Goal: Task Accomplishment & Management: Use online tool/utility

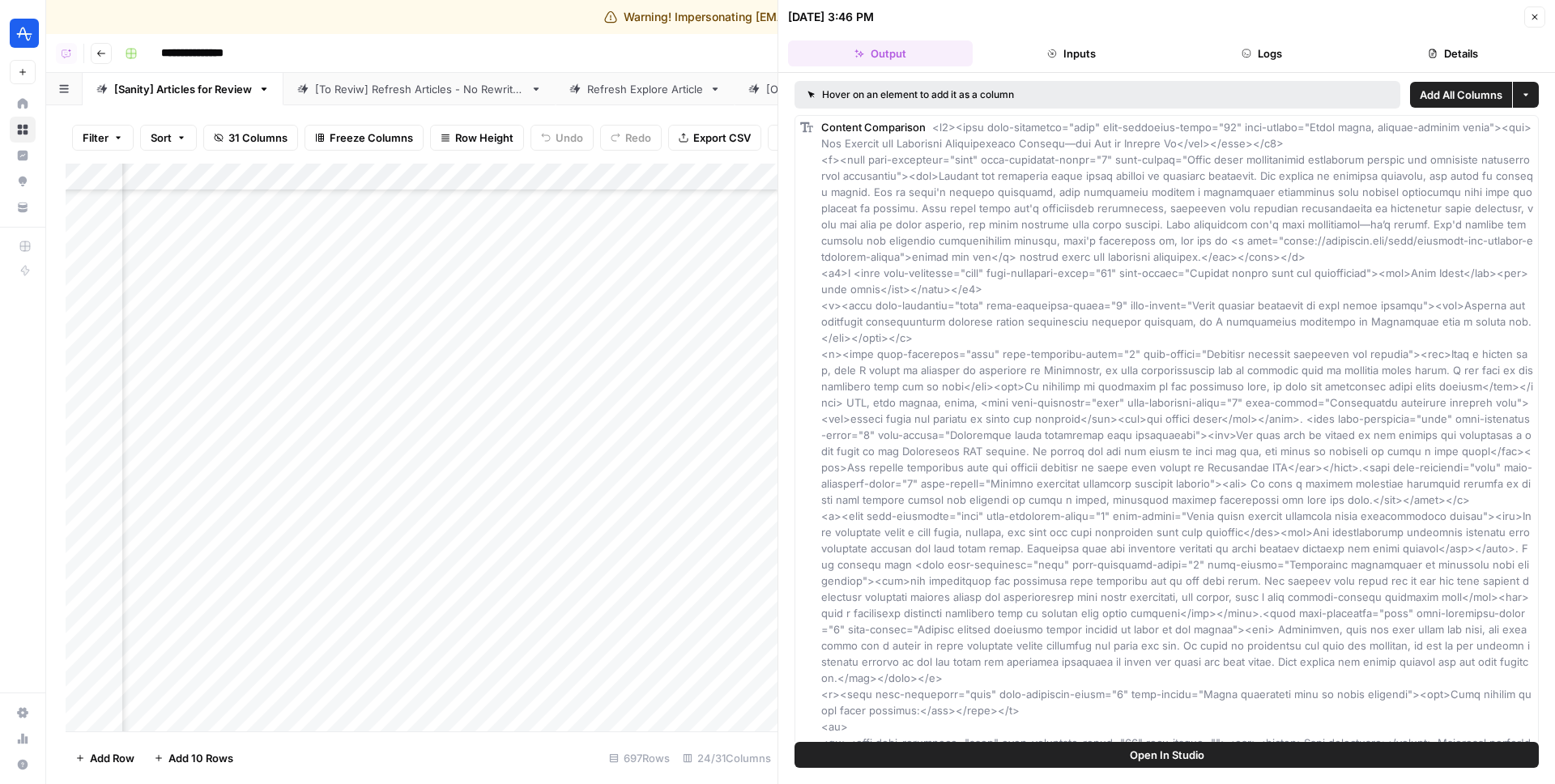
scroll to position [11953, 3829]
click at [543, 231] on div "Add Column" at bounding box center [421, 447] width 712 height 568
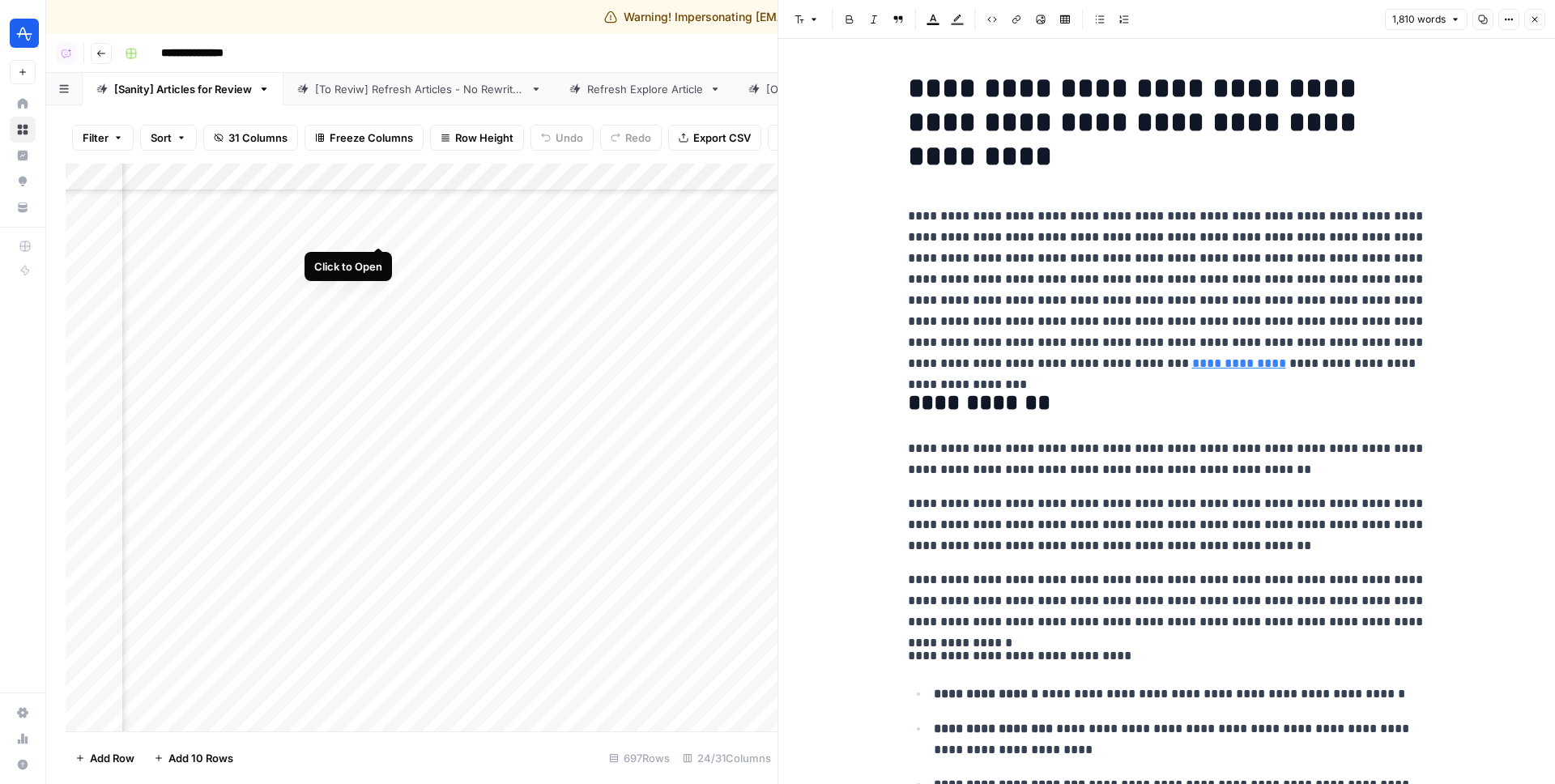
click at [377, 232] on div "Add Column" at bounding box center [421, 447] width 712 height 568
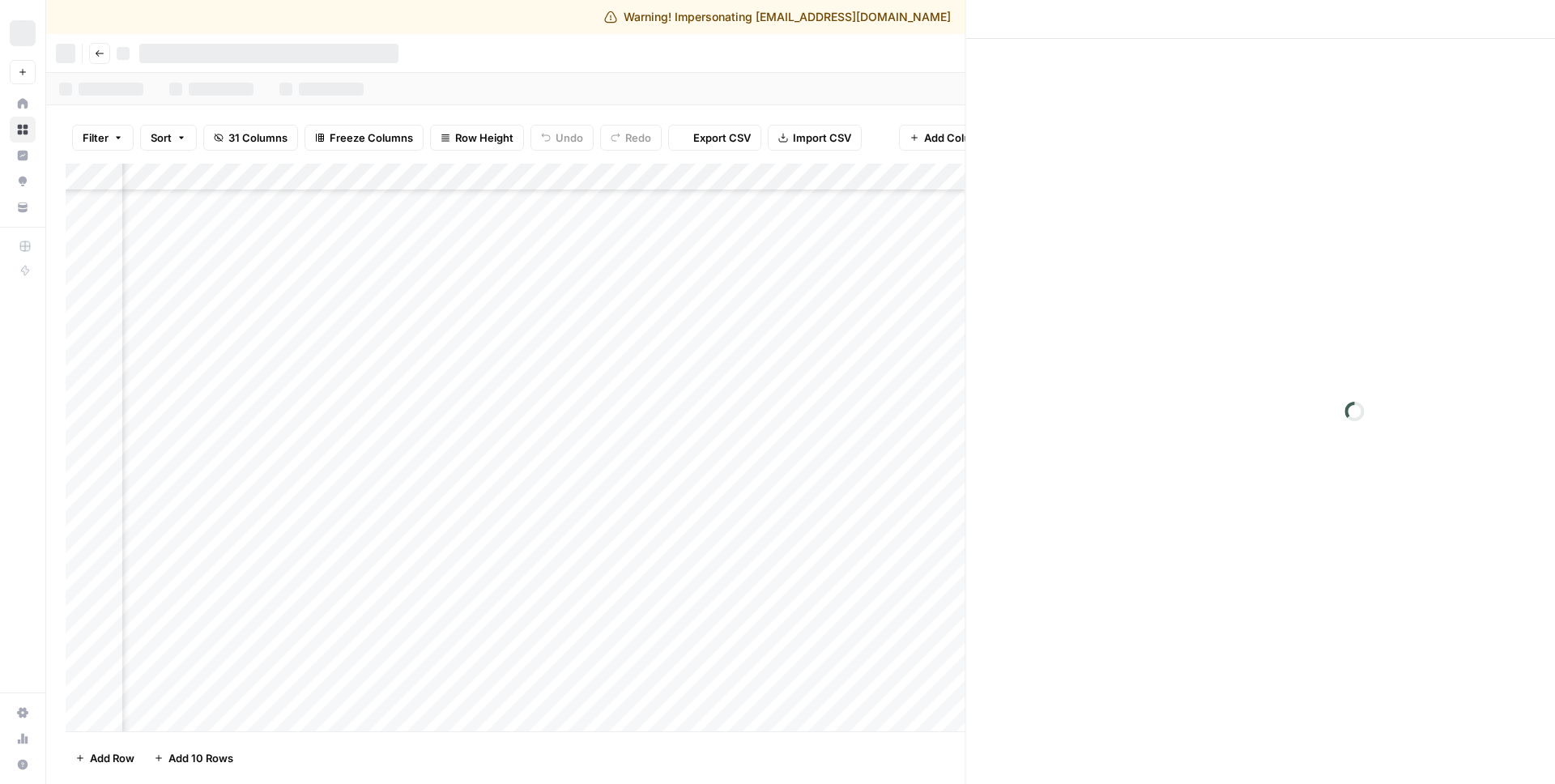
scroll to position [11953, 3410]
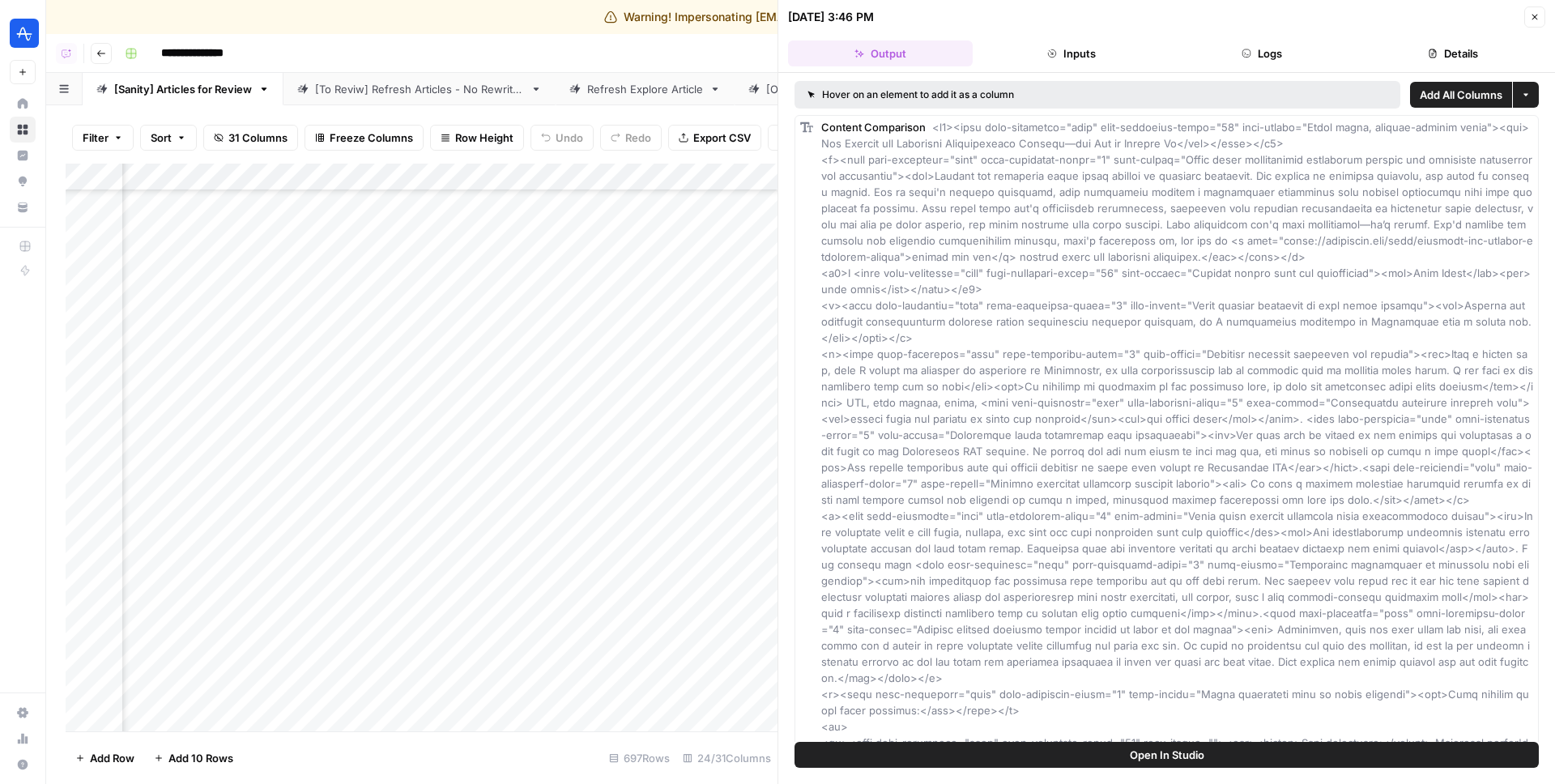
click at [1053, 41] on button "Inputs" at bounding box center [1071, 53] width 184 height 26
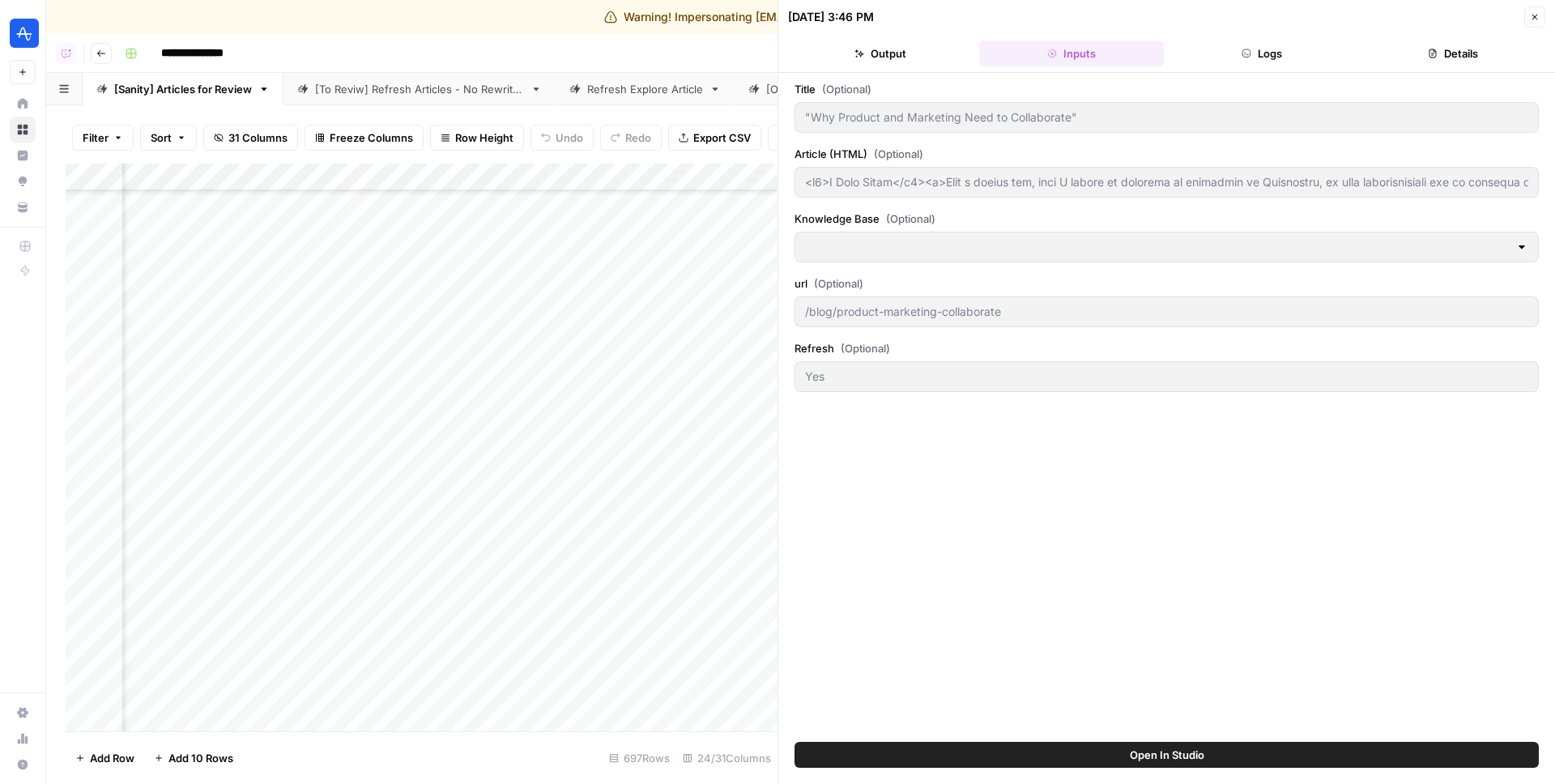
type input "Amplitude Blogs"
click at [1269, 41] on button "Logs" at bounding box center [1262, 53] width 184 height 26
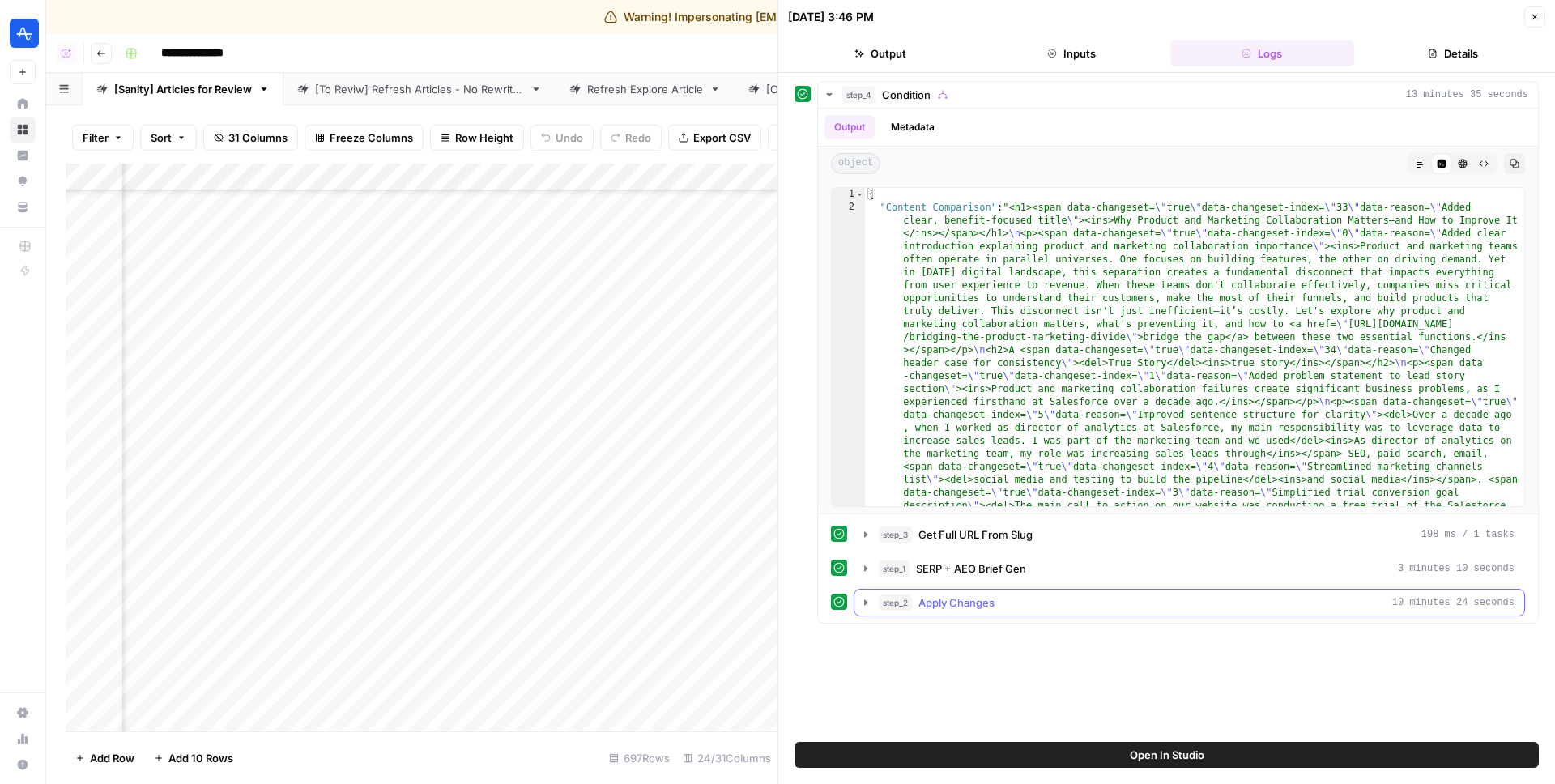
click at [971, 603] on span "Apply Changes" at bounding box center [957, 603] width 76 height 17
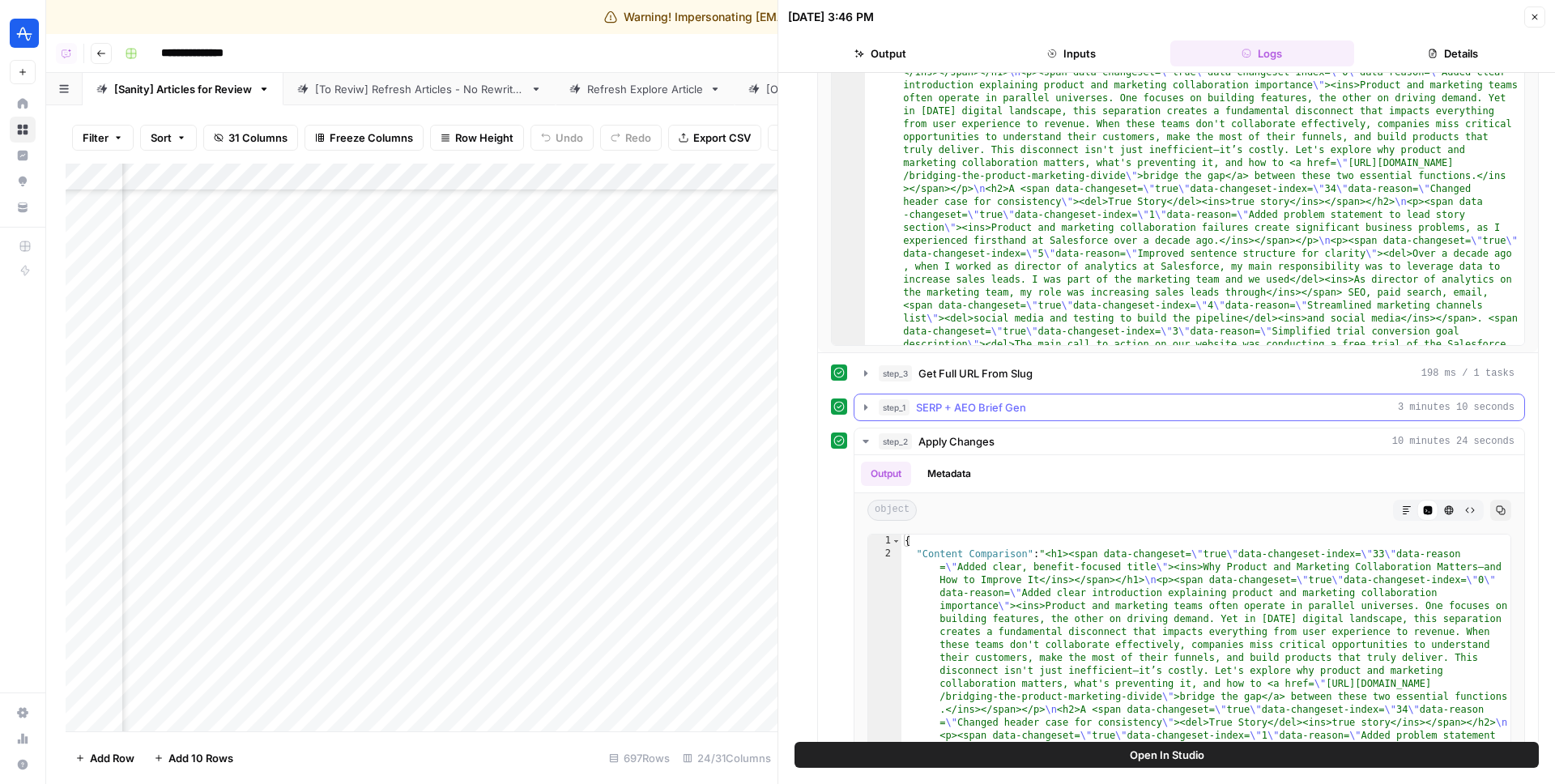
scroll to position [274, 0]
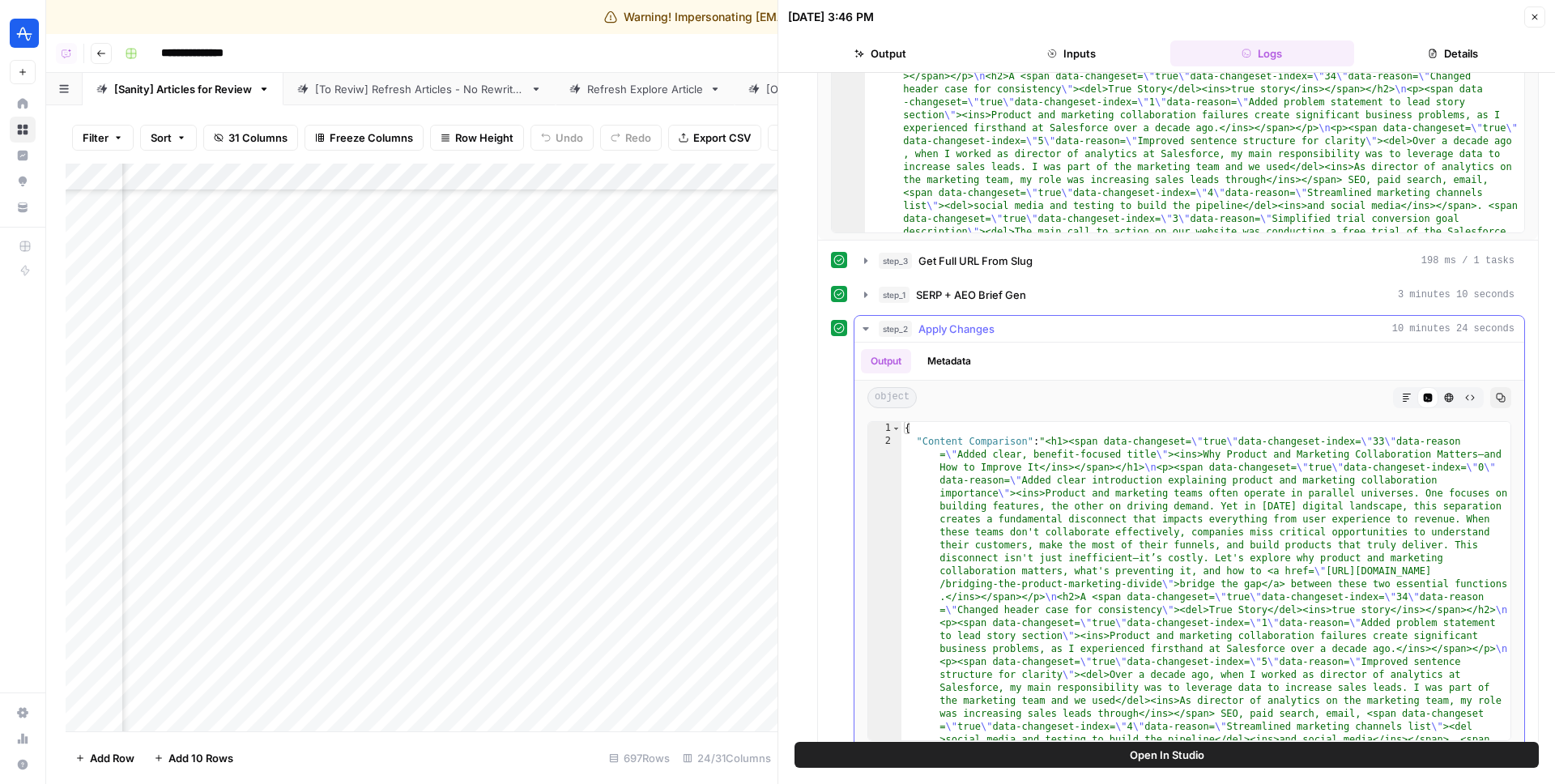
click at [936, 325] on span "Apply Changes" at bounding box center [957, 329] width 76 height 17
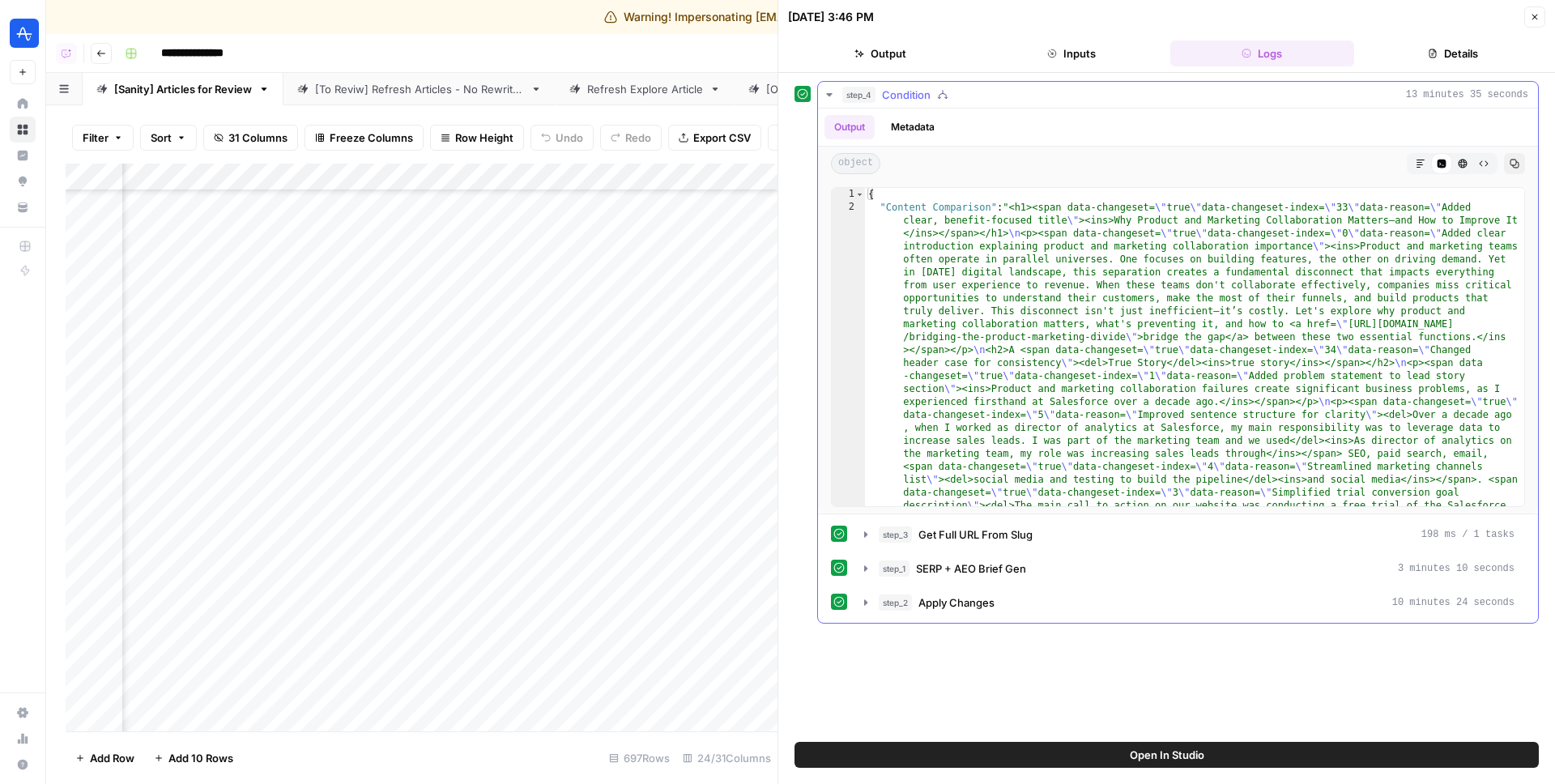
click at [886, 88] on span "Condition" at bounding box center [907, 95] width 49 height 17
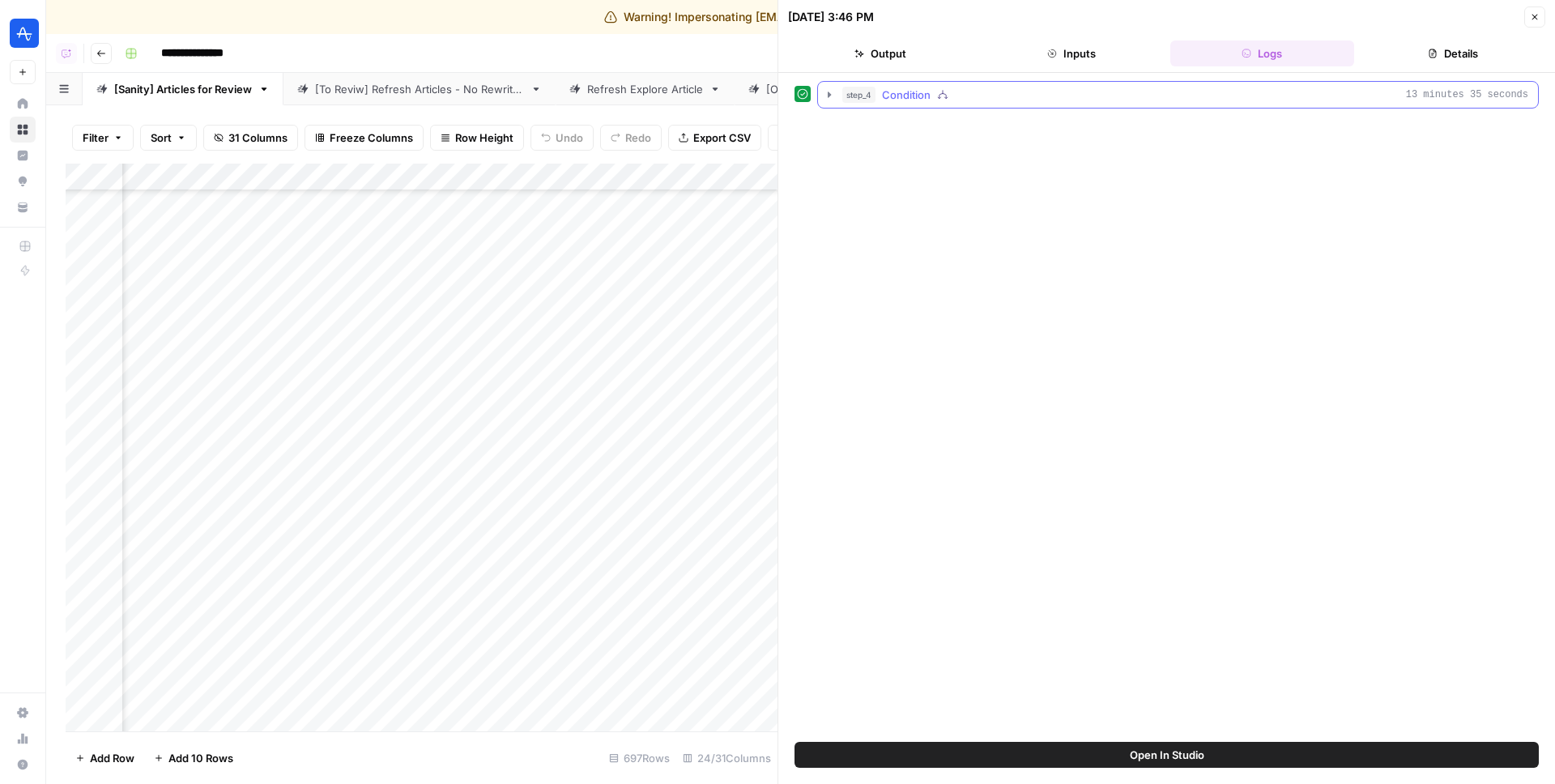
click at [886, 88] on span "Condition" at bounding box center [907, 95] width 49 height 17
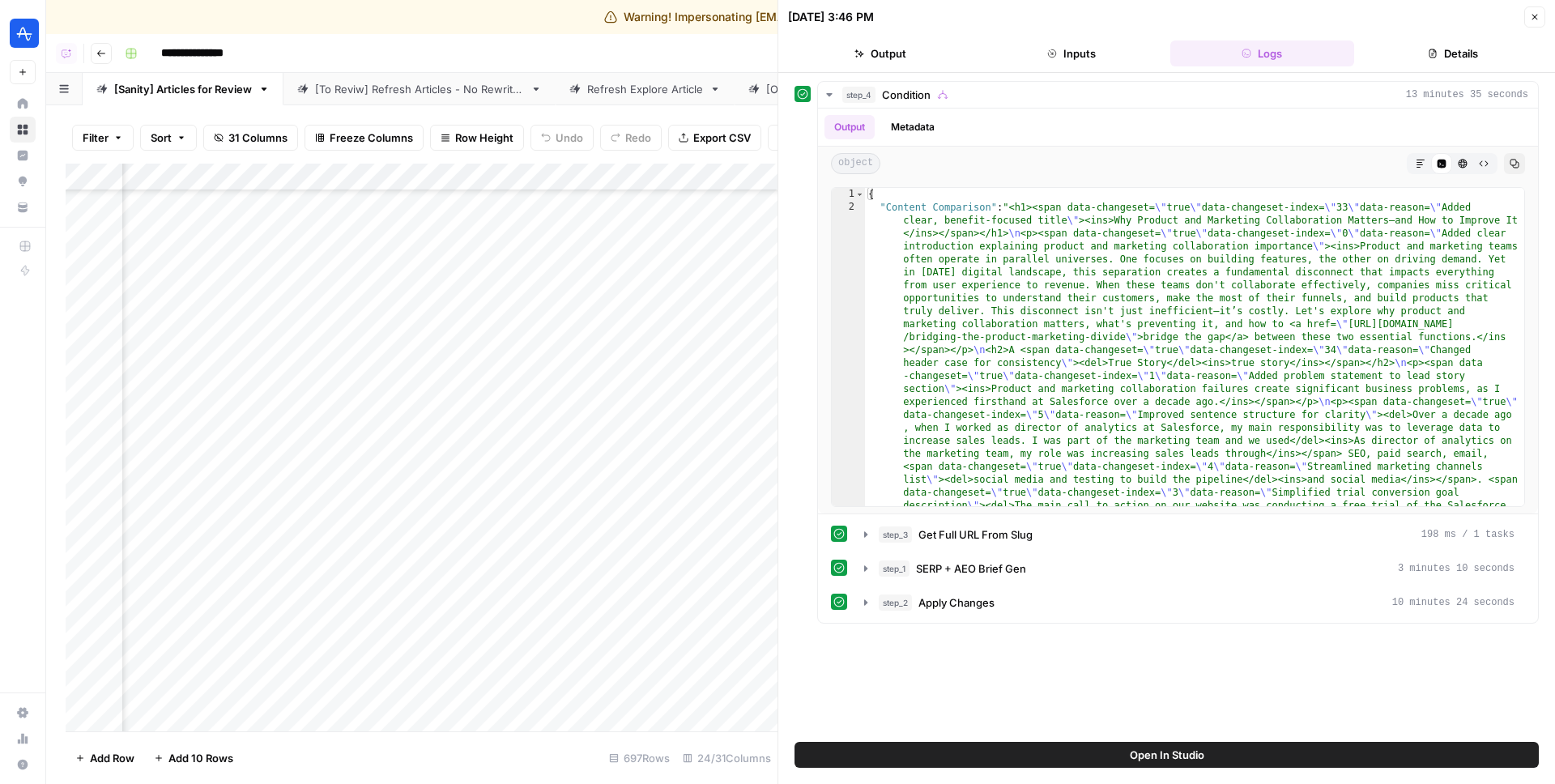
click at [1059, 67] on header "08/27/25 at 3:46 PM Close Output Inputs Logs Details" at bounding box center [1166, 36] width 777 height 73
click at [1061, 58] on button "Inputs" at bounding box center [1071, 53] width 184 height 26
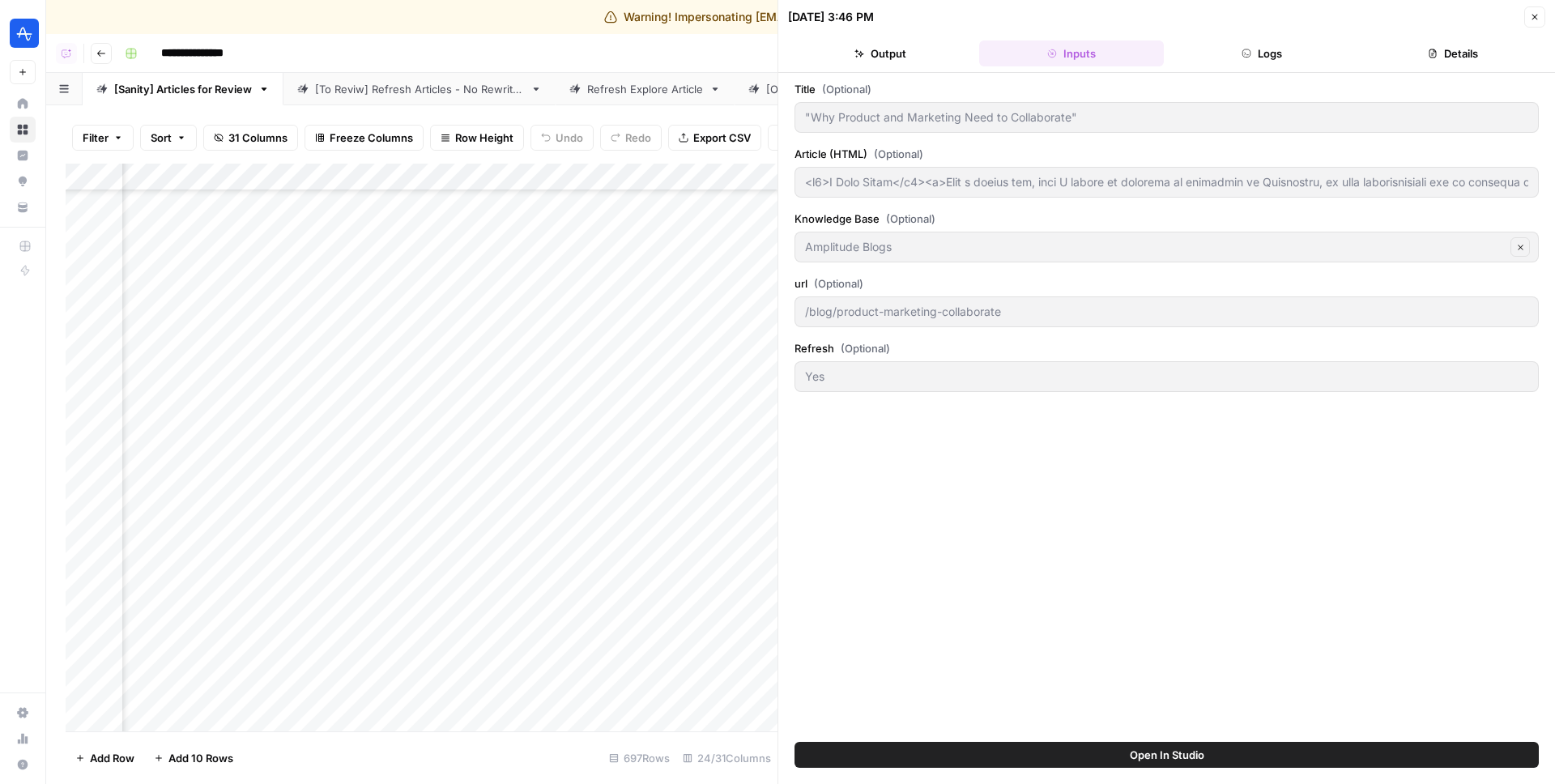
click at [1227, 56] on button "Logs" at bounding box center [1262, 53] width 184 height 26
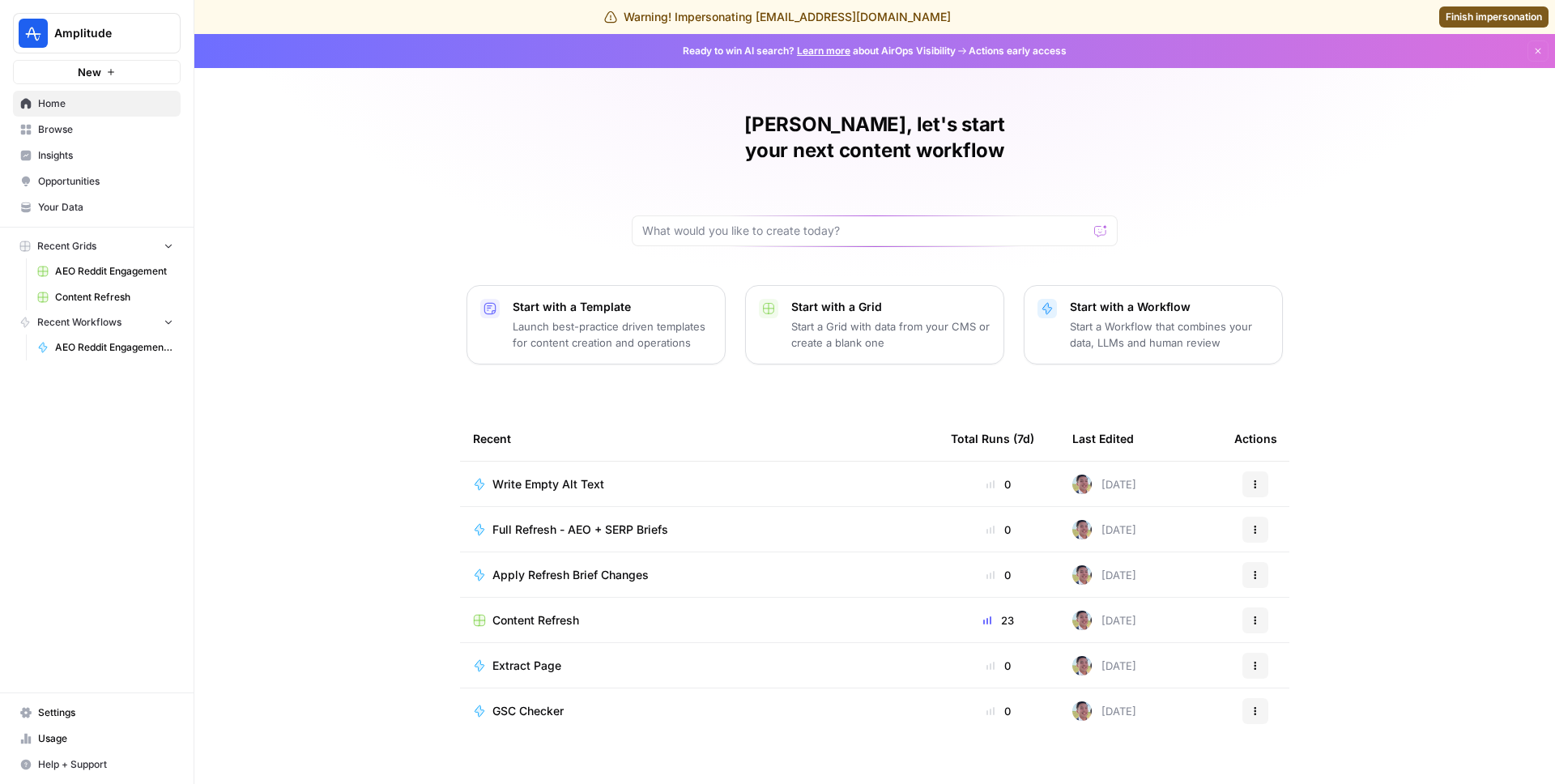
click at [90, 155] on span "Insights" at bounding box center [106, 155] width 136 height 15
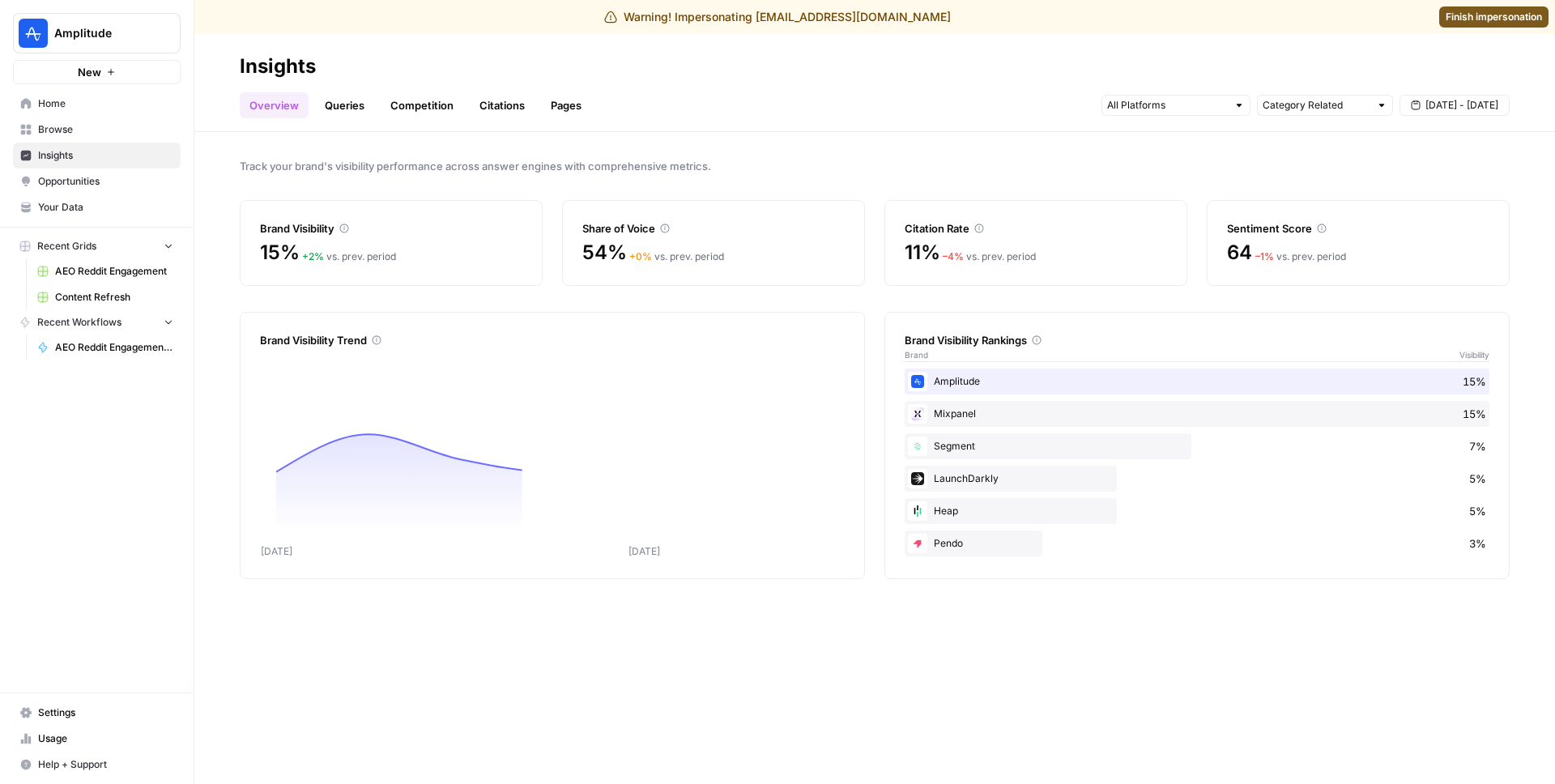
click at [340, 98] on link "Queries" at bounding box center [344, 105] width 59 height 26
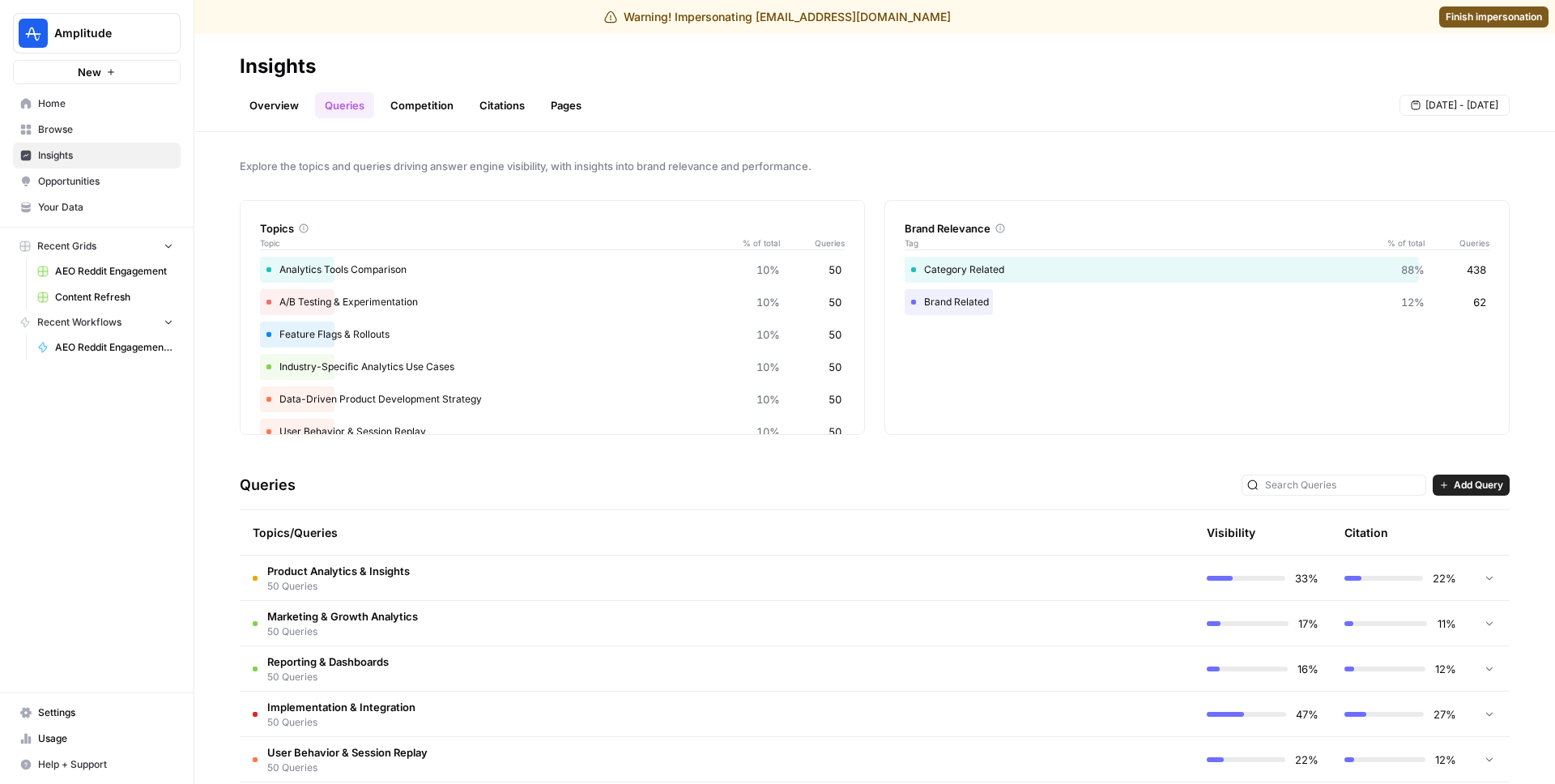
click at [416, 105] on link "Competition" at bounding box center [422, 105] width 83 height 26
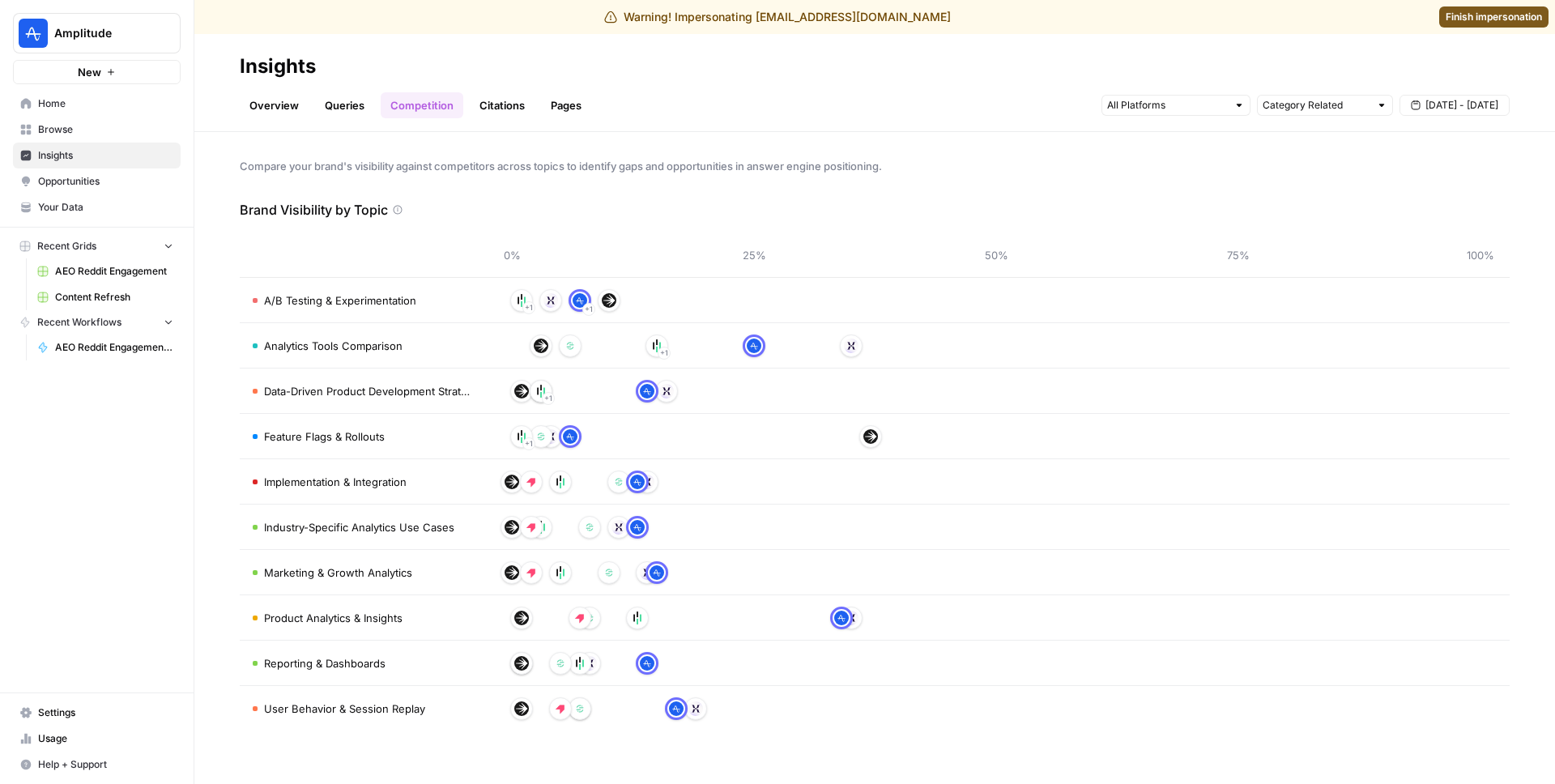
click at [495, 93] on link "Citations" at bounding box center [502, 105] width 65 height 26
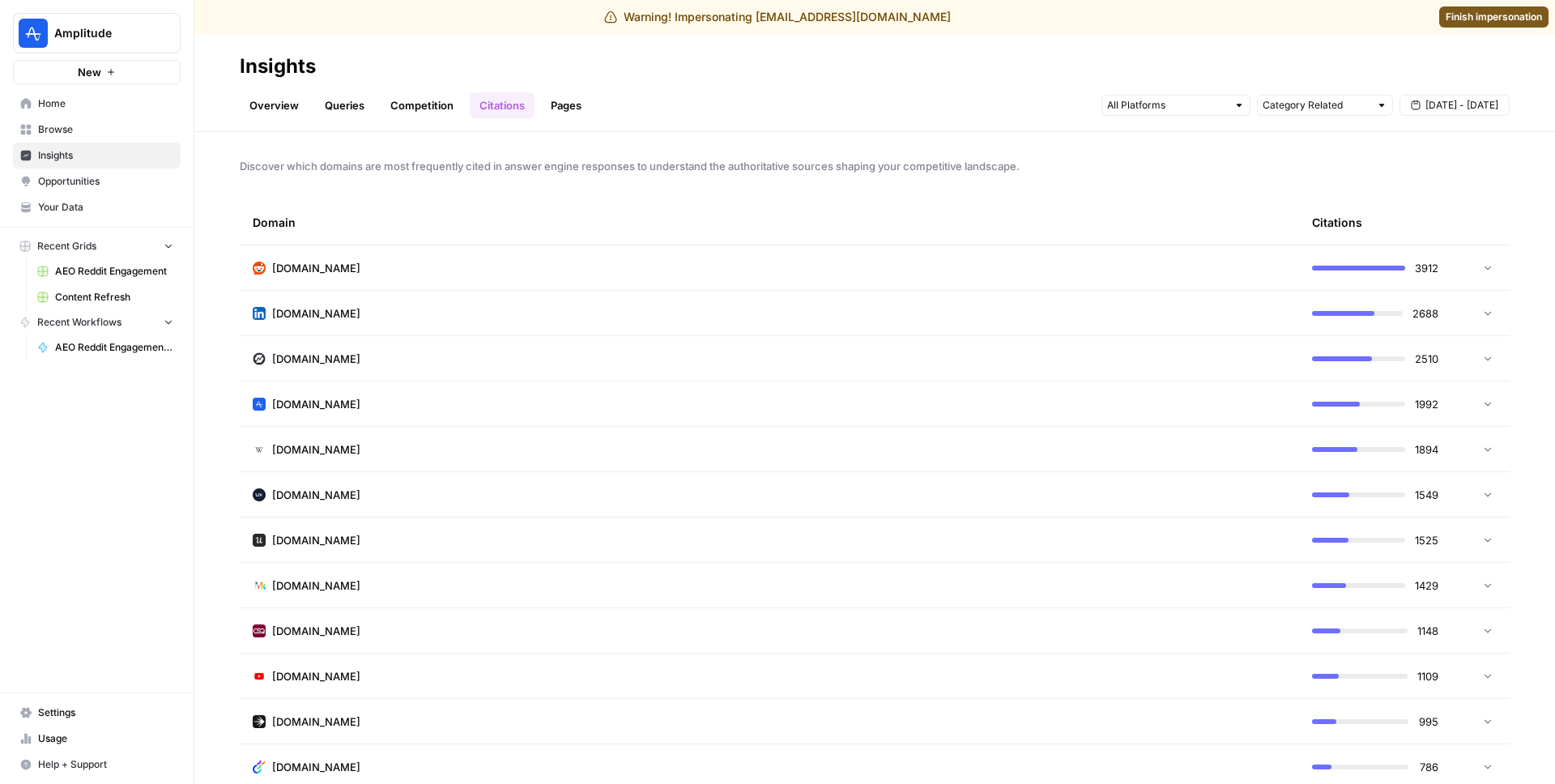
click at [562, 105] on link "Pages" at bounding box center [566, 105] width 50 height 26
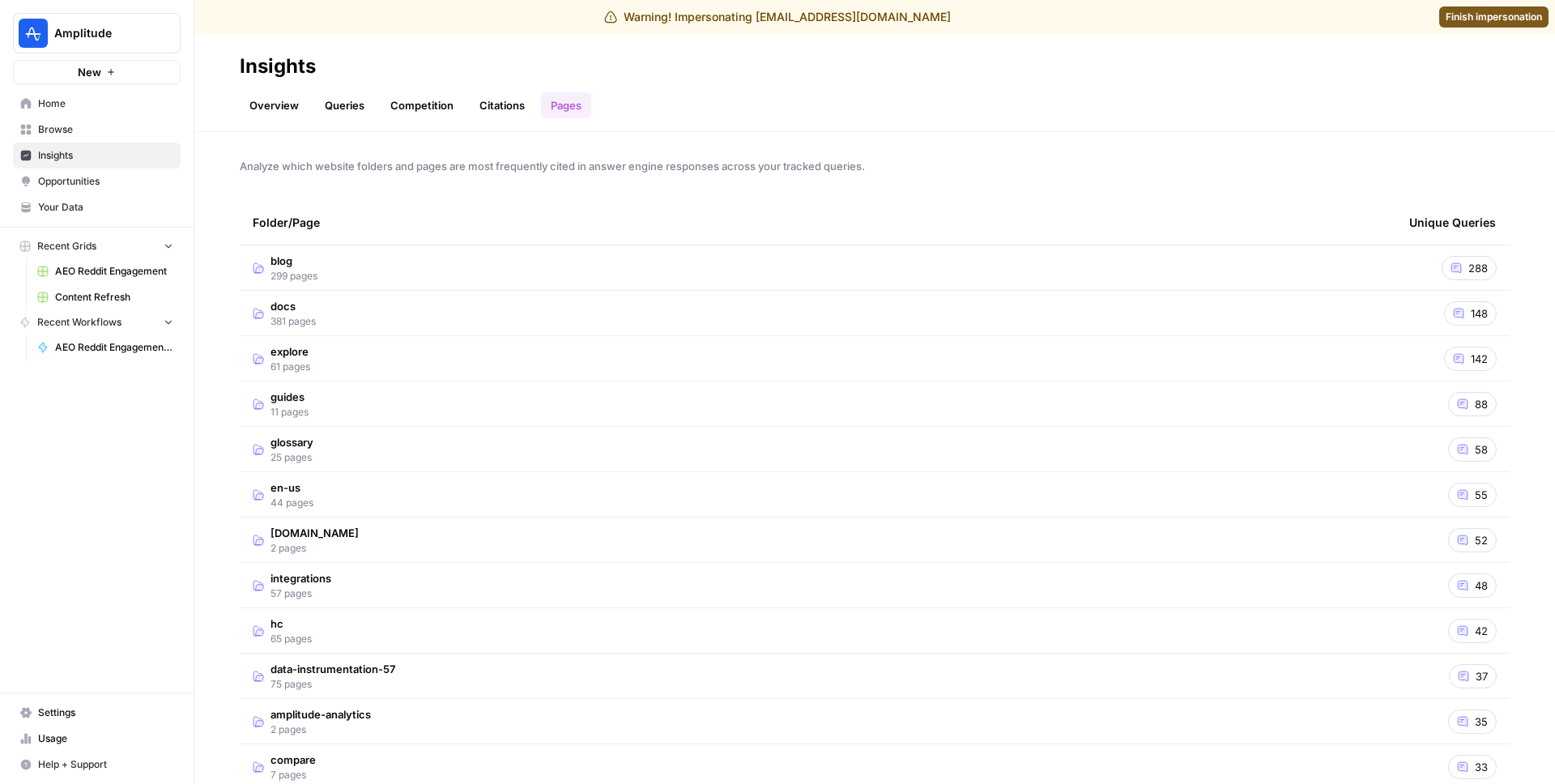
click at [325, 260] on td "blog 299 pages" at bounding box center [818, 268] width 1157 height 45
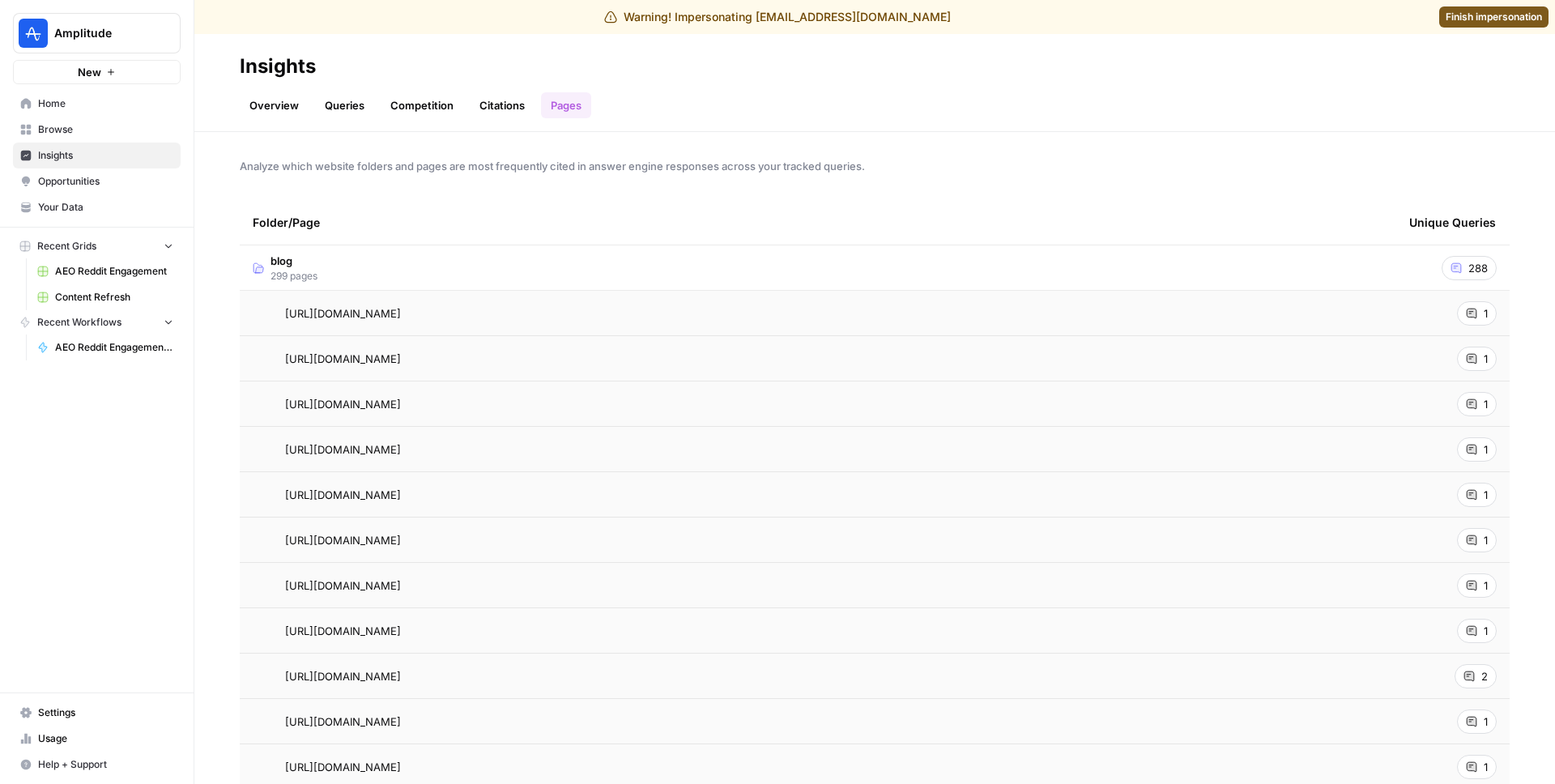
click at [493, 117] on link "Citations" at bounding box center [502, 105] width 65 height 26
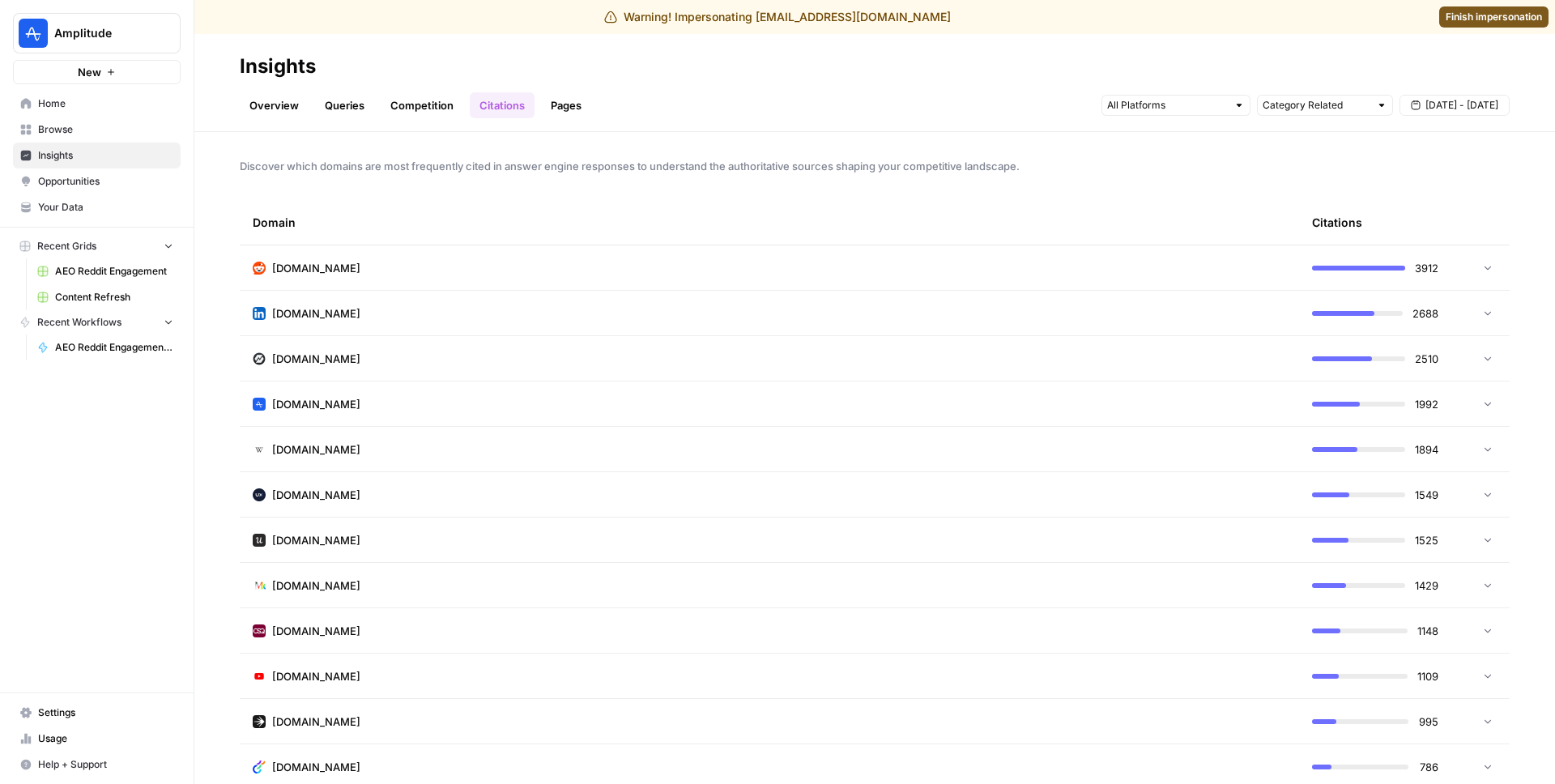
click at [437, 94] on link "Competition" at bounding box center [422, 105] width 83 height 26
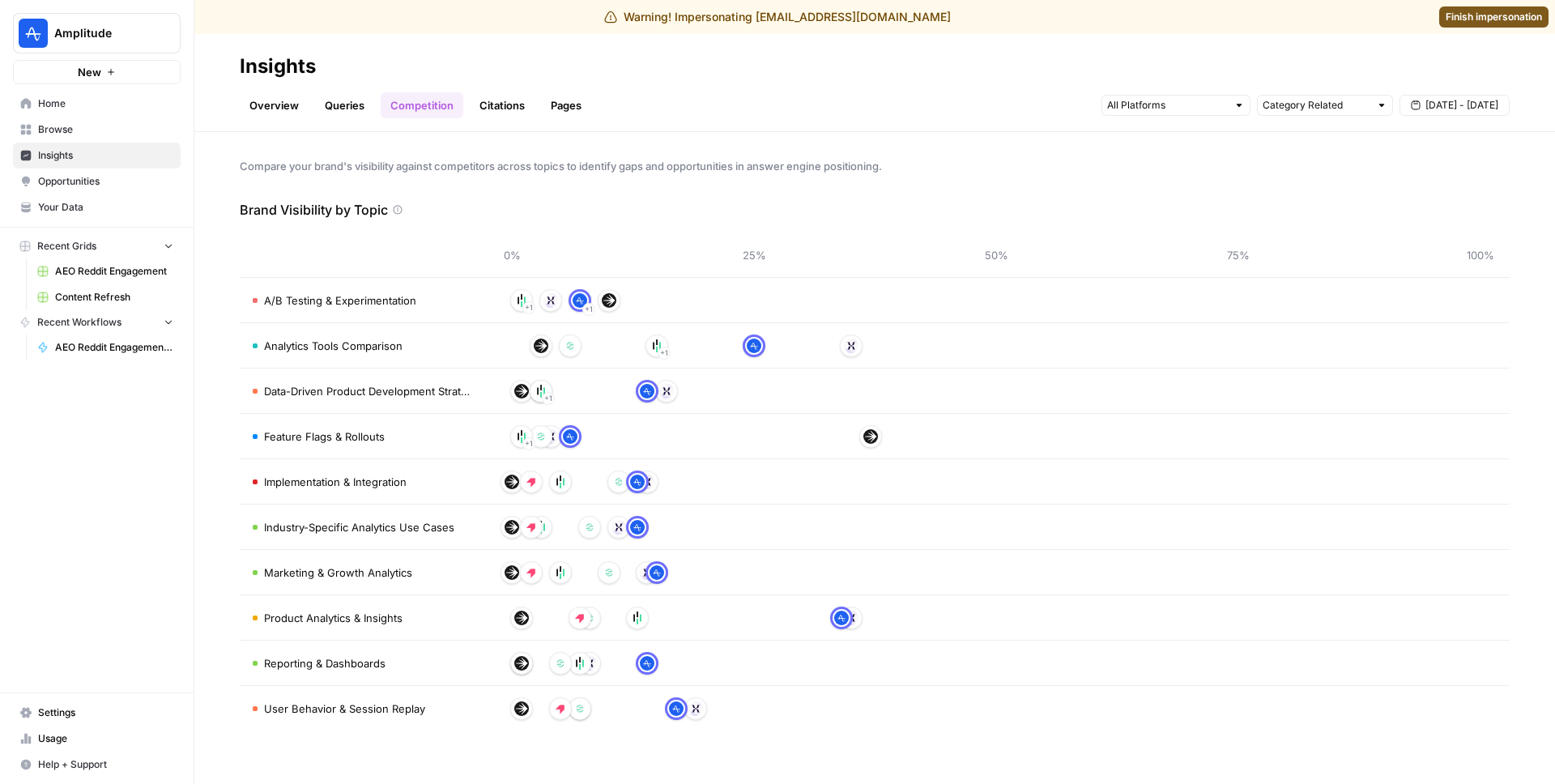
click at [328, 98] on link "Queries" at bounding box center [344, 105] width 59 height 26
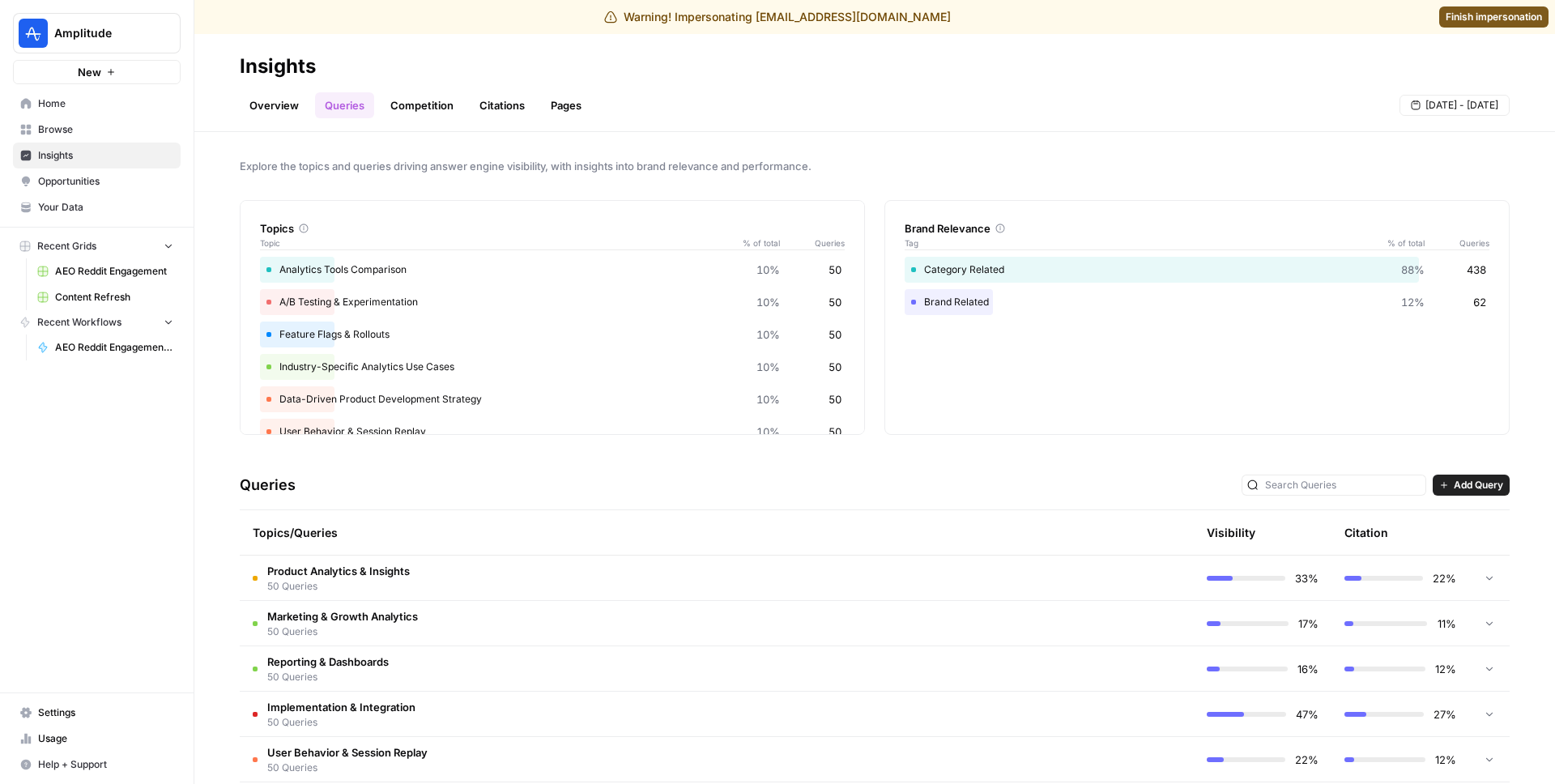
click at [292, 102] on link "Overview" at bounding box center [274, 105] width 69 height 26
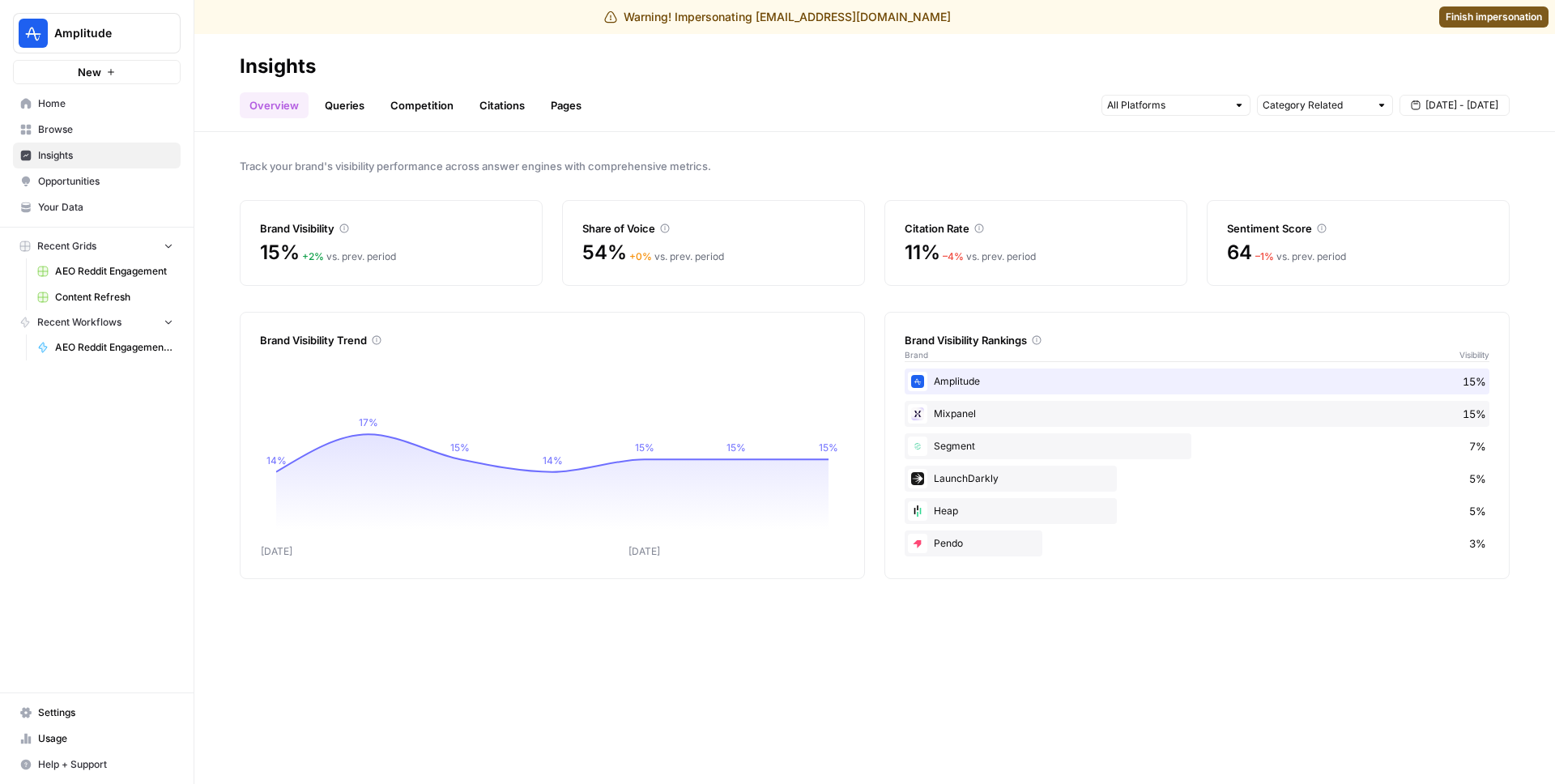
click at [349, 103] on link "Queries" at bounding box center [344, 105] width 59 height 26
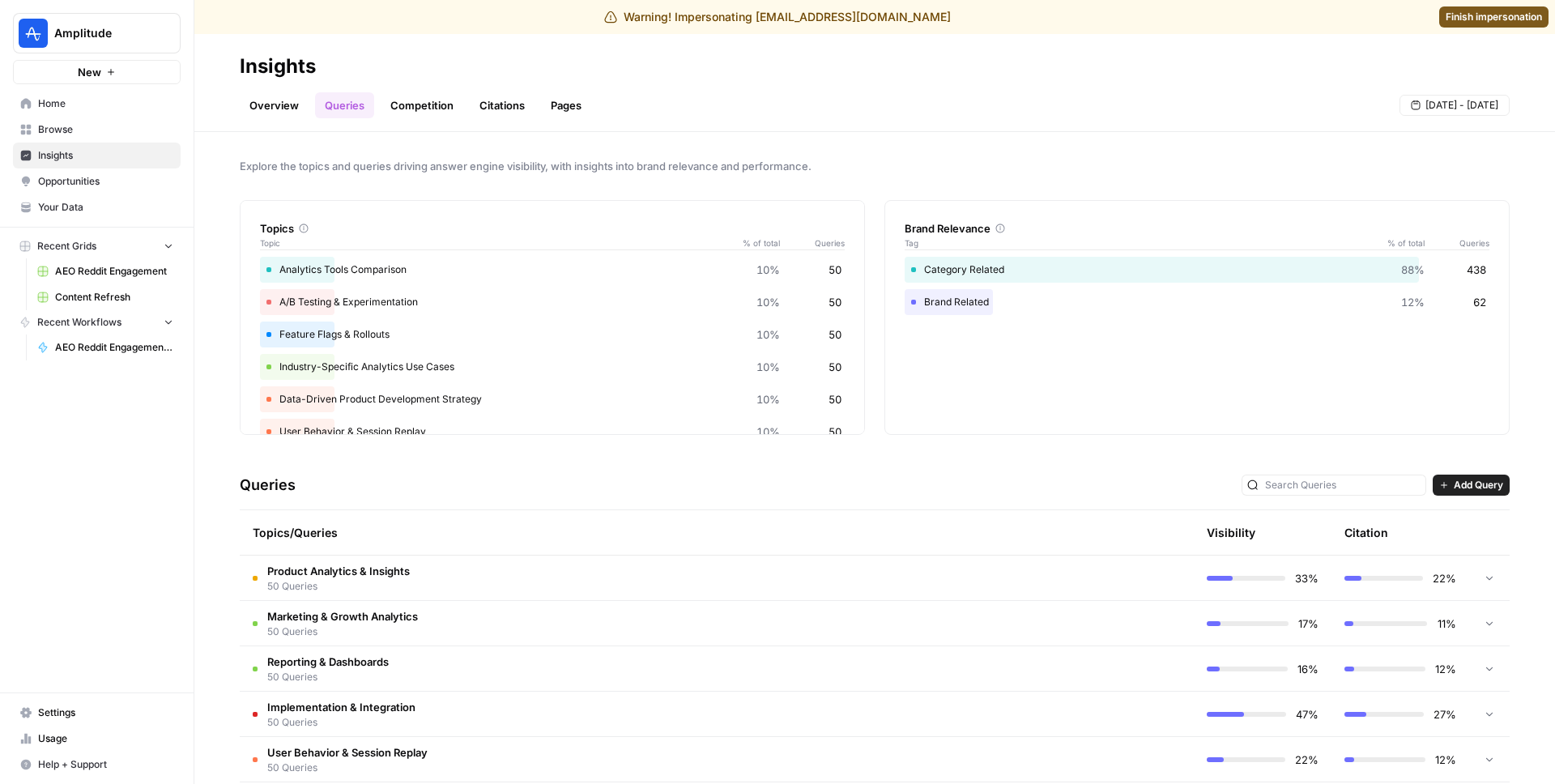
click at [422, 98] on link "Competition" at bounding box center [422, 105] width 83 height 26
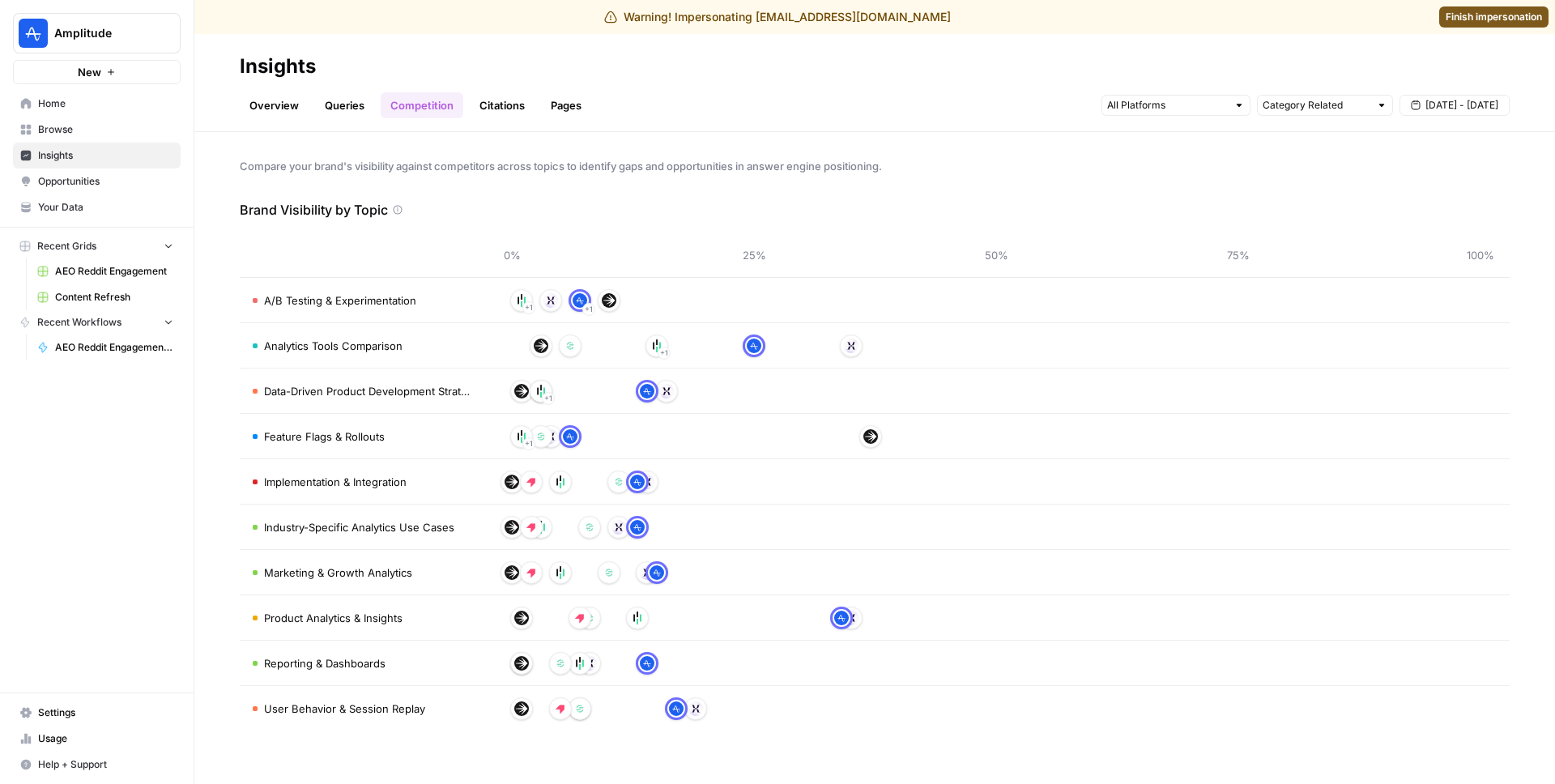
click at [88, 112] on link "Home" at bounding box center [97, 103] width 168 height 26
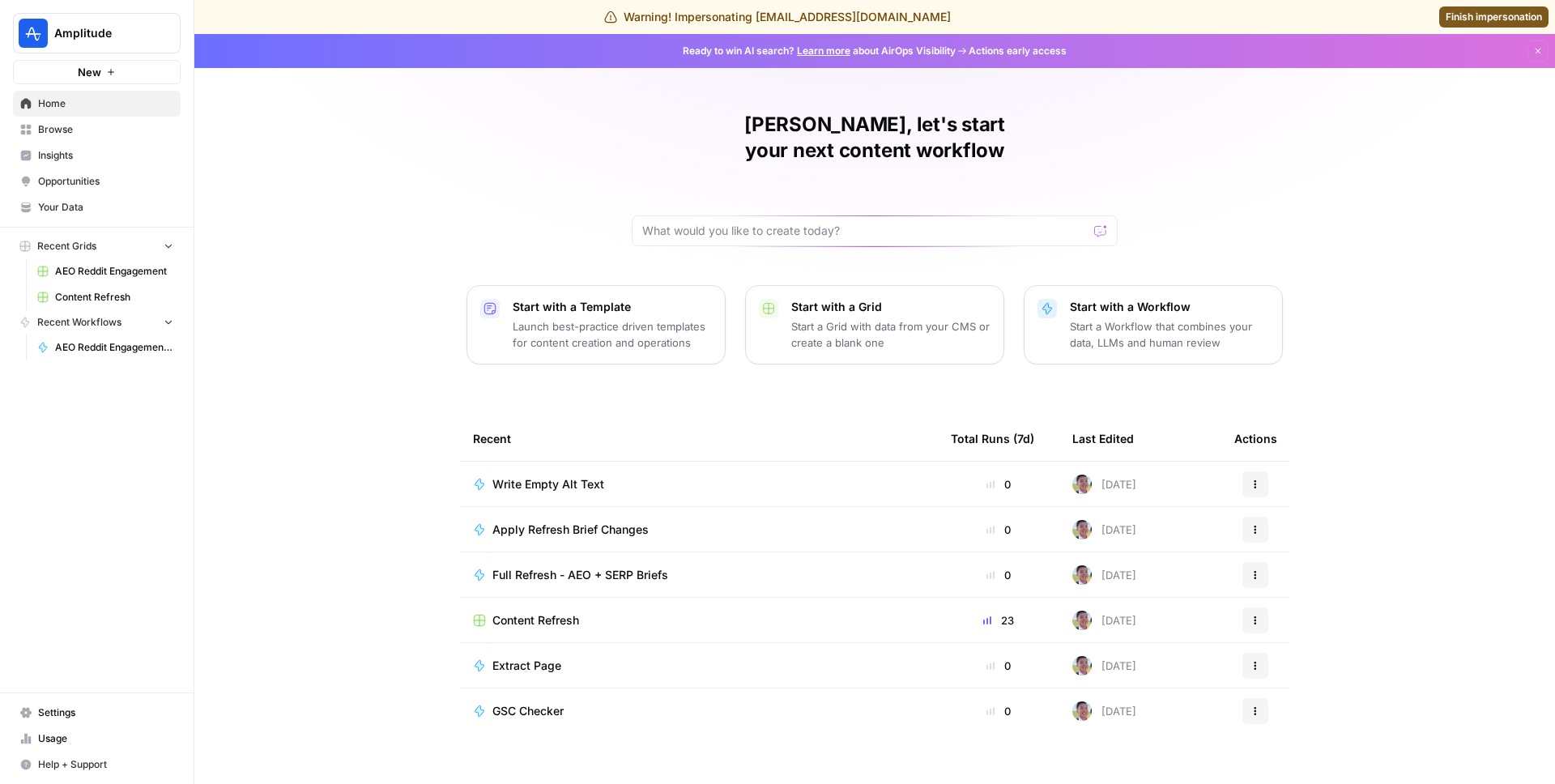
click at [1475, 15] on span "Finish impersonation" at bounding box center [1494, 17] width 97 height 15
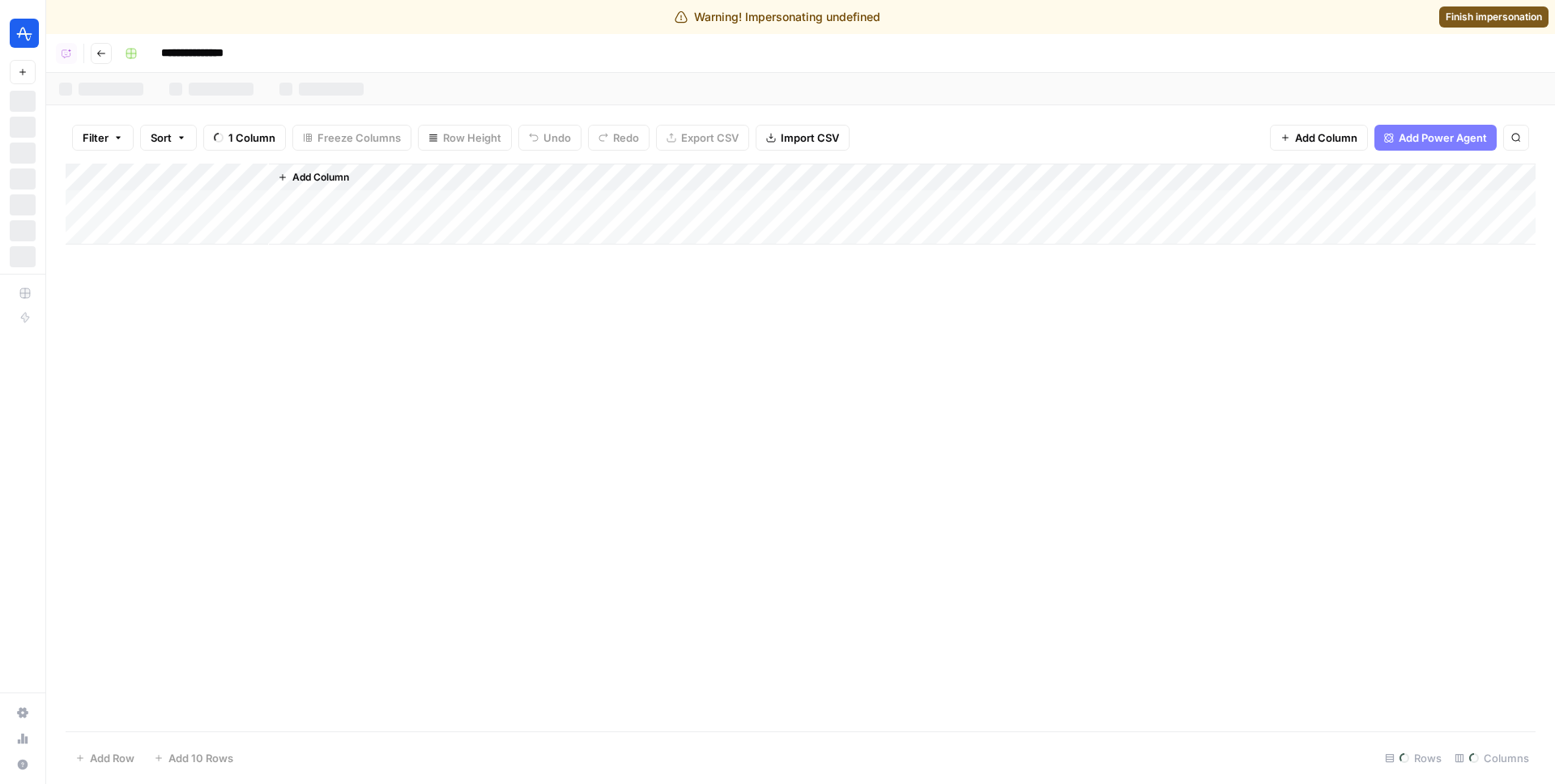
scroll to position [11953, 3410]
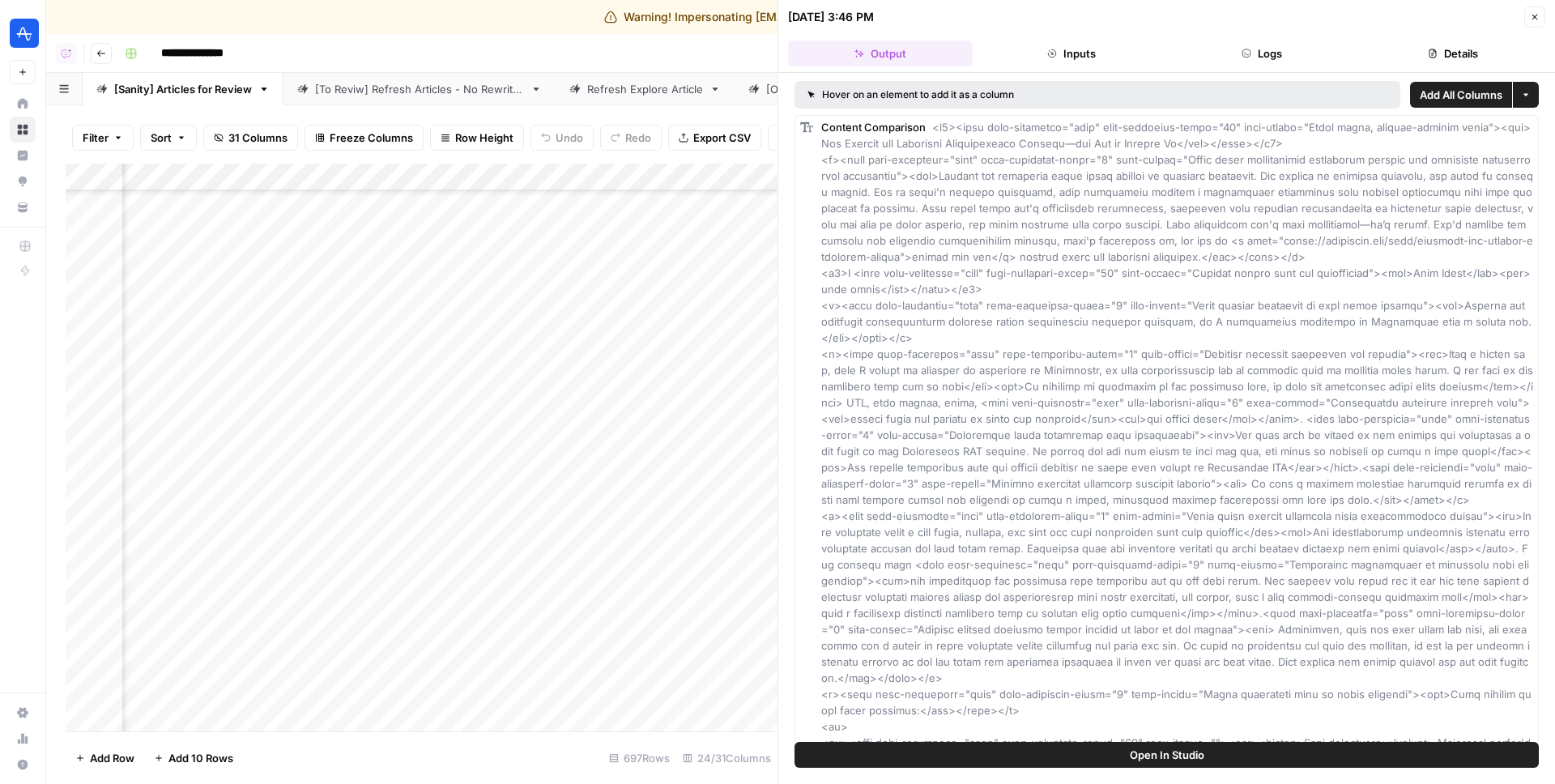
click at [1279, 52] on button "Logs" at bounding box center [1262, 53] width 184 height 26
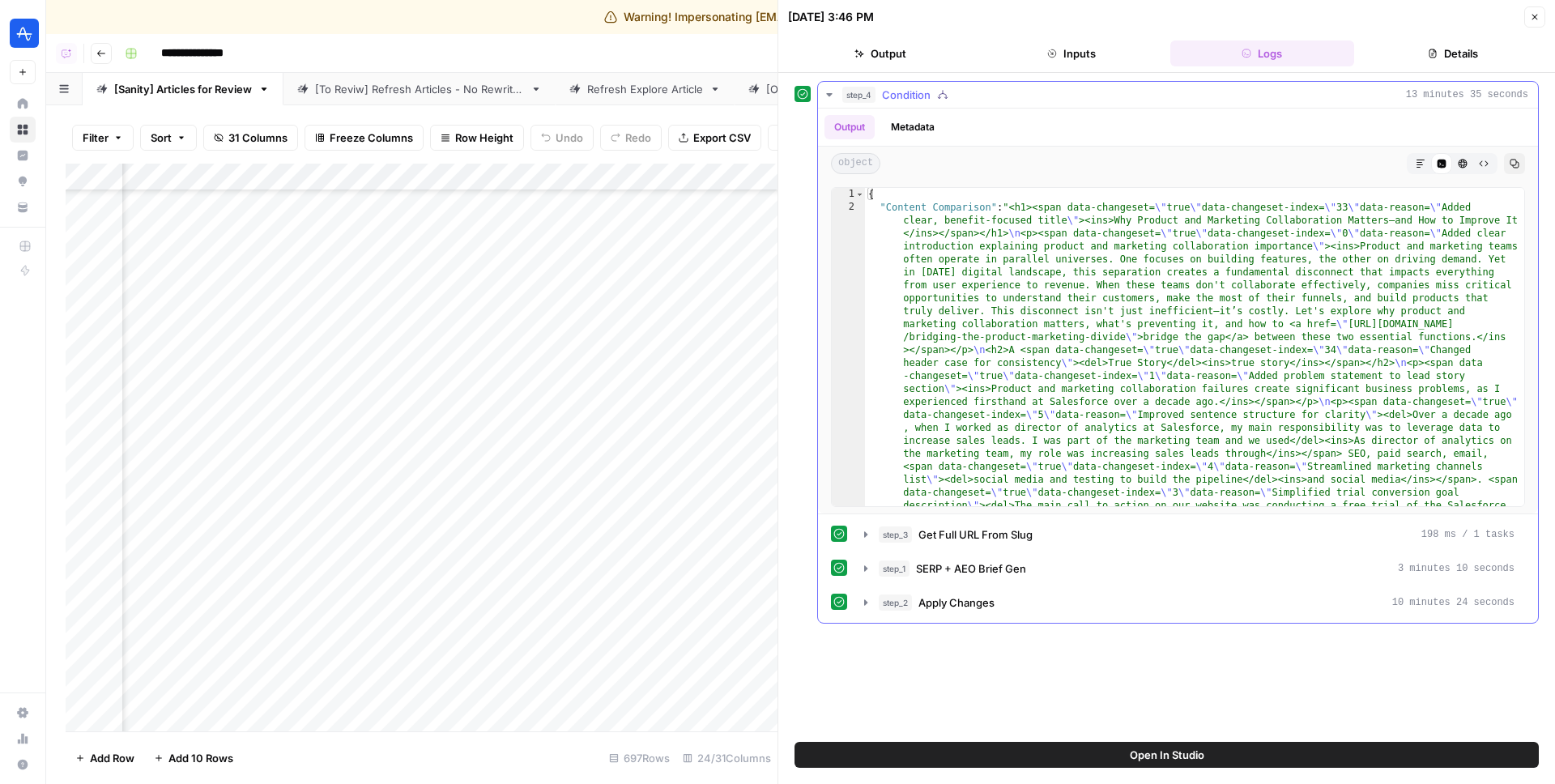
scroll to position [11953, 3410]
click at [834, 92] on icon "button" at bounding box center [830, 95] width 13 height 13
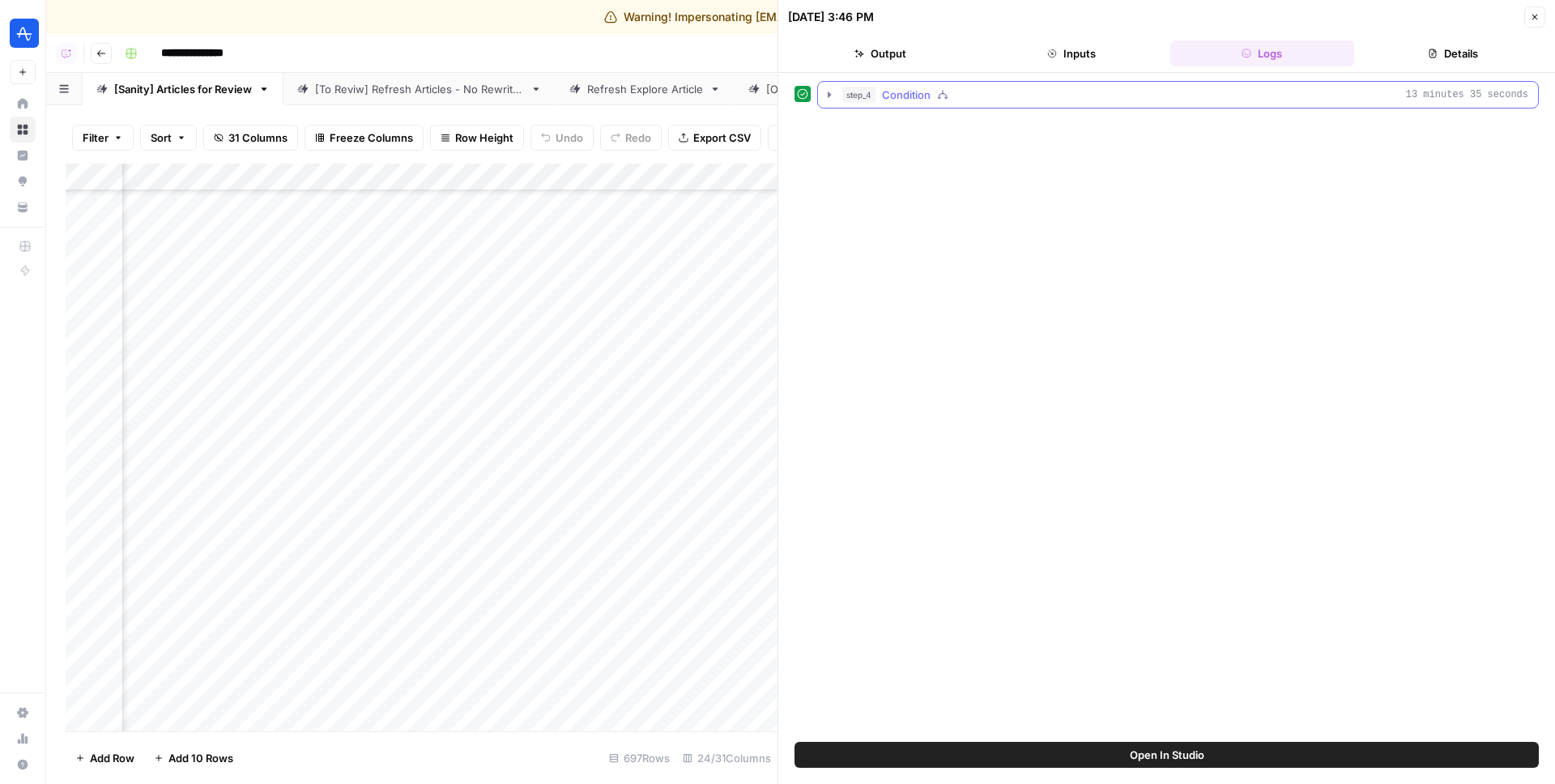
click at [834, 92] on icon "button" at bounding box center [830, 95] width 13 height 13
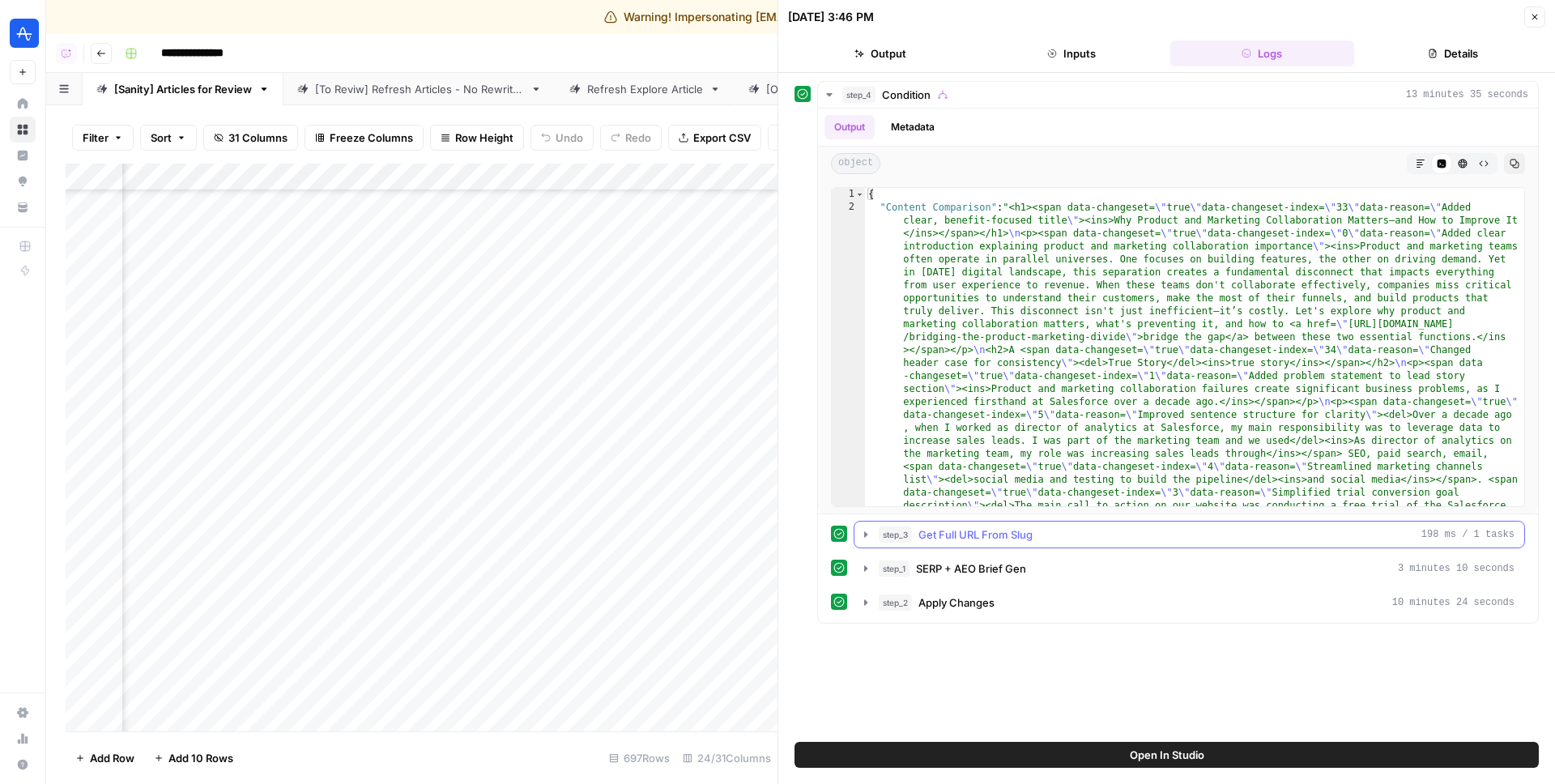
click at [866, 534] on icon "button" at bounding box center [866, 533] width 3 height 6
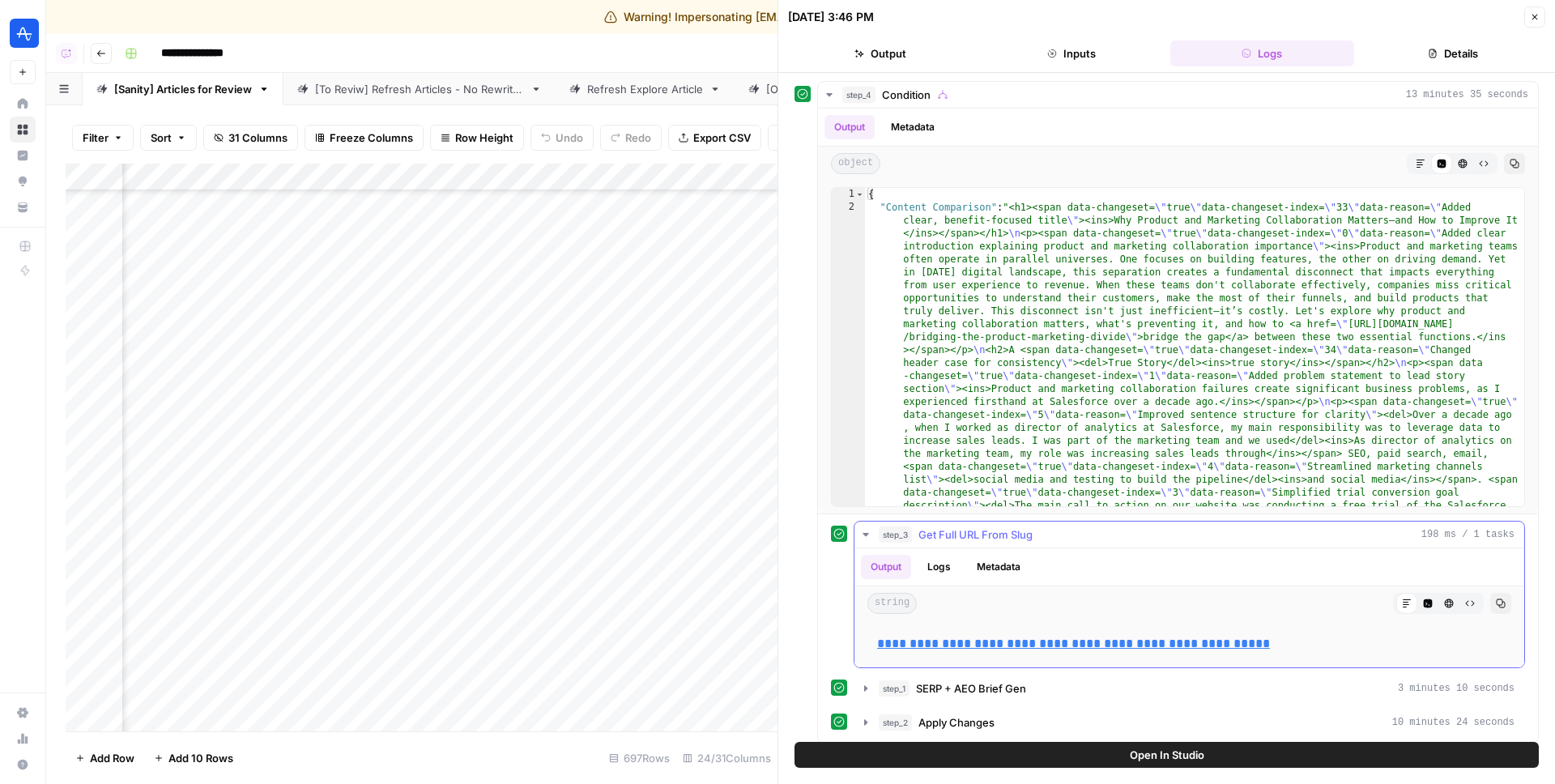
click at [866, 534] on icon "button" at bounding box center [865, 534] width 6 height 3
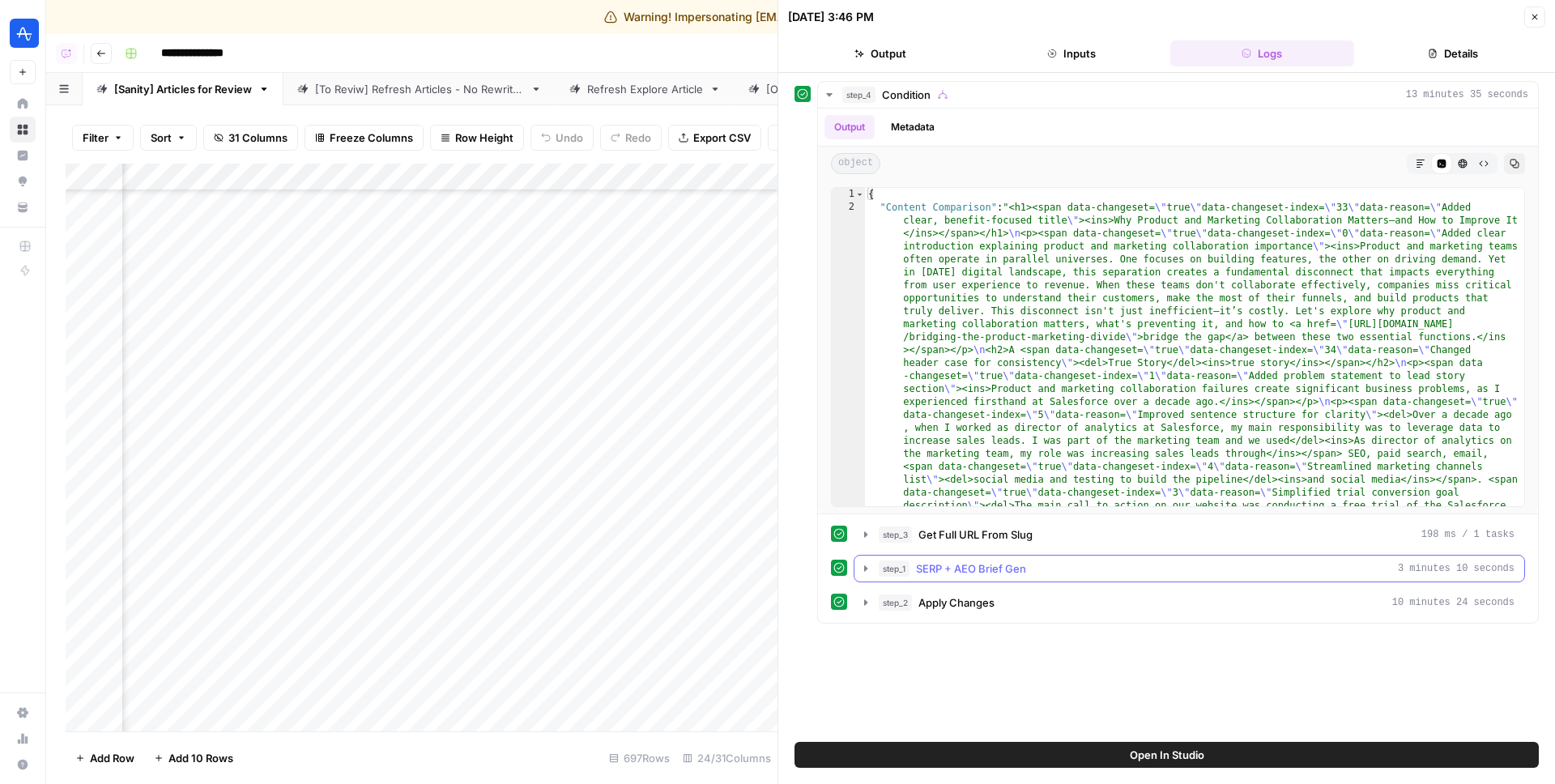
click at [867, 571] on icon "button" at bounding box center [866, 569] width 13 height 13
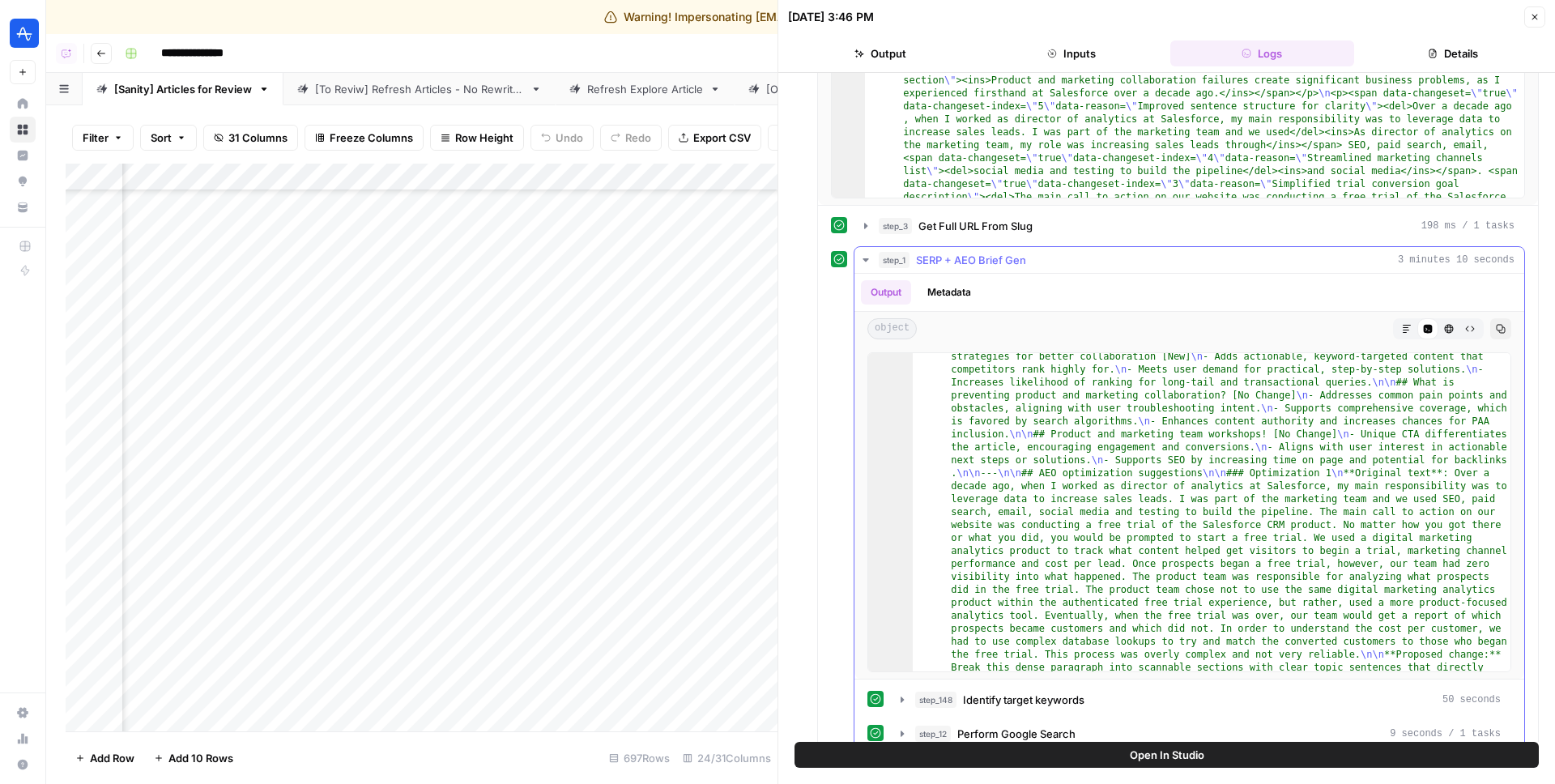
scroll to position [272, 0]
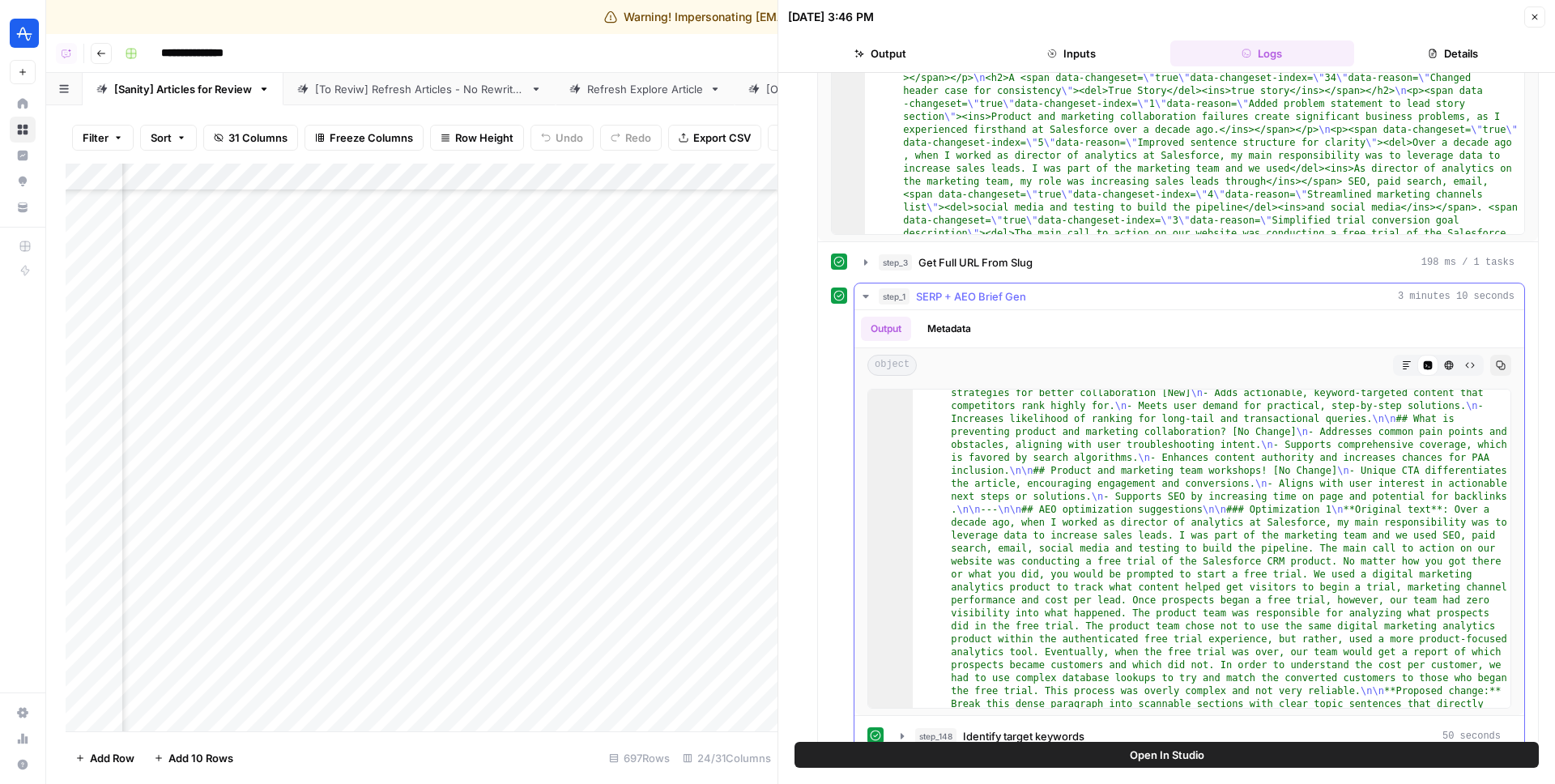
click at [864, 299] on icon "button" at bounding box center [866, 297] width 13 height 13
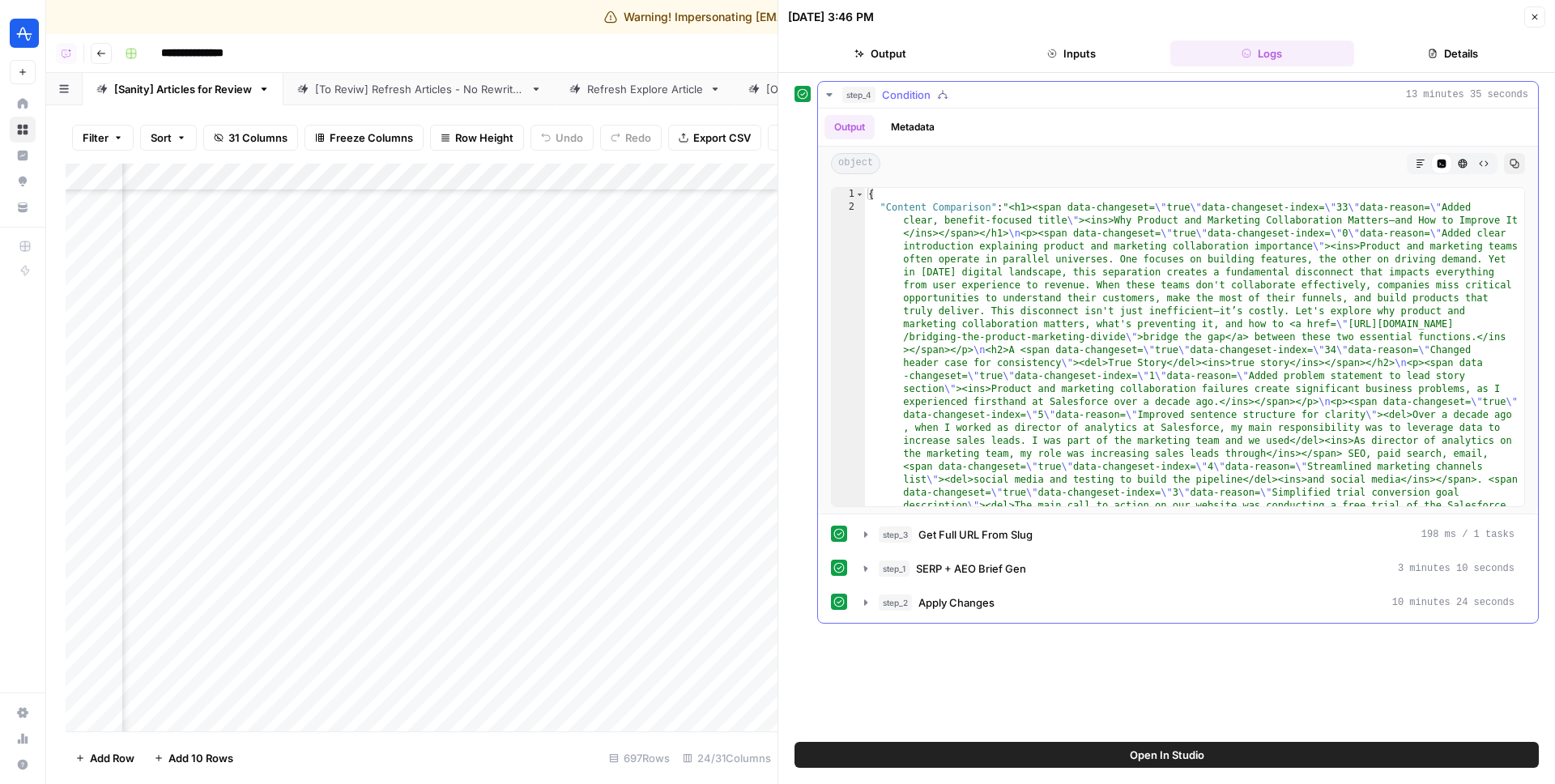
scroll to position [0, 0]
click at [868, 604] on icon "button" at bounding box center [866, 603] width 13 height 13
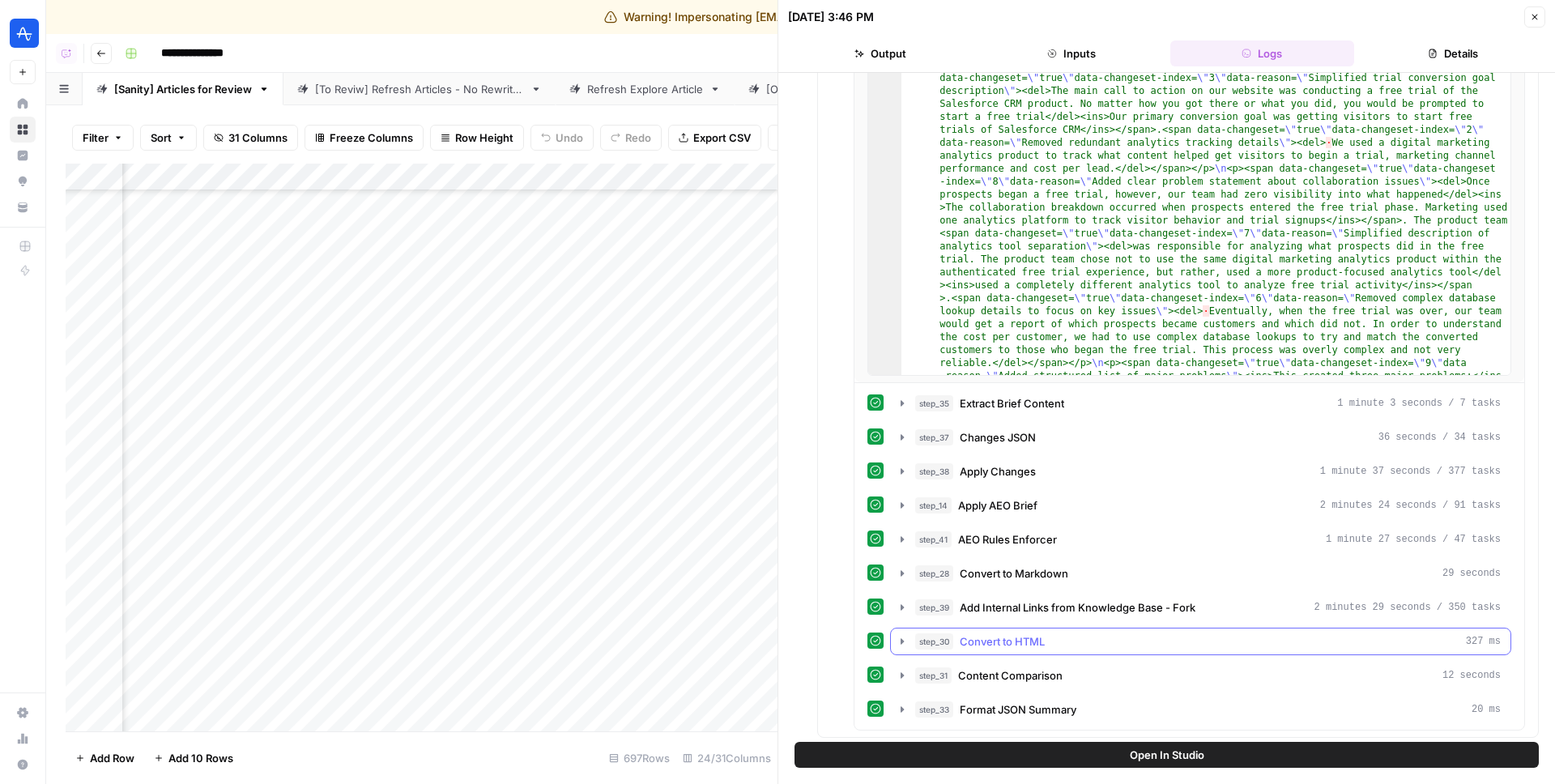
scroll to position [643, 0]
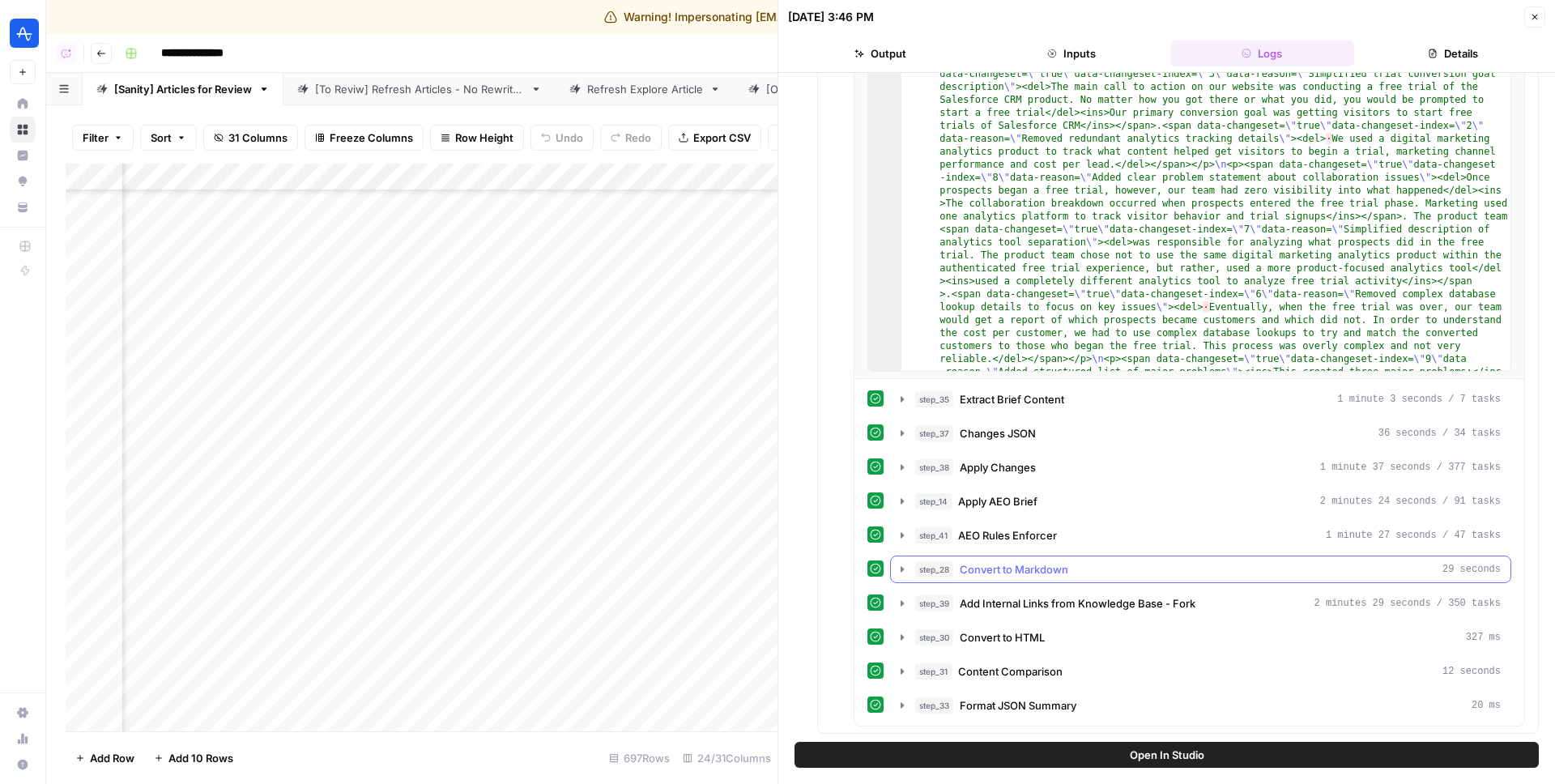
click at [1041, 564] on span "Convert to Markdown" at bounding box center [1014, 570] width 108 height 17
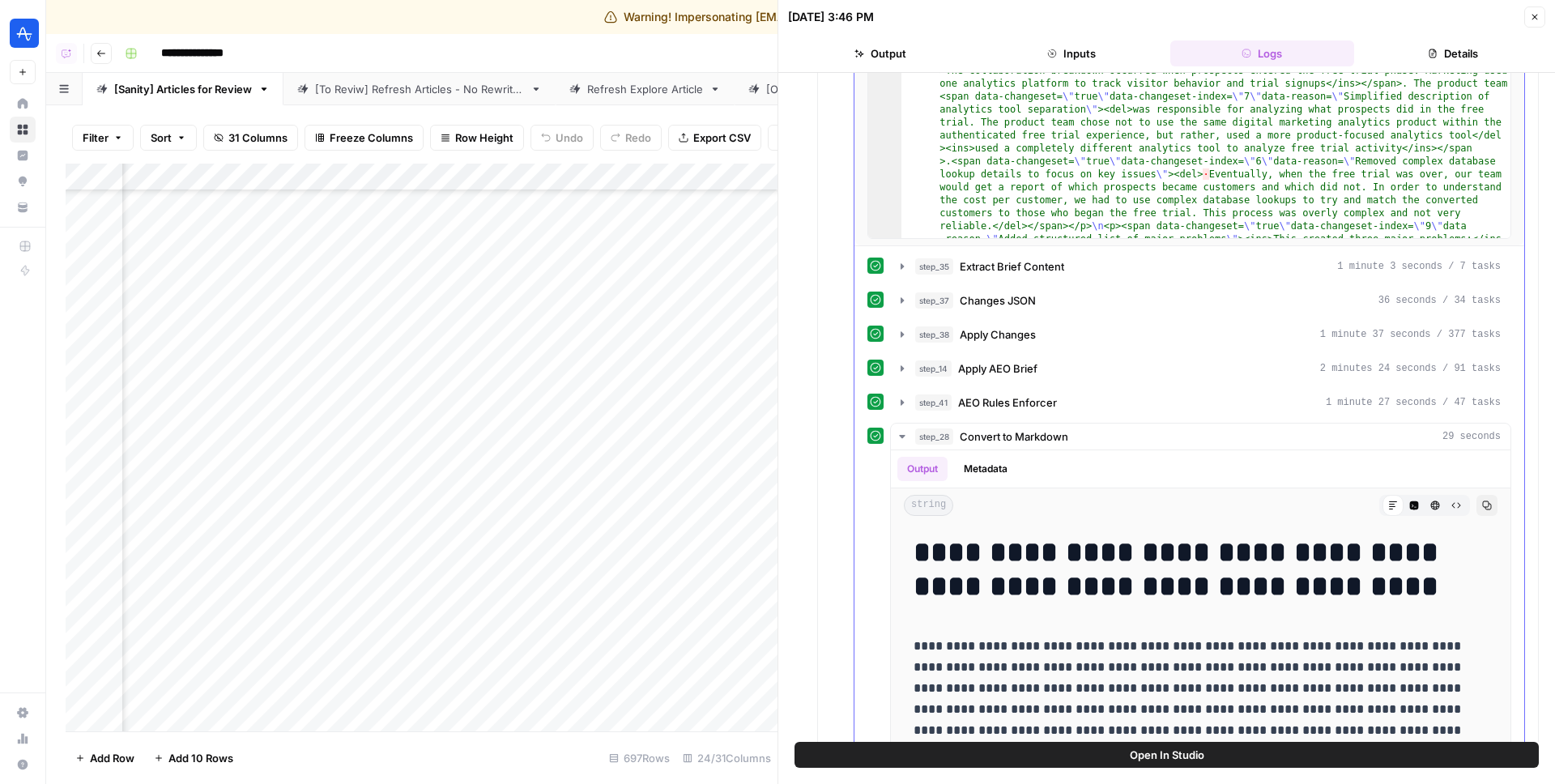
scroll to position [829, 0]
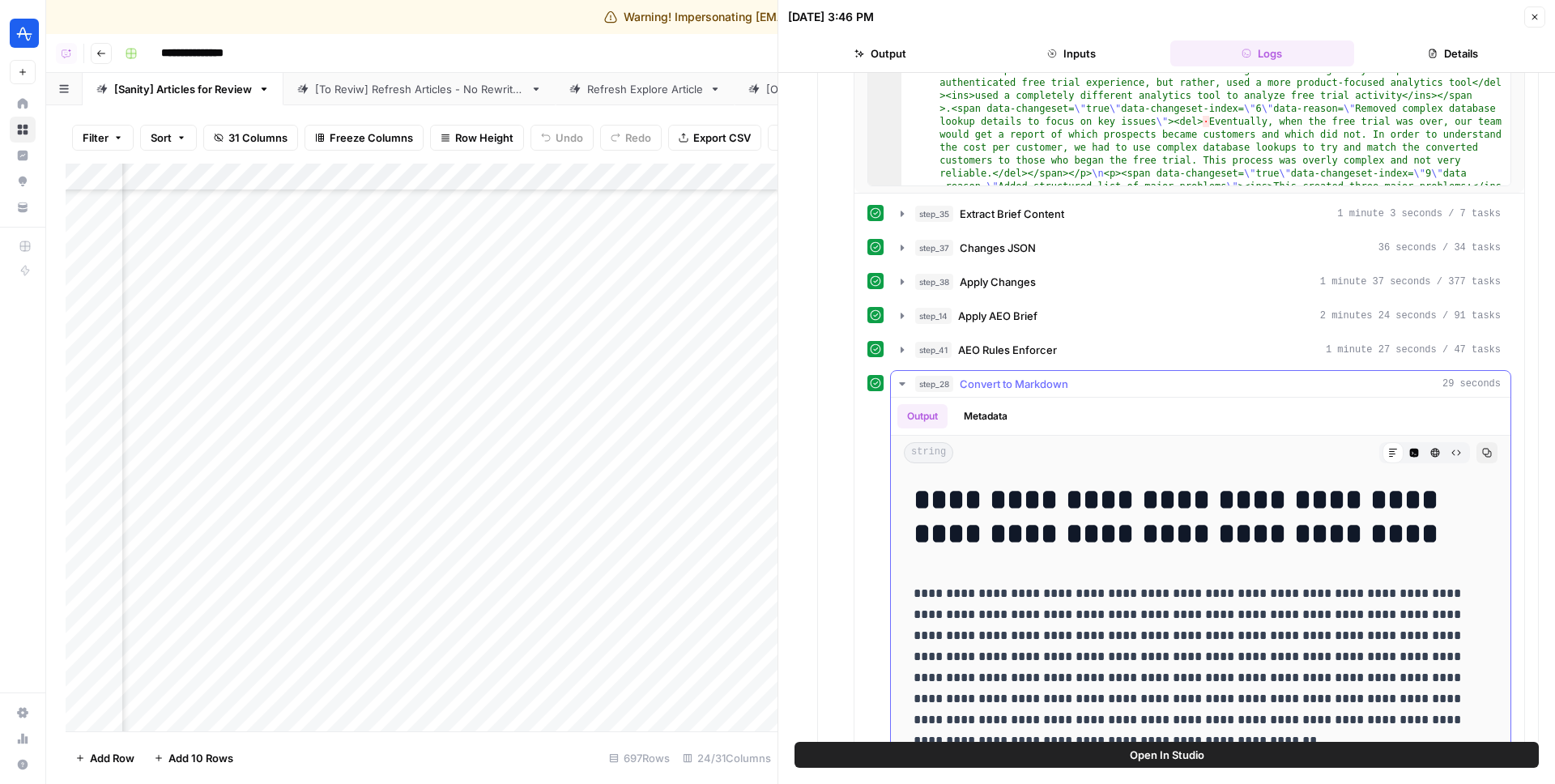
click at [996, 410] on button "Metadata" at bounding box center [986, 416] width 63 height 24
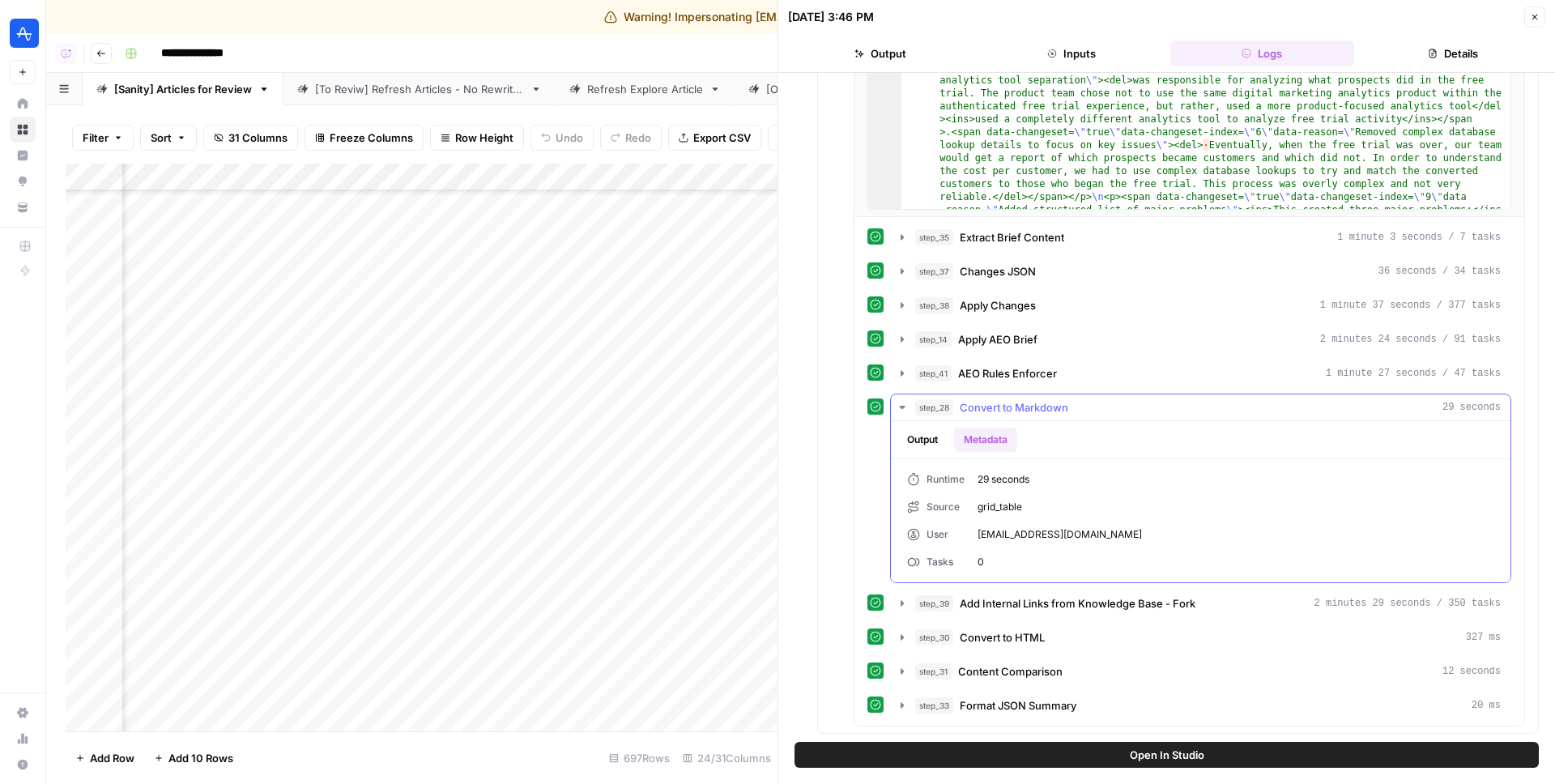
click at [926, 434] on button "Output" at bounding box center [922, 439] width 50 height 24
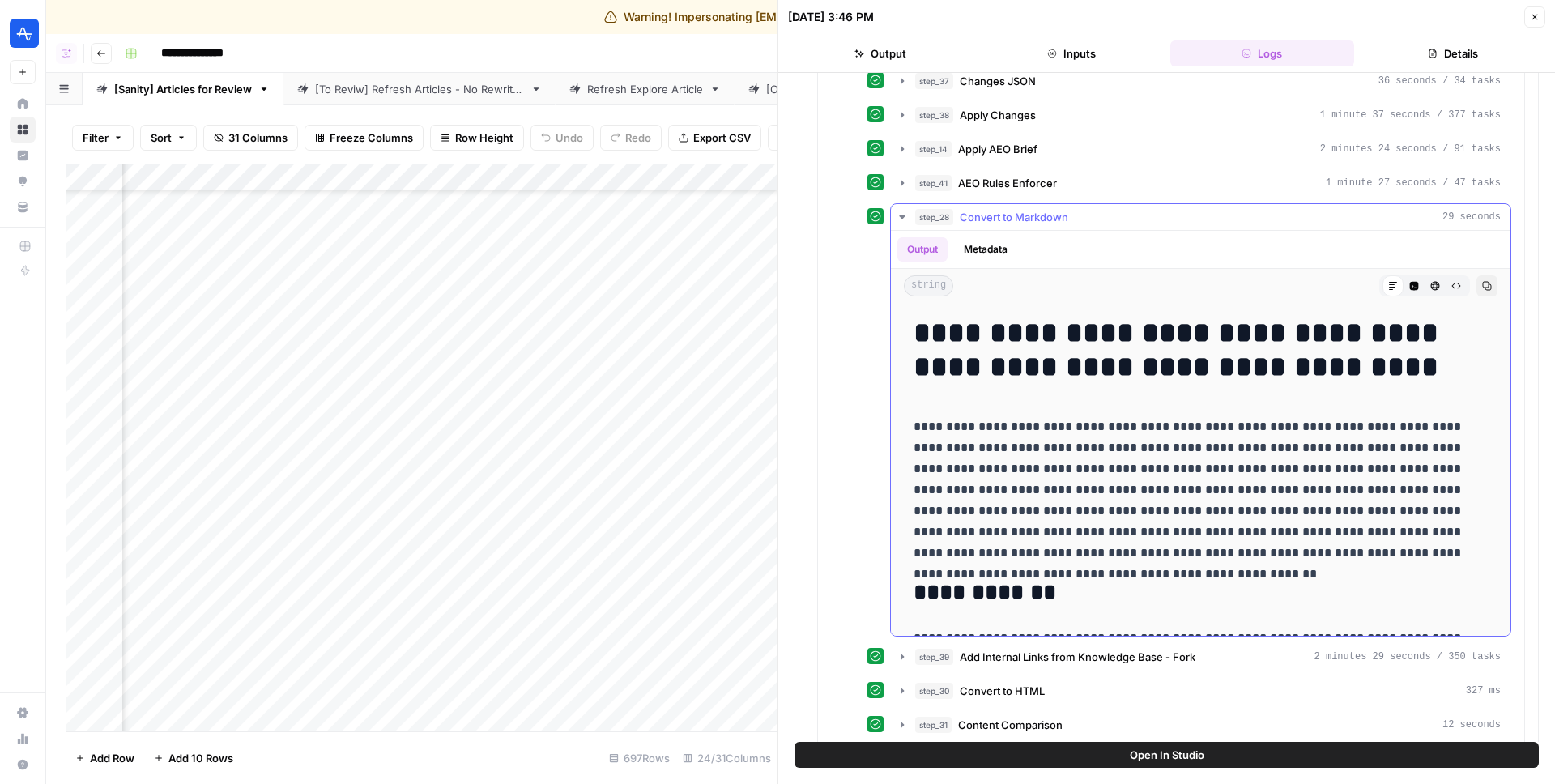
scroll to position [991, 0]
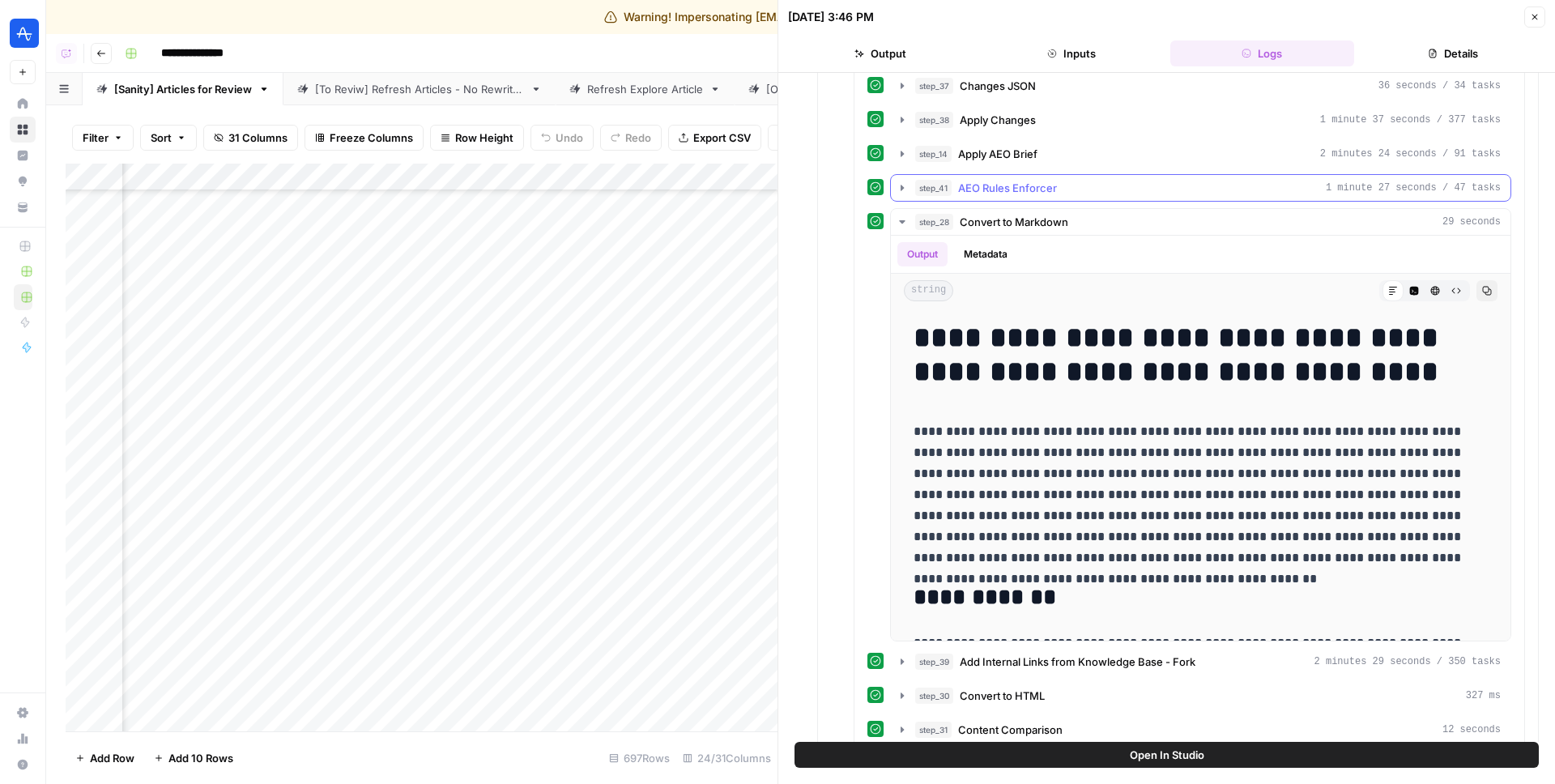
click at [1012, 180] on span "AEO Rules Enforcer" at bounding box center [1007, 188] width 98 height 17
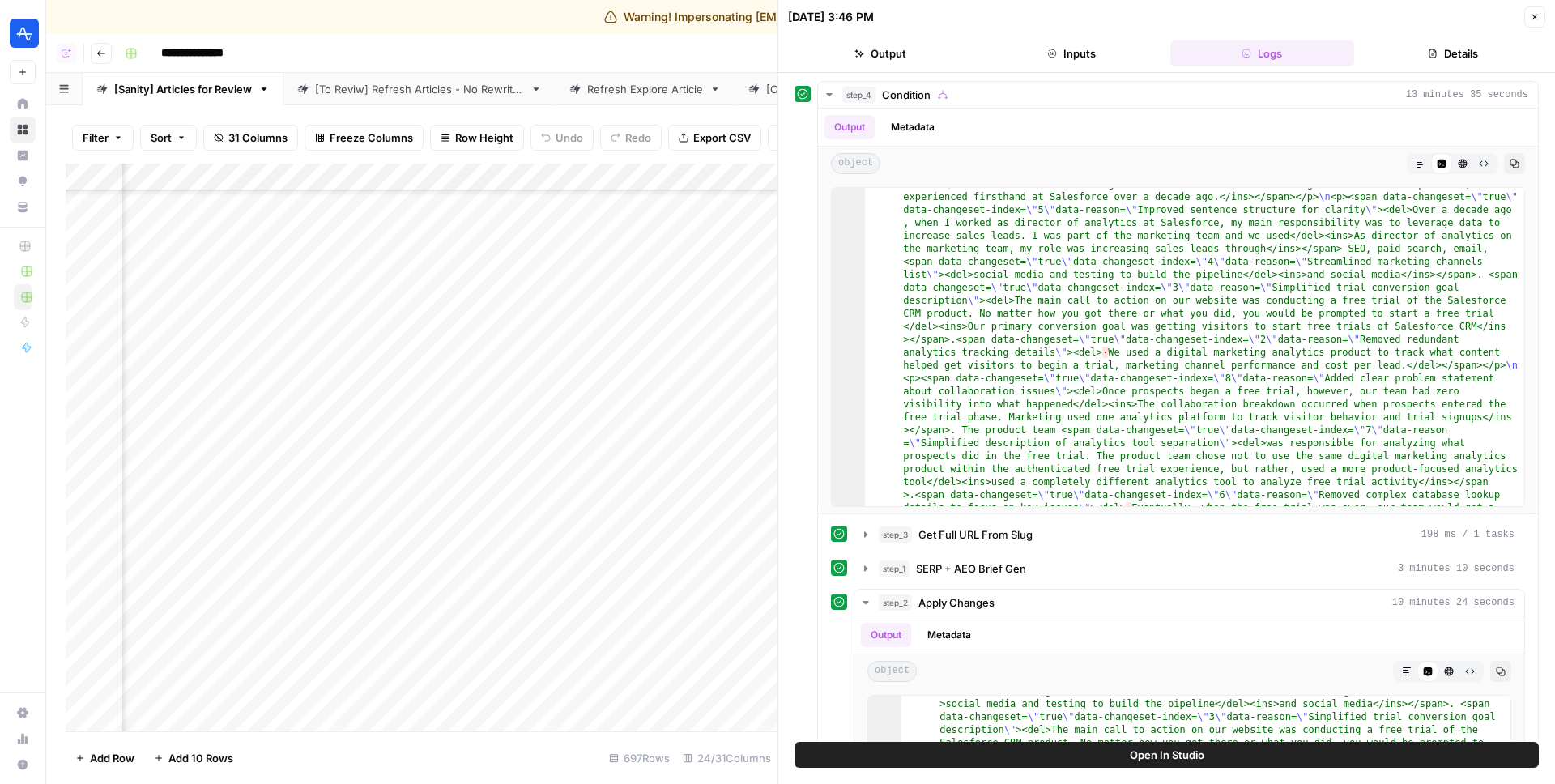
scroll to position [0, 0]
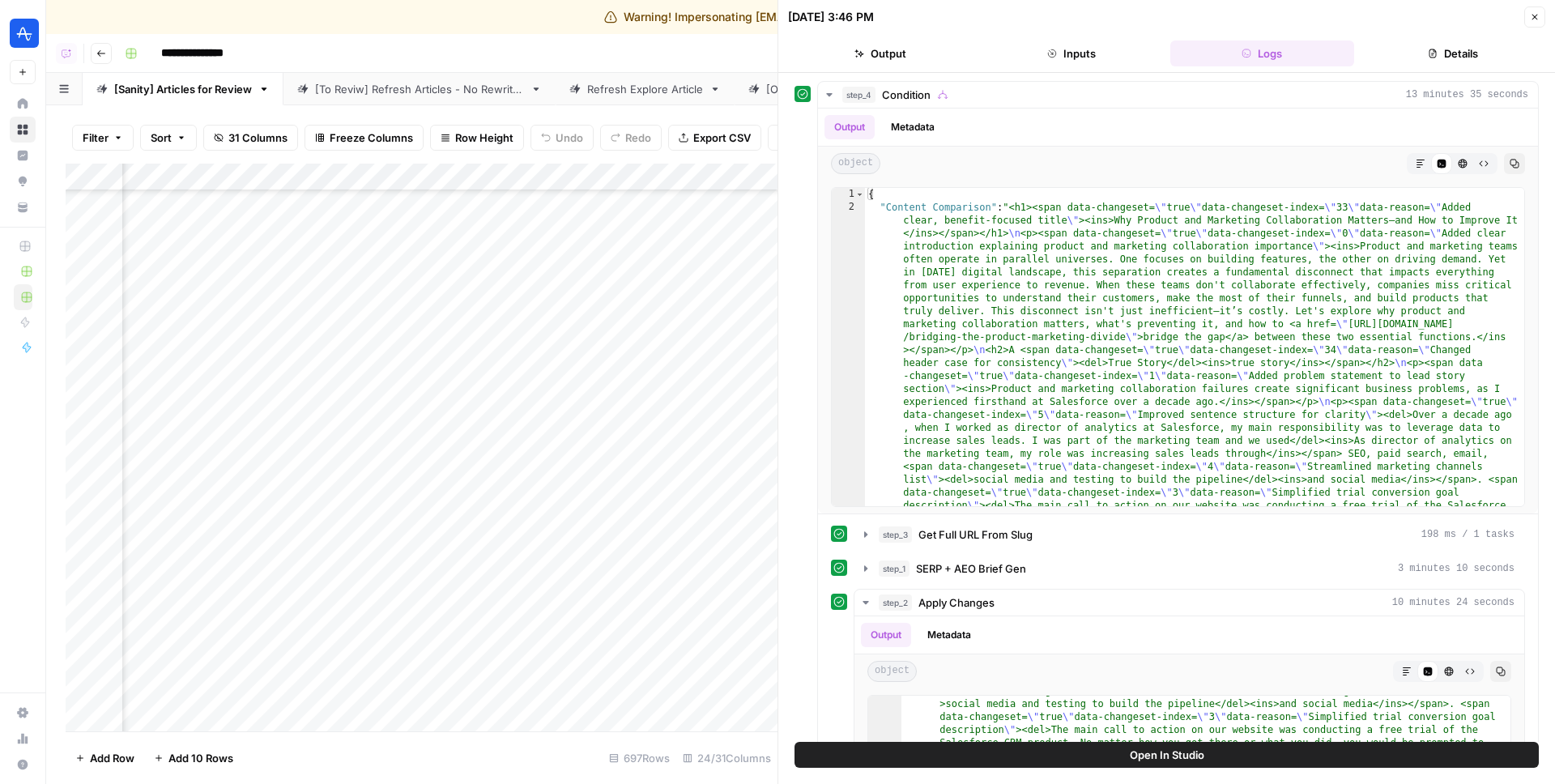
click at [873, 50] on button "Output" at bounding box center [880, 53] width 184 height 26
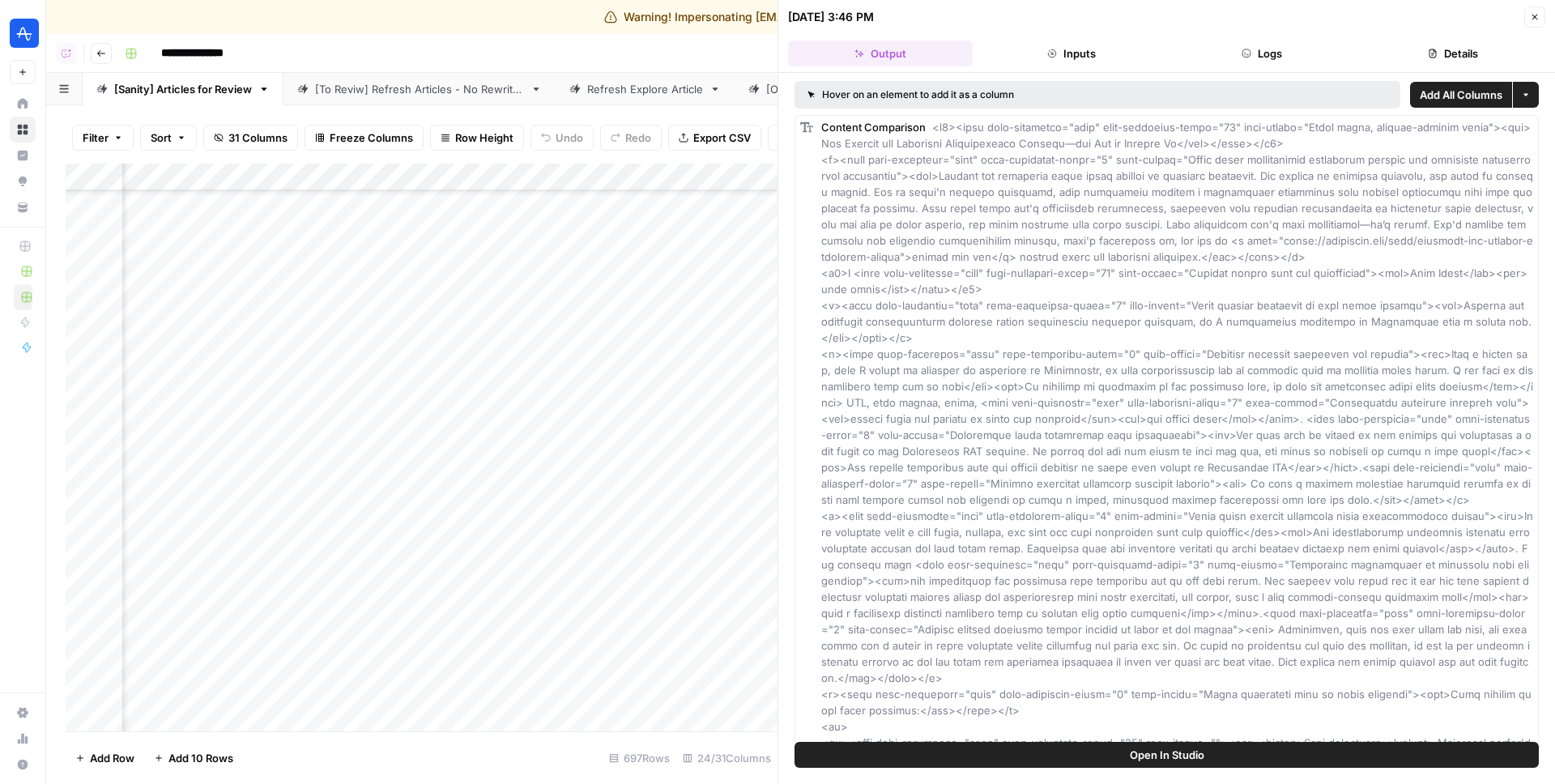
scroll to position [11953, 3562]
click at [566, 175] on div "Add Column" at bounding box center [421, 447] width 712 height 568
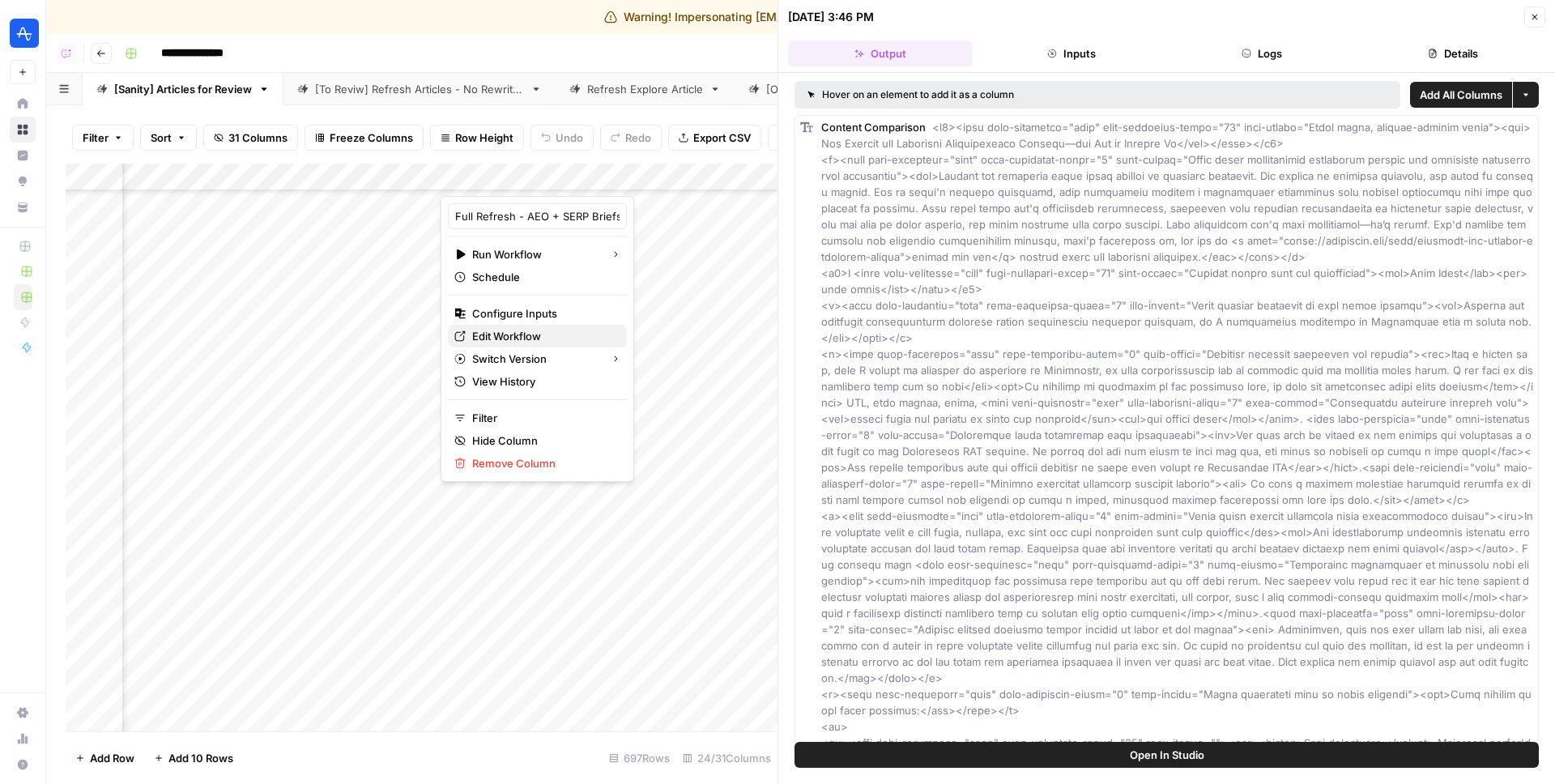
click at [530, 328] on span "Edit Workflow" at bounding box center [543, 337] width 141 height 17
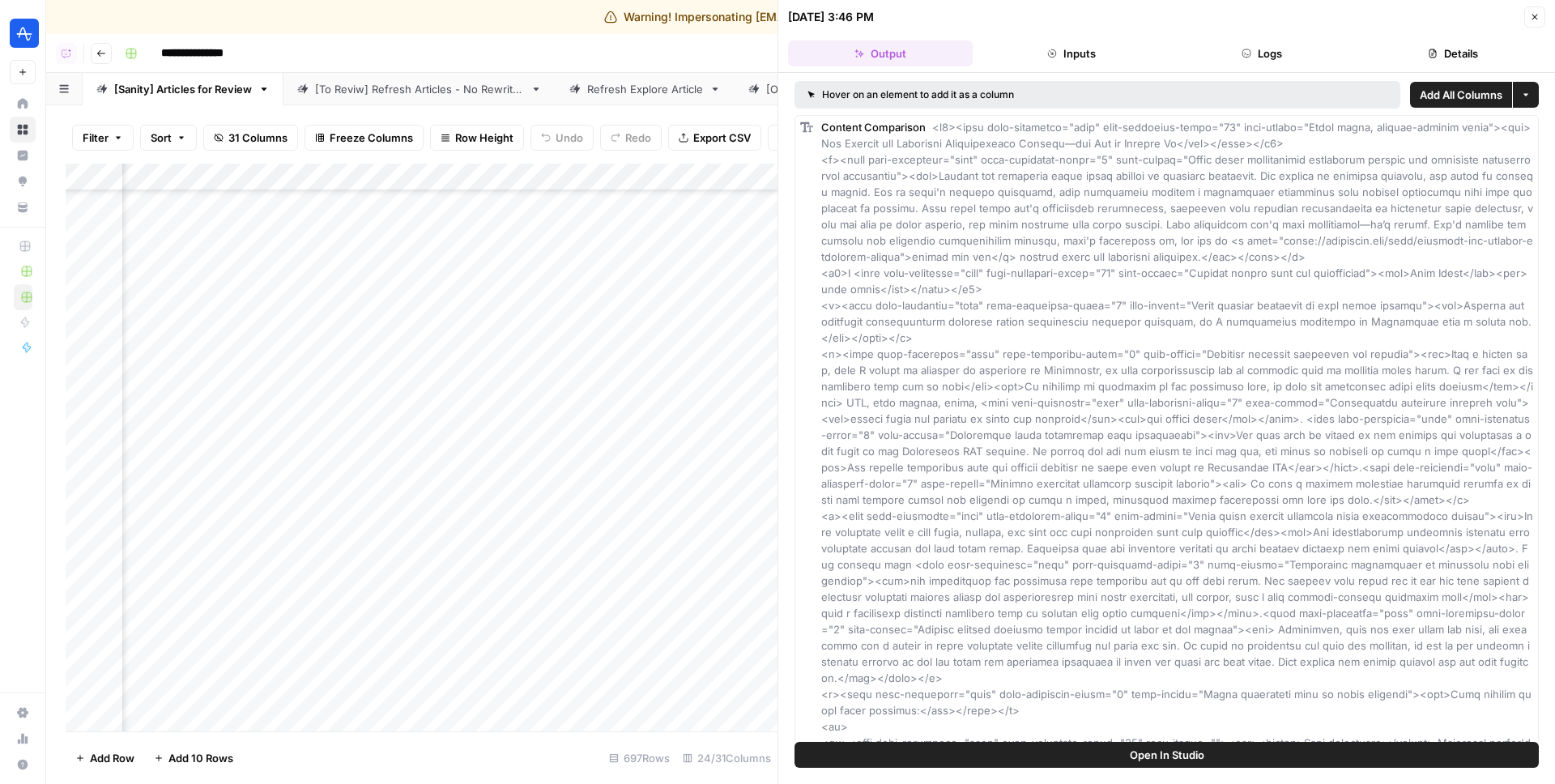
click at [1122, 43] on button "Inputs" at bounding box center [1071, 53] width 184 height 26
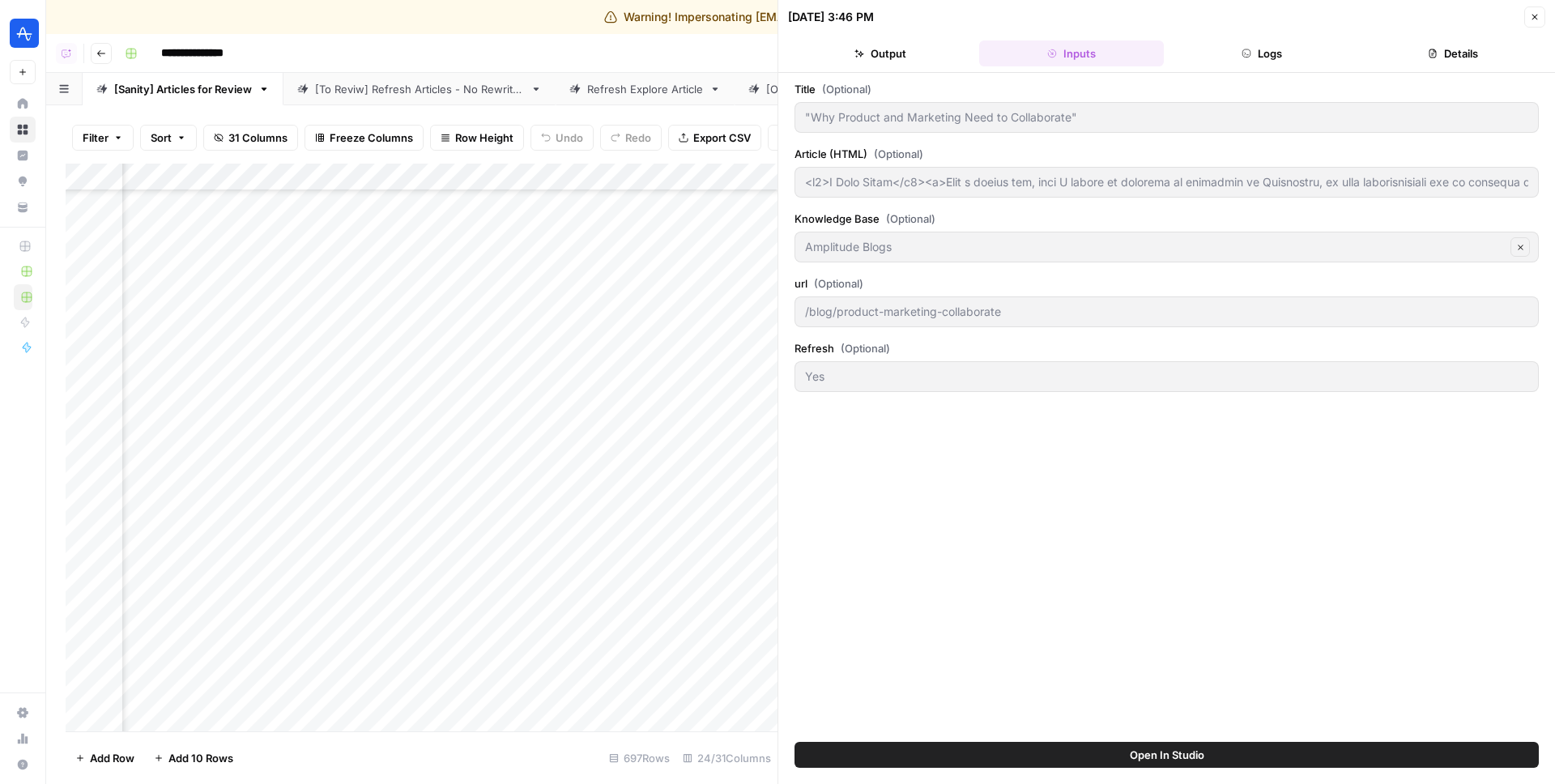
click at [1294, 69] on header "08/27/25 at 3:46 PM Close Output Inputs Logs Details" at bounding box center [1166, 36] width 777 height 73
click at [1286, 59] on button "Logs" at bounding box center [1262, 53] width 184 height 26
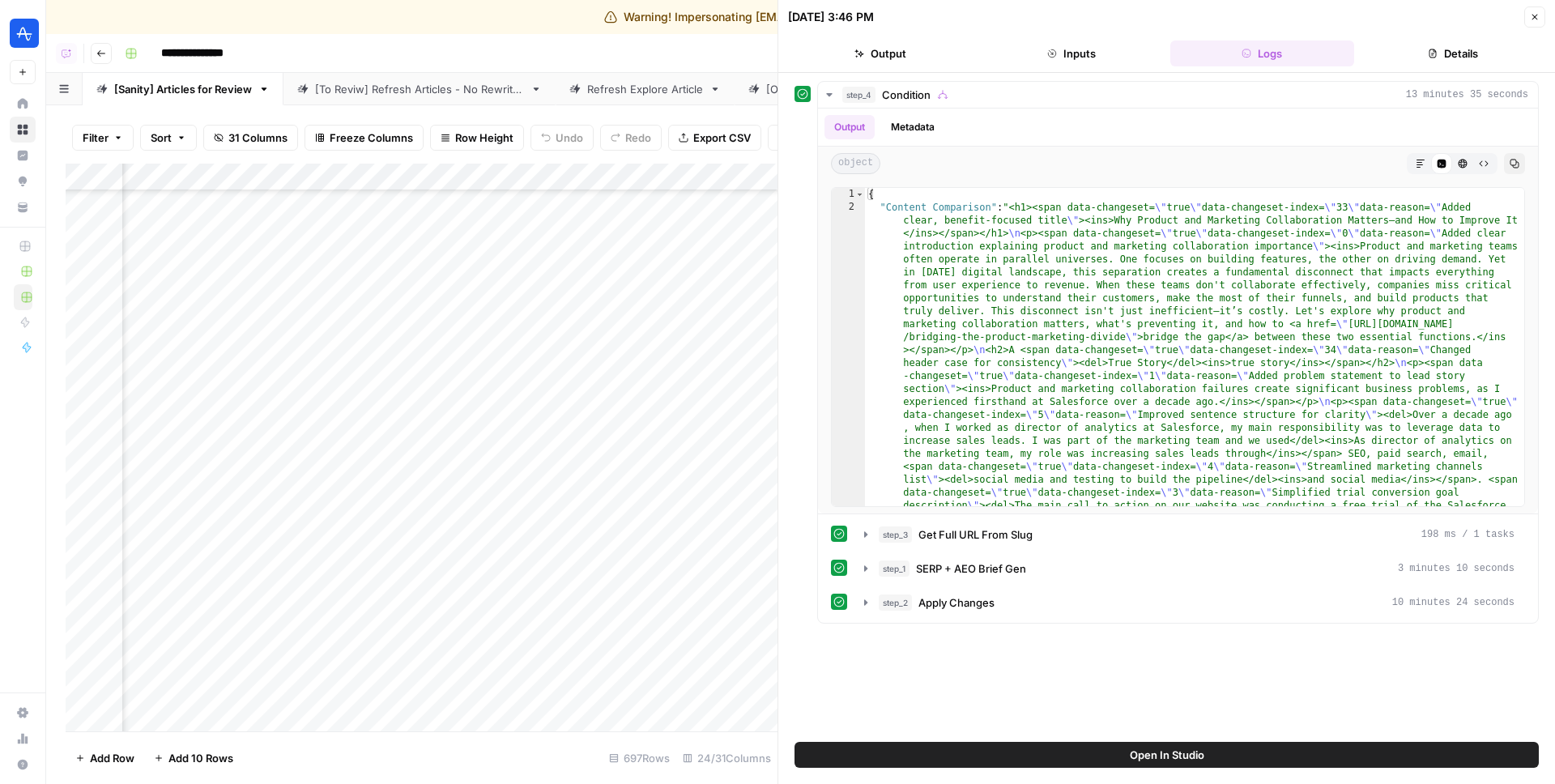
click at [1433, 50] on icon "button" at bounding box center [1433, 54] width 10 height 10
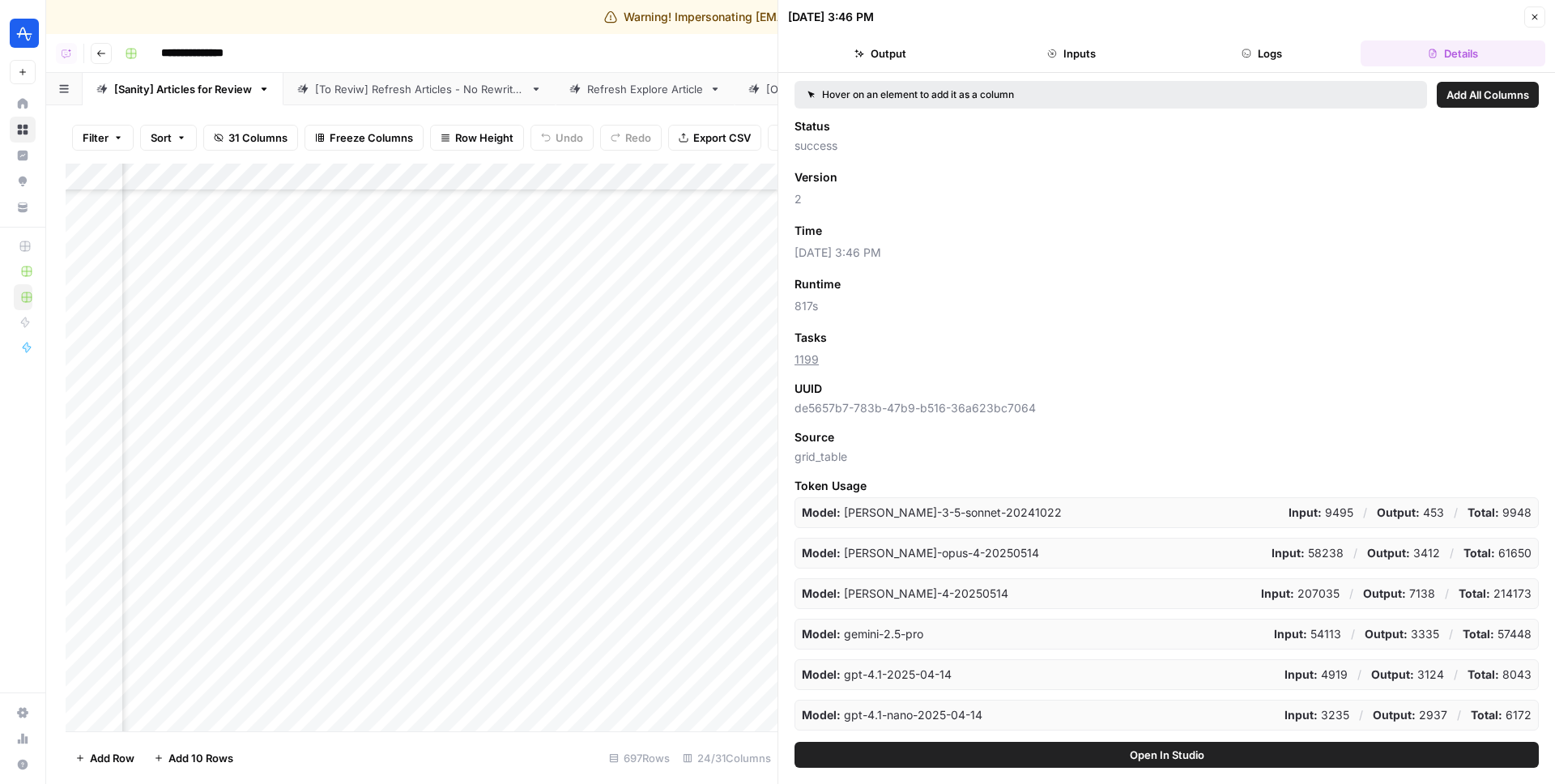
click at [1284, 58] on button "Logs" at bounding box center [1262, 53] width 184 height 26
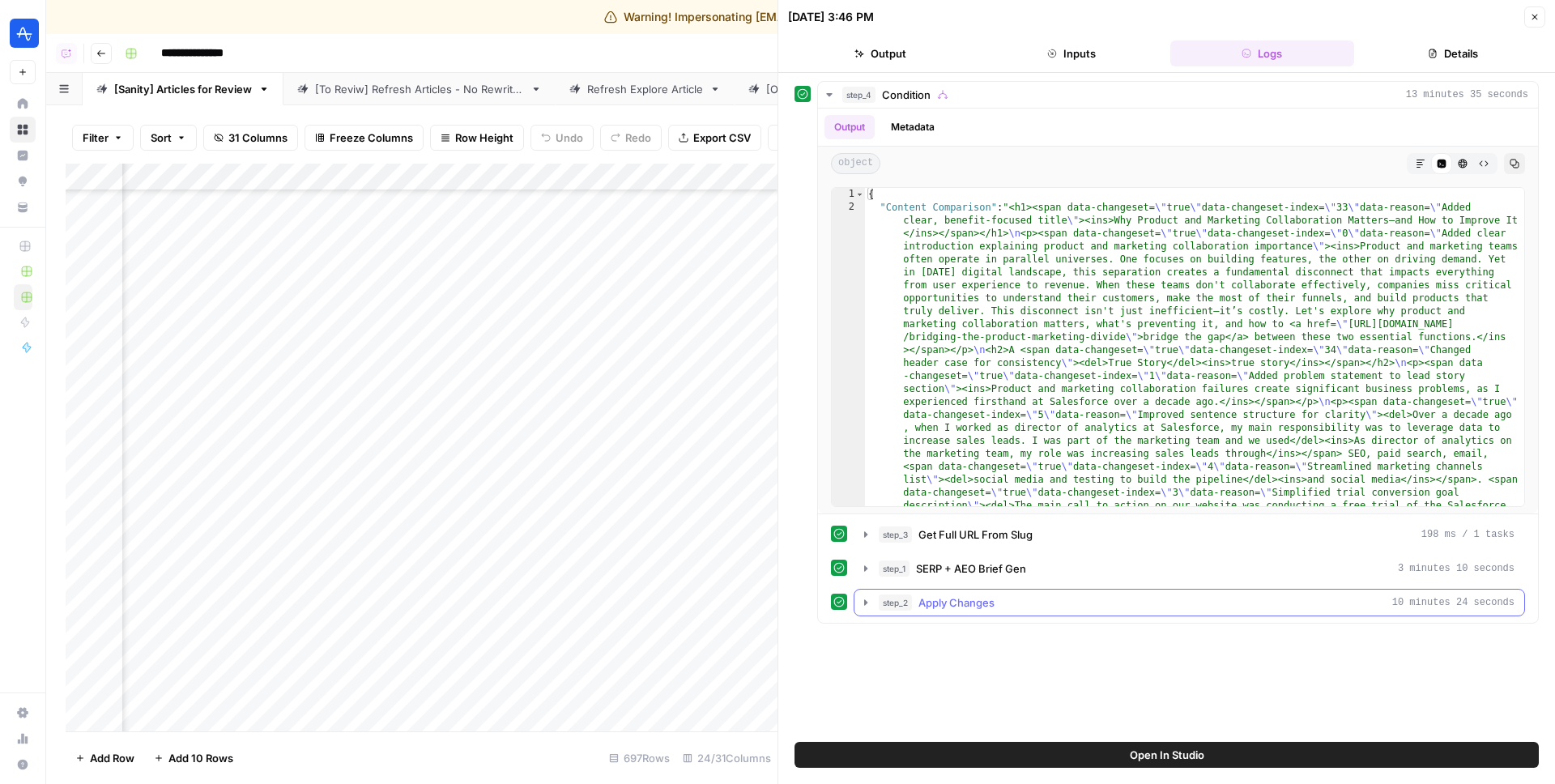
click at [932, 599] on span "Apply Changes" at bounding box center [957, 603] width 76 height 17
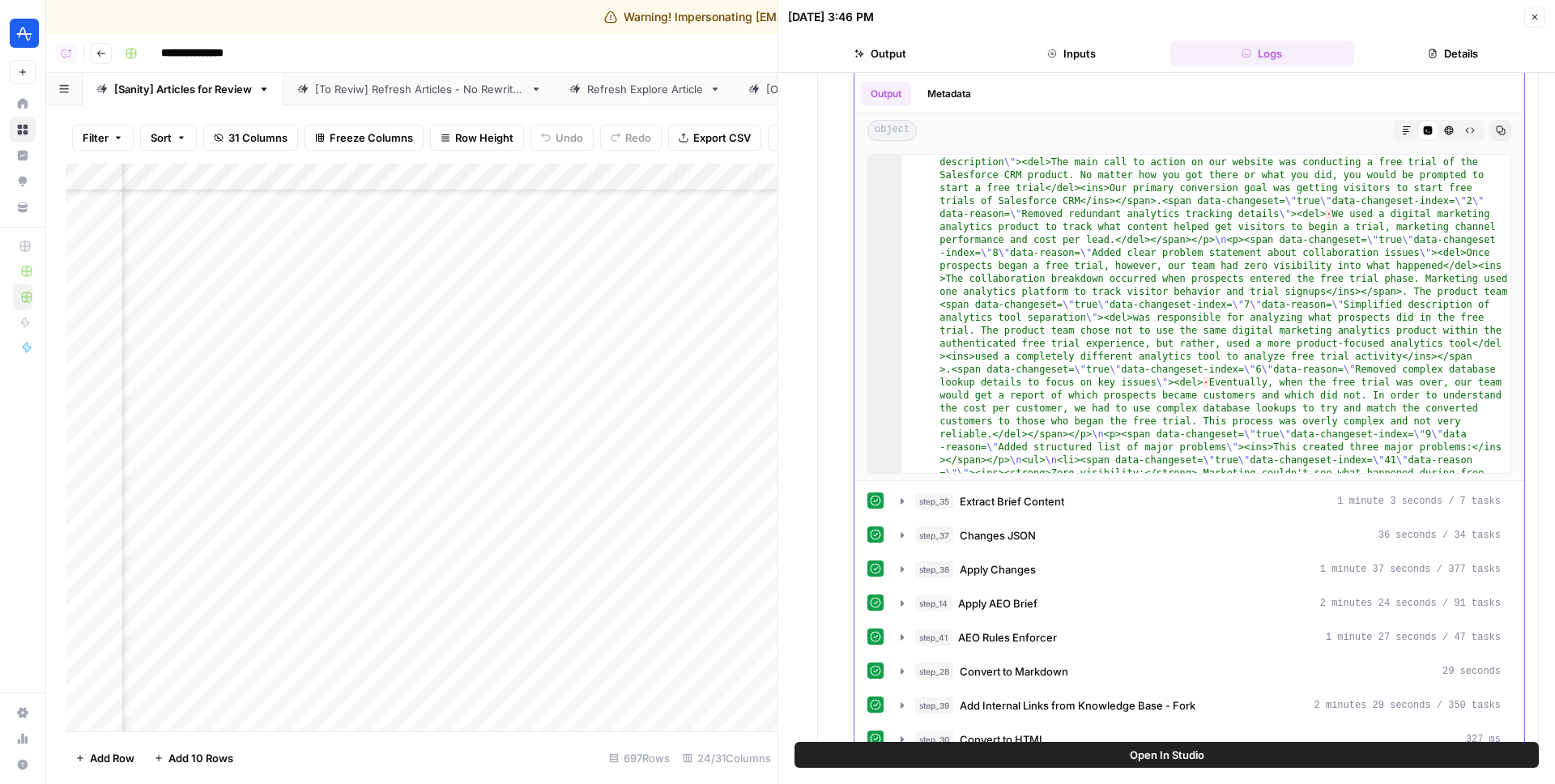
scroll to position [643, 0]
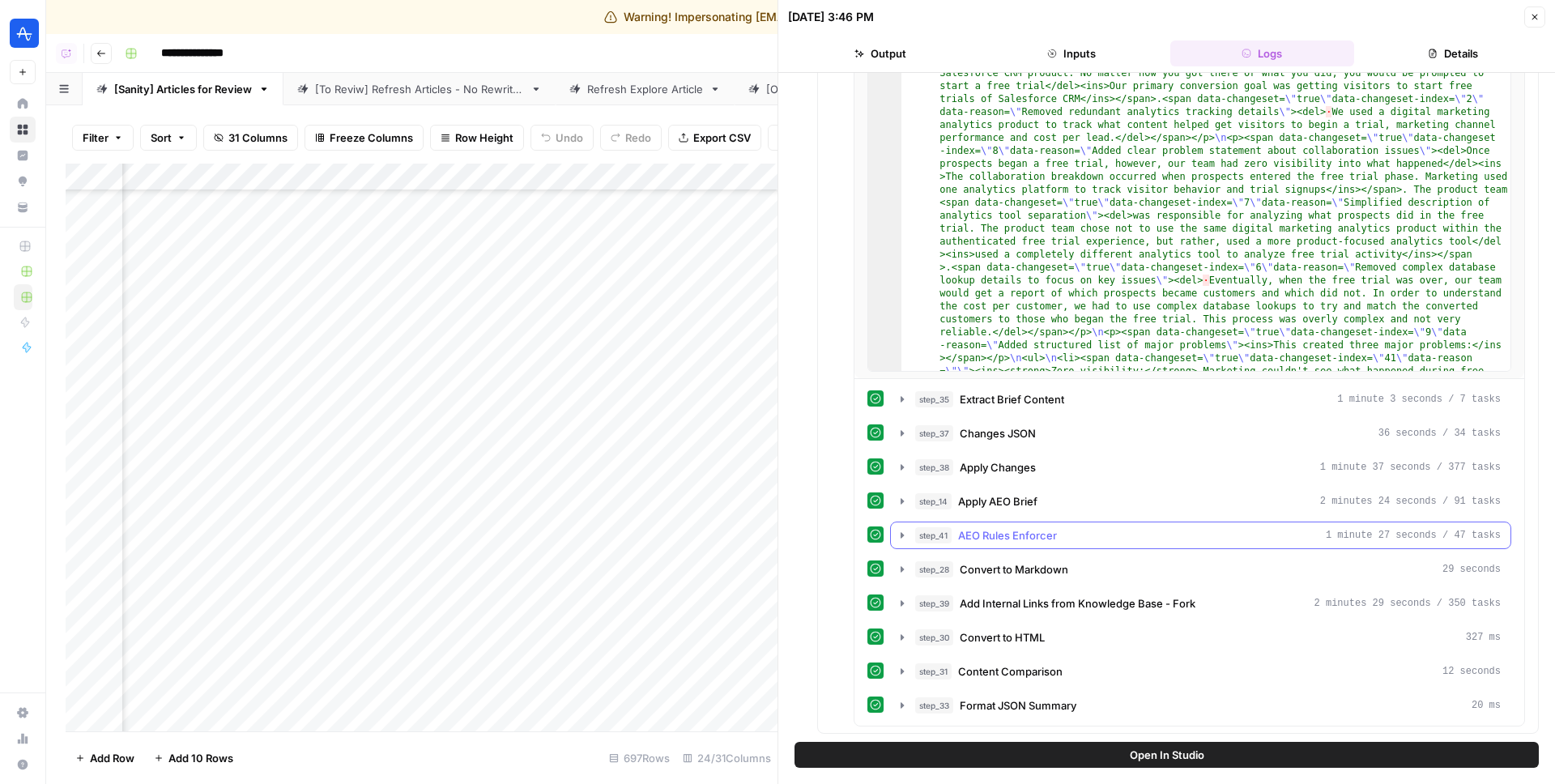
click at [1067, 540] on div "step_41 AEO Rules Enforcer 1 minute 27 seconds / 47 tasks" at bounding box center [1208, 536] width 586 height 17
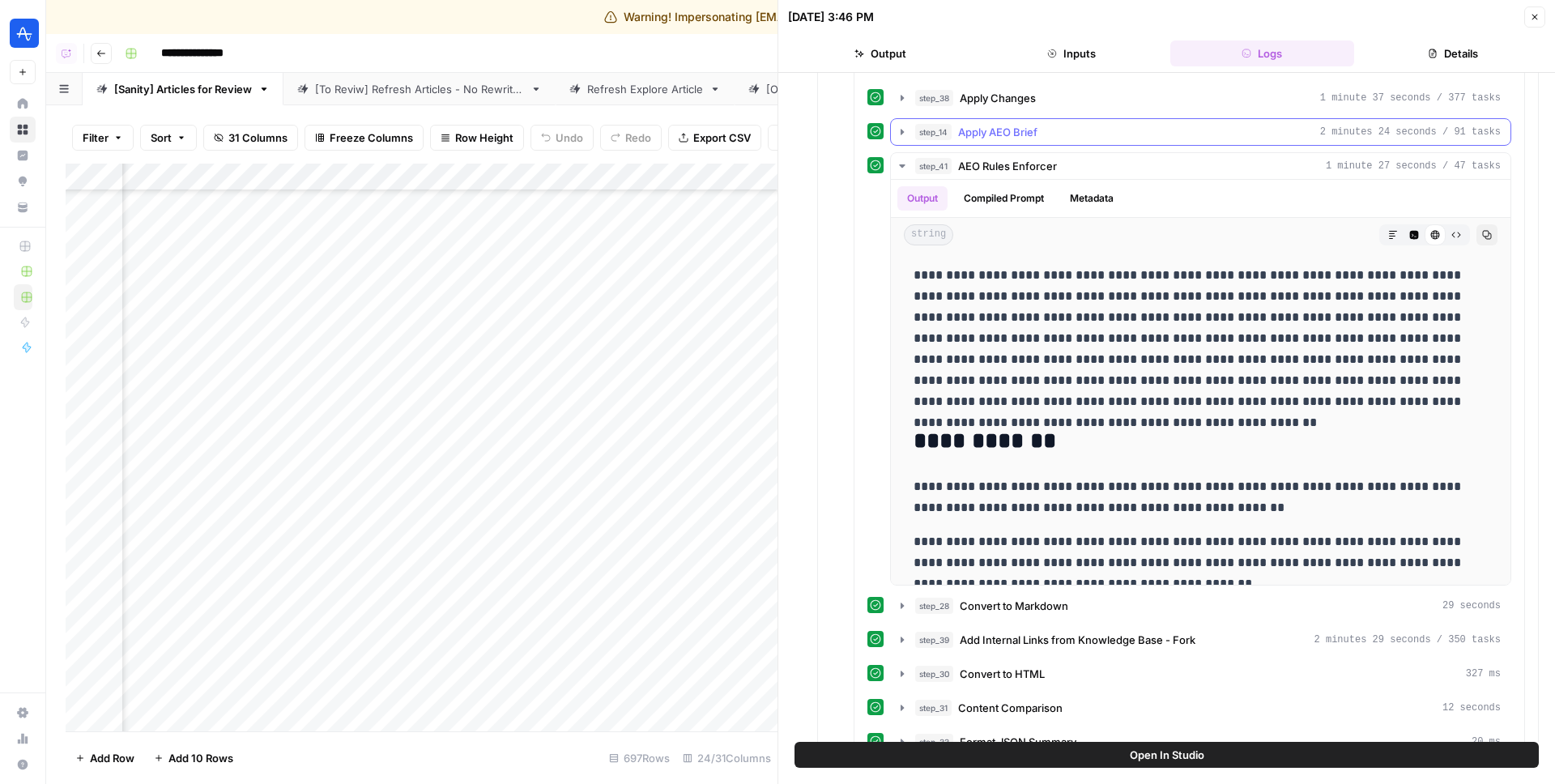
scroll to position [1037, 0]
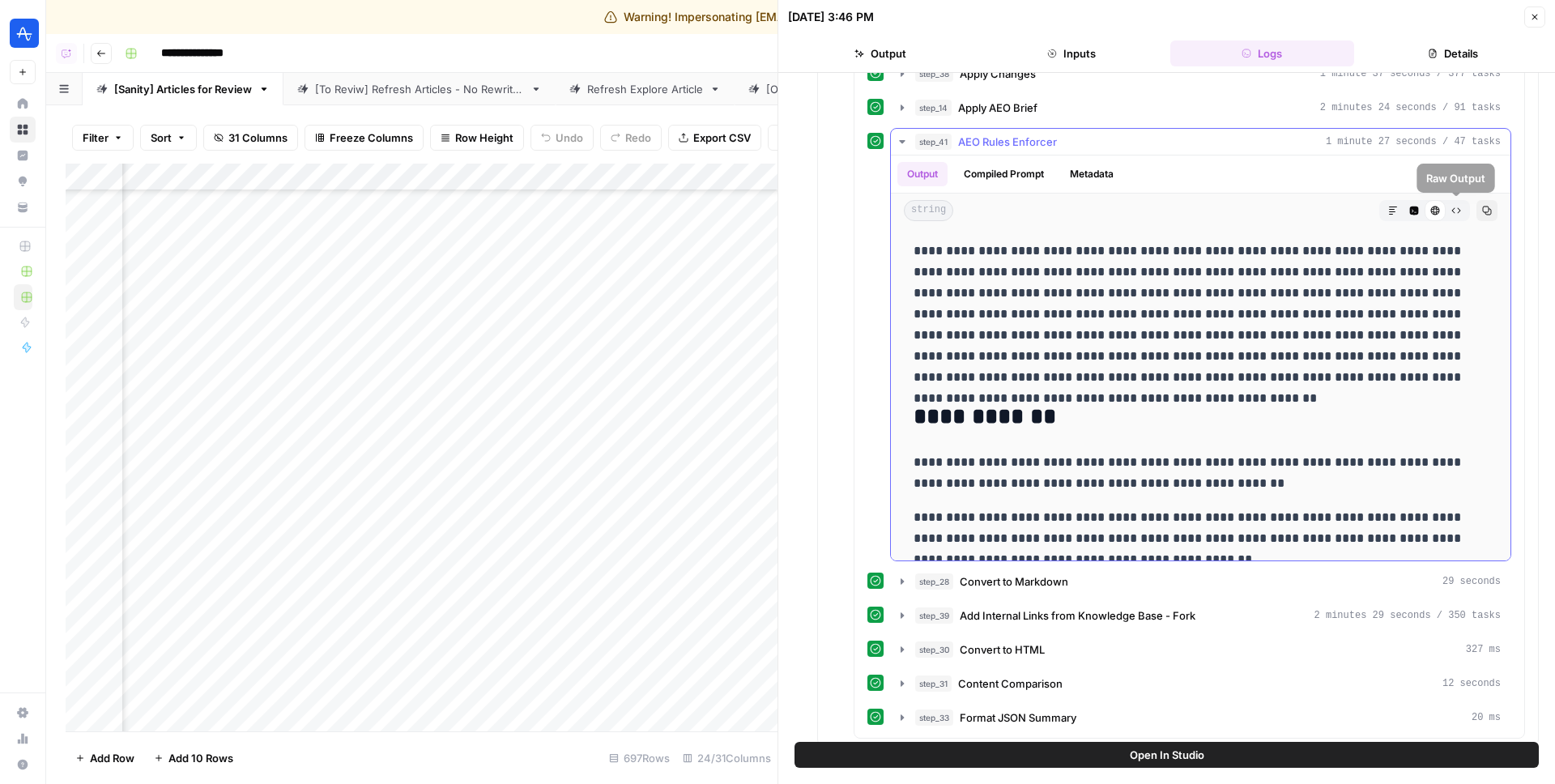
click at [1460, 203] on button "Raw Output" at bounding box center [1456, 210] width 21 height 21
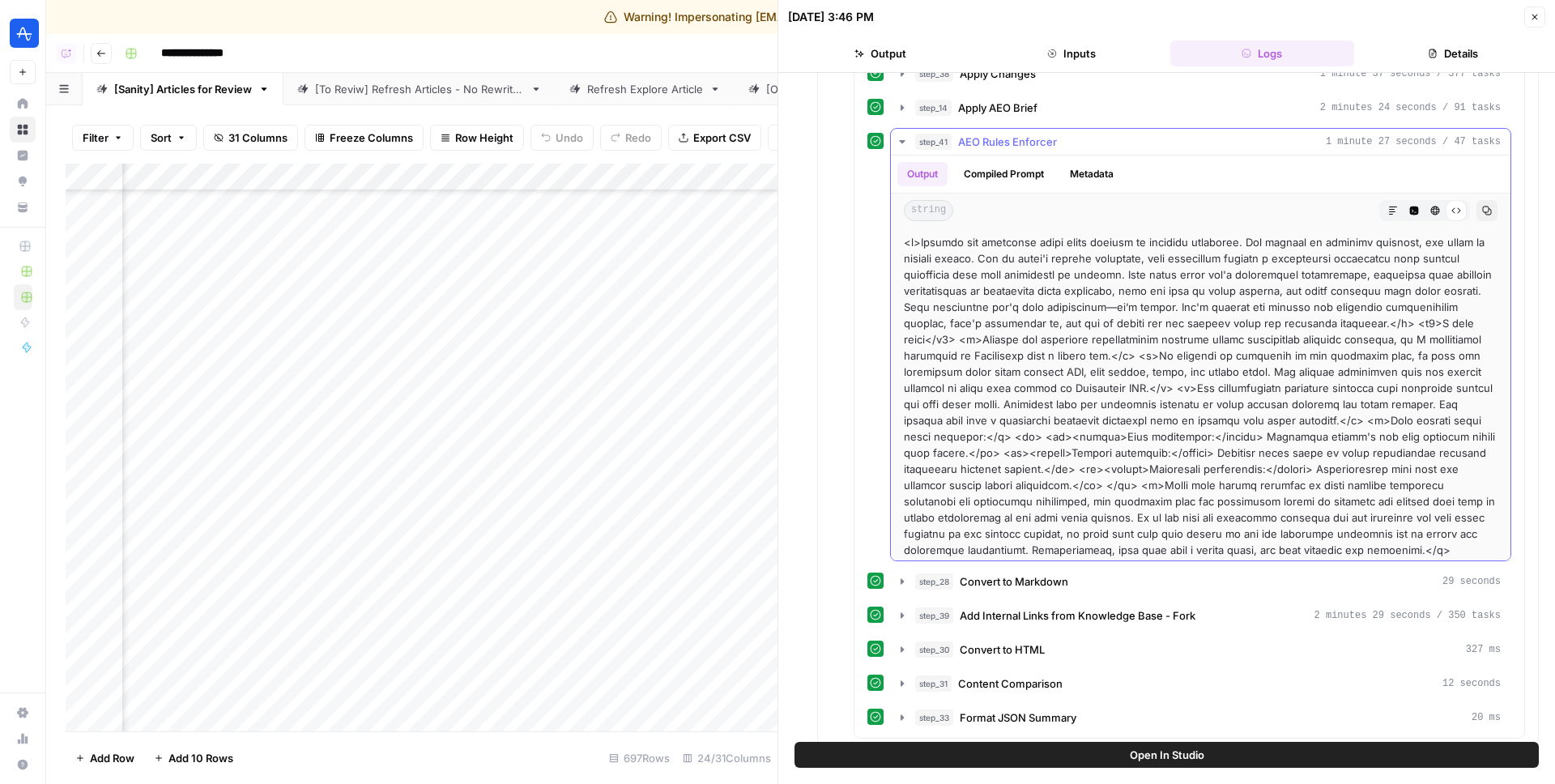
click at [1397, 208] on icon "button" at bounding box center [1394, 211] width 10 height 10
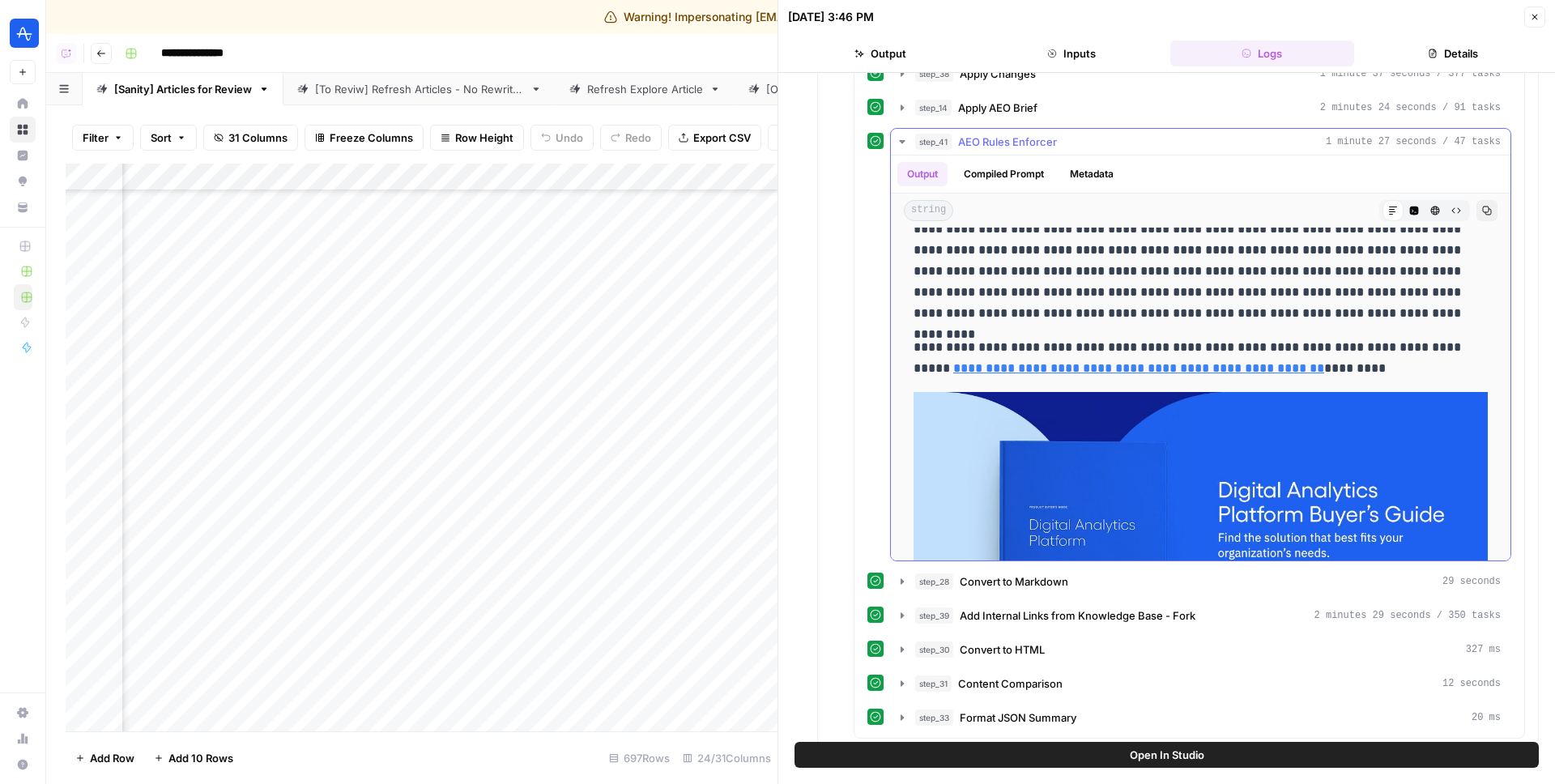
scroll to position [5513, 0]
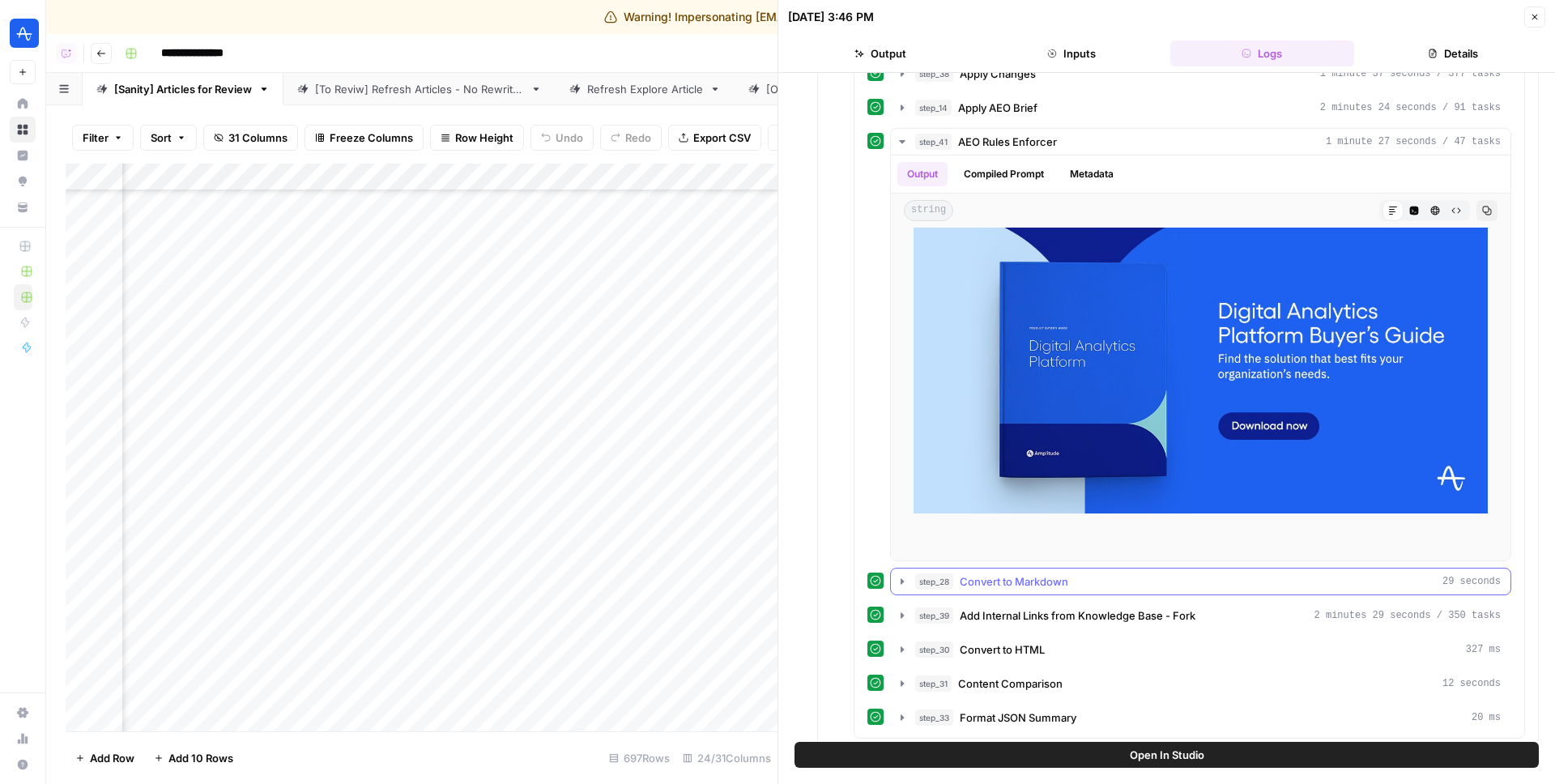
click at [1011, 589] on span "Convert to Markdown" at bounding box center [1014, 581] width 108 height 17
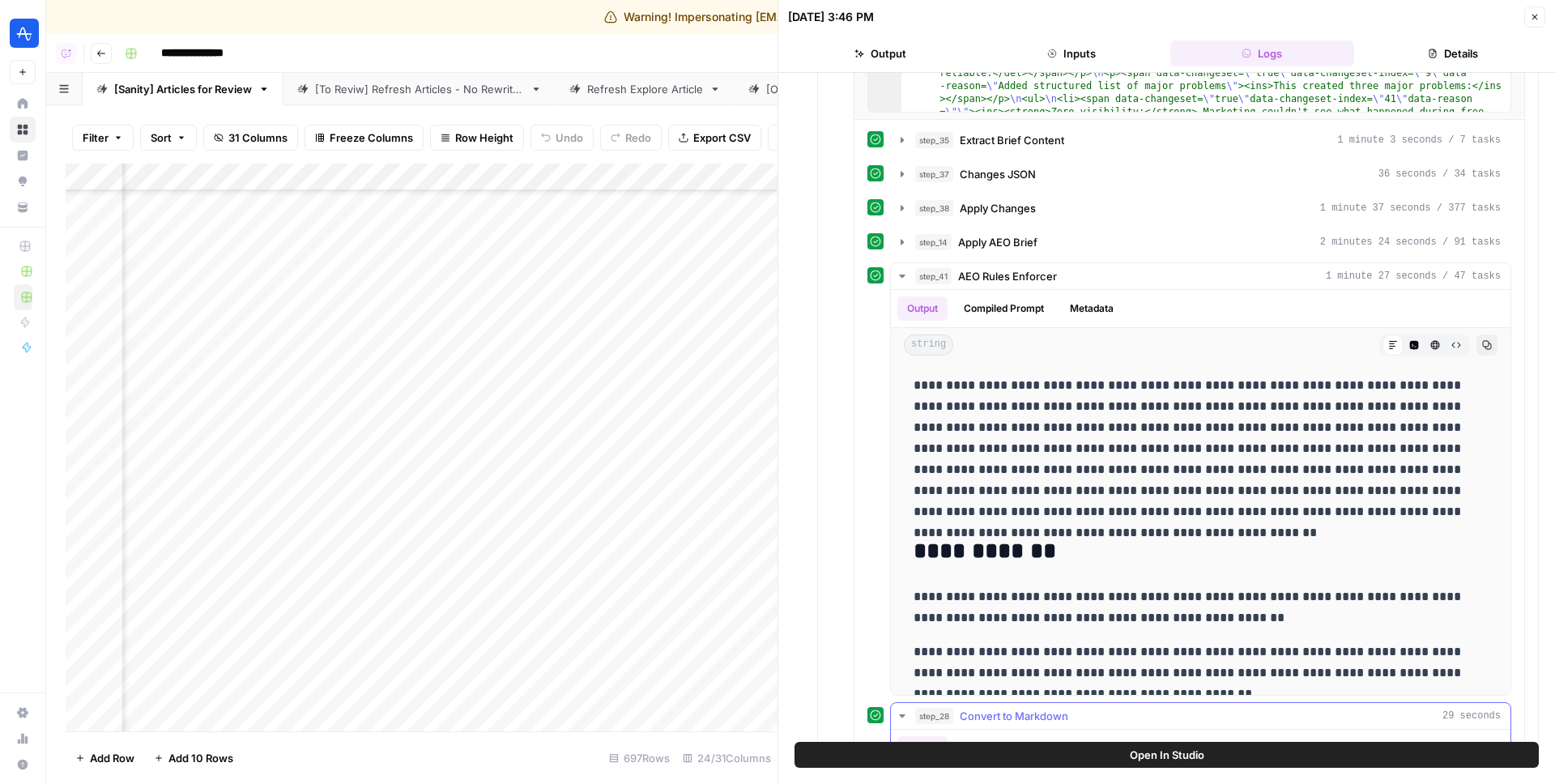
scroll to position [895, 0]
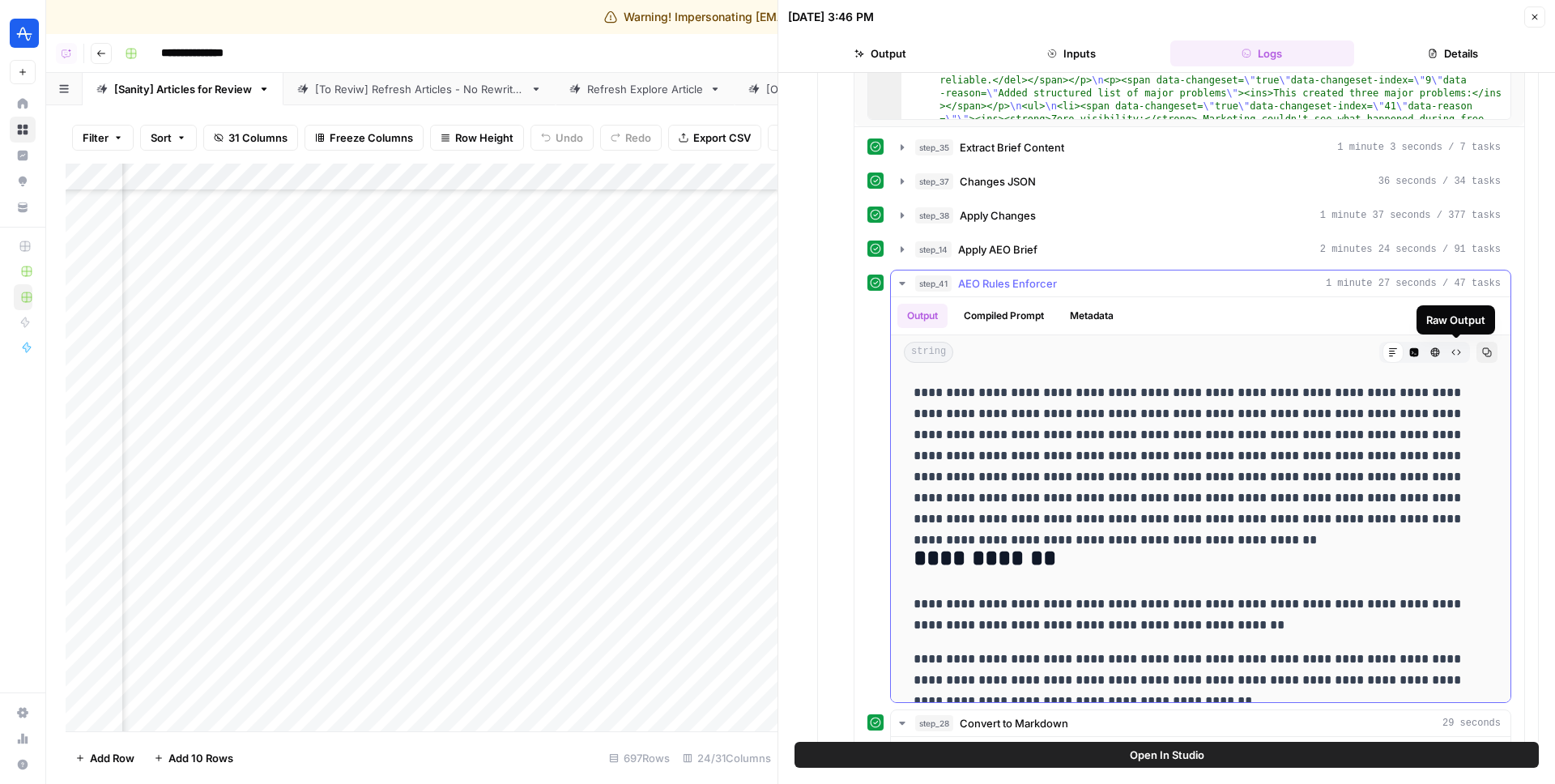
click at [1457, 350] on icon "button" at bounding box center [1457, 352] width 10 height 10
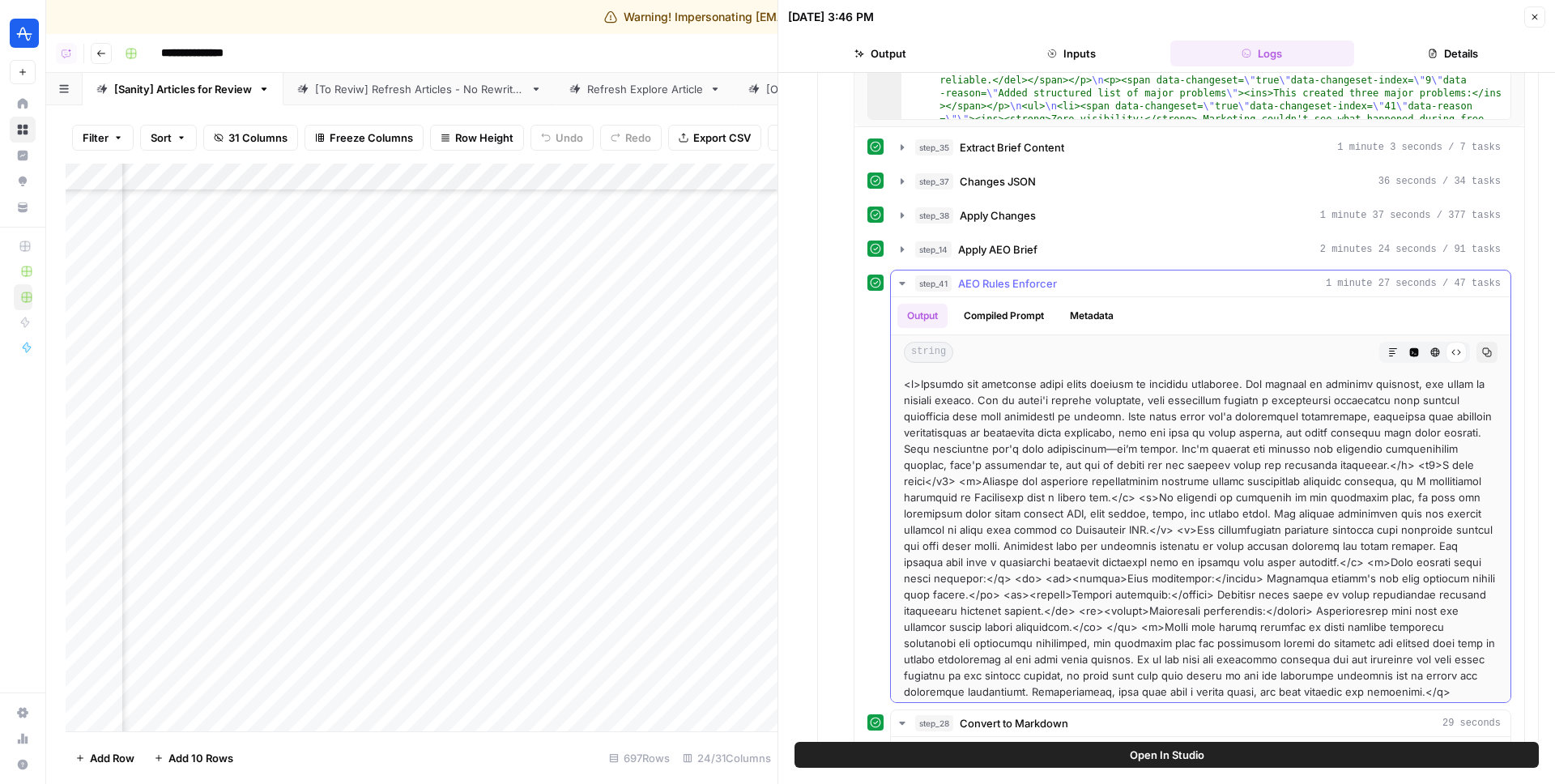
click at [1485, 354] on icon "button" at bounding box center [1487, 352] width 9 height 9
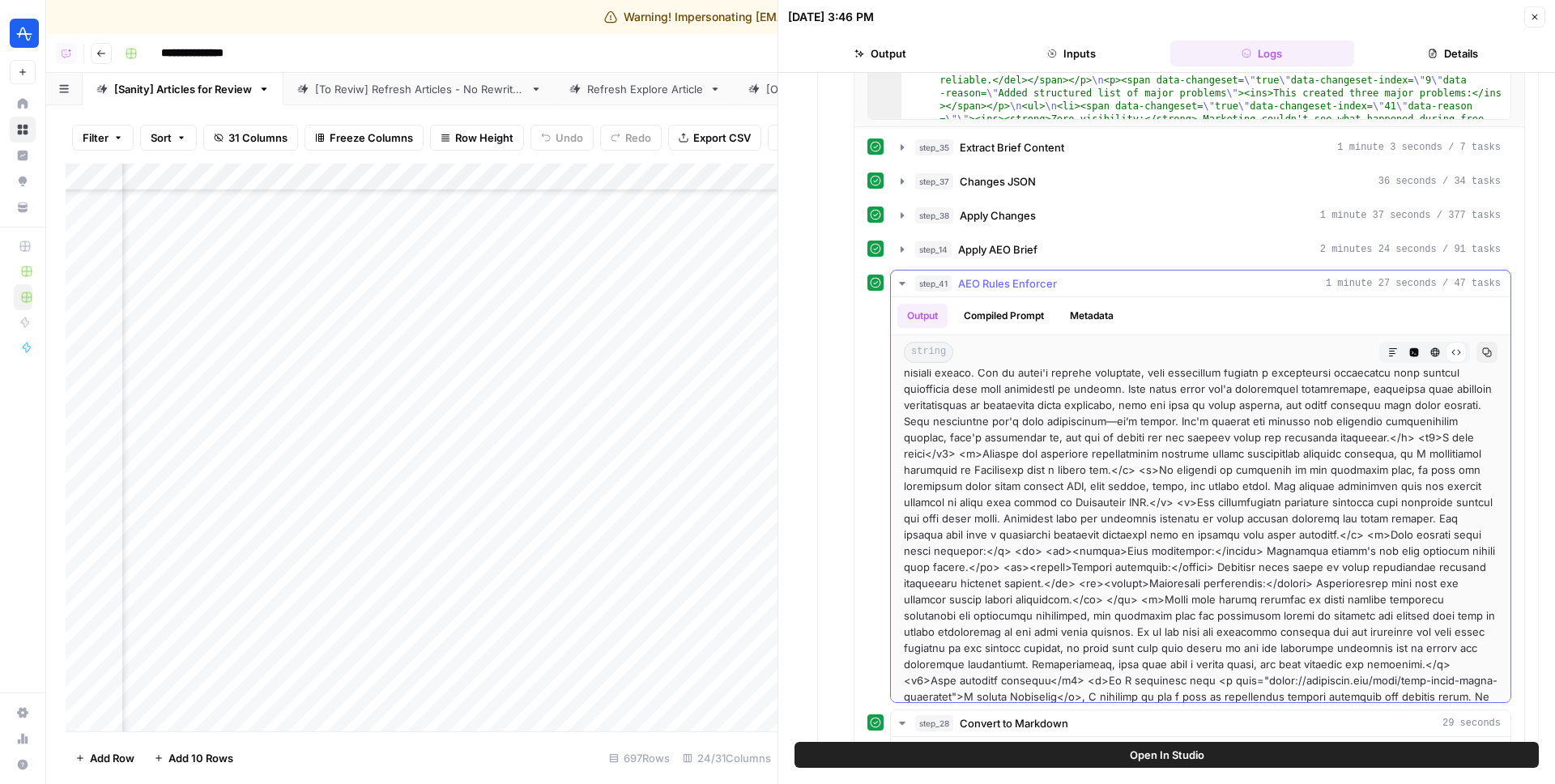
scroll to position [0, 0]
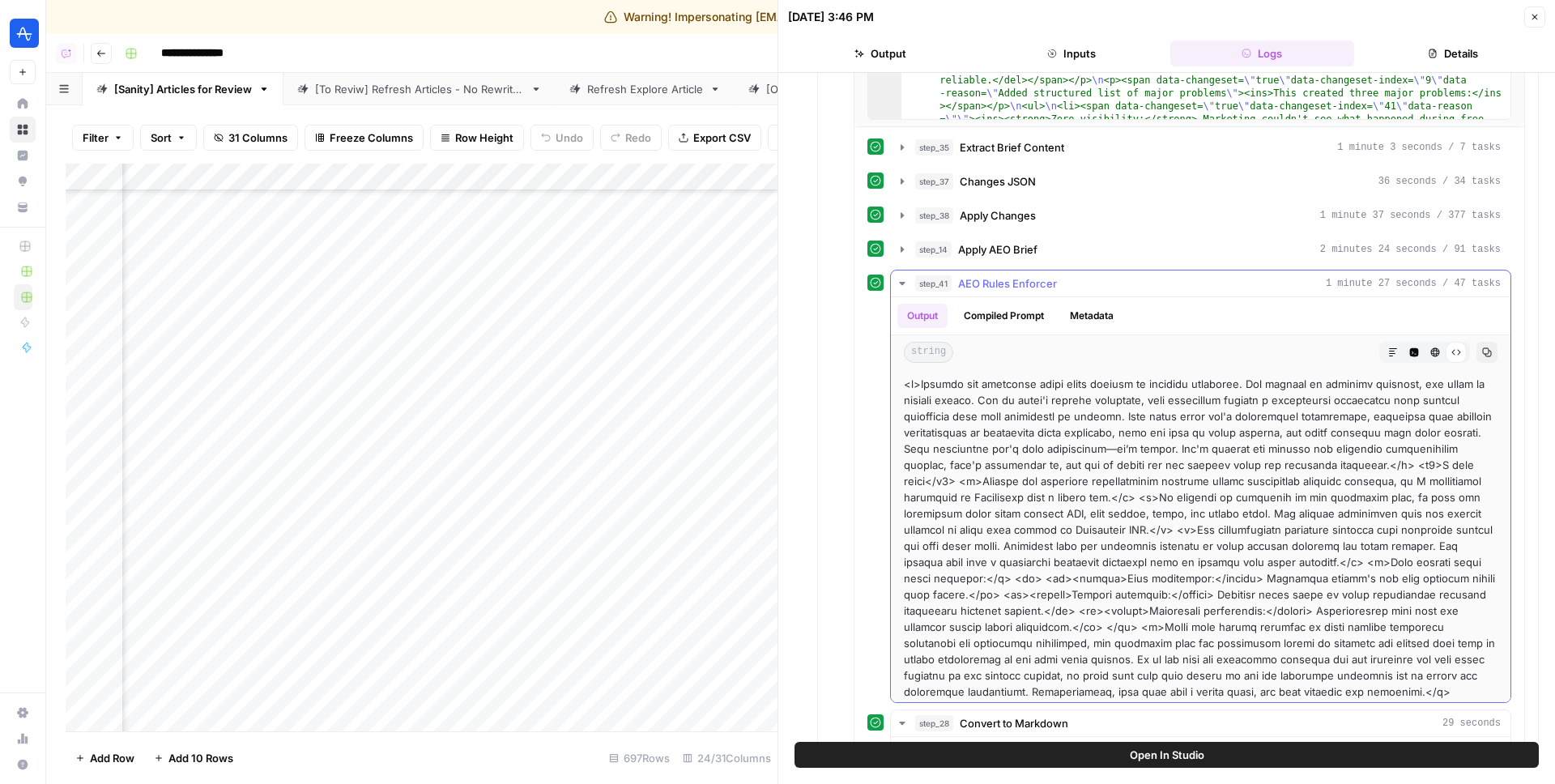
click at [1034, 280] on span "AEO Rules Enforcer" at bounding box center [1007, 284] width 98 height 17
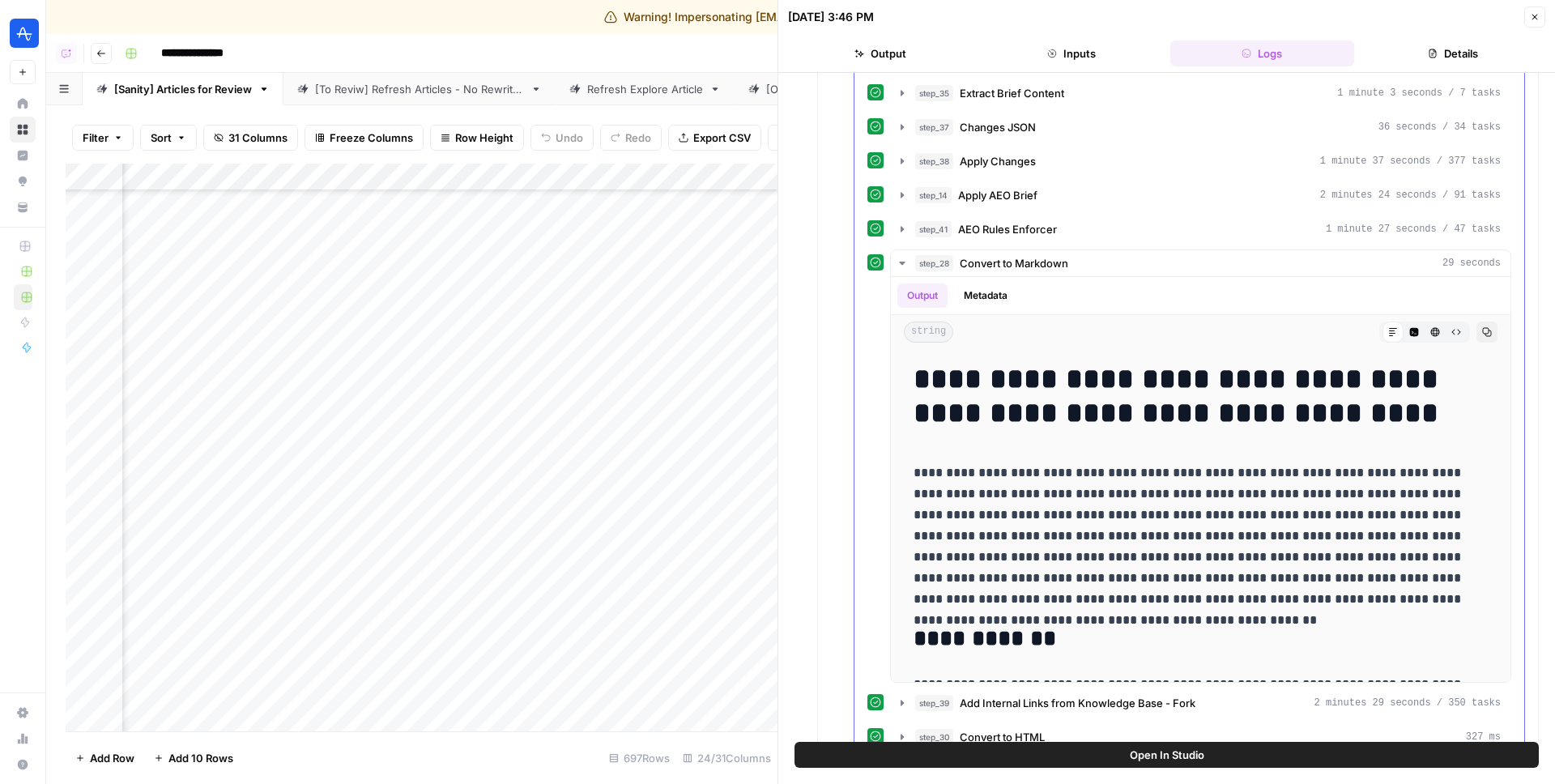
scroll to position [1019, 0]
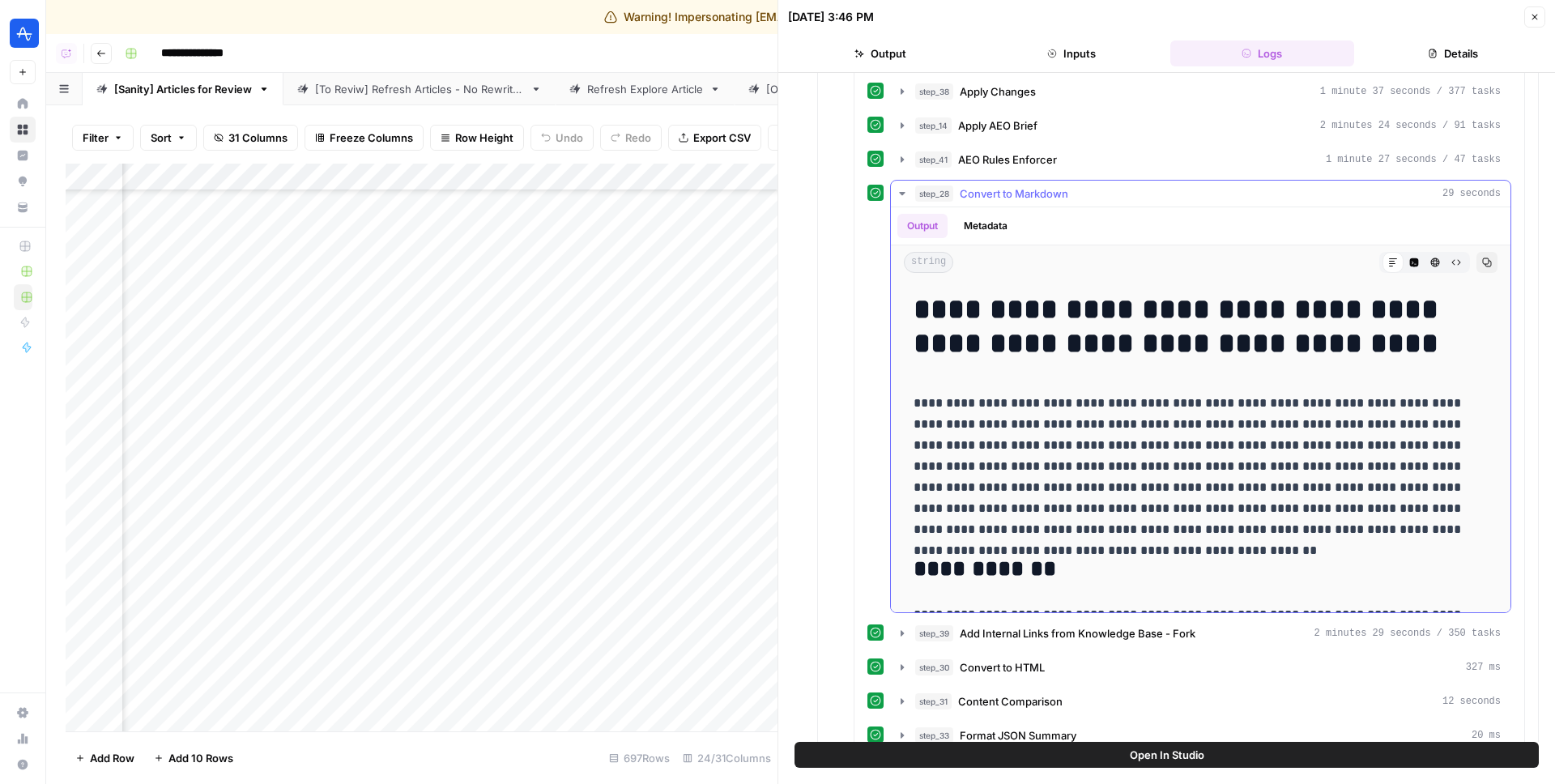
click at [1452, 265] on icon "button" at bounding box center [1457, 262] width 10 height 10
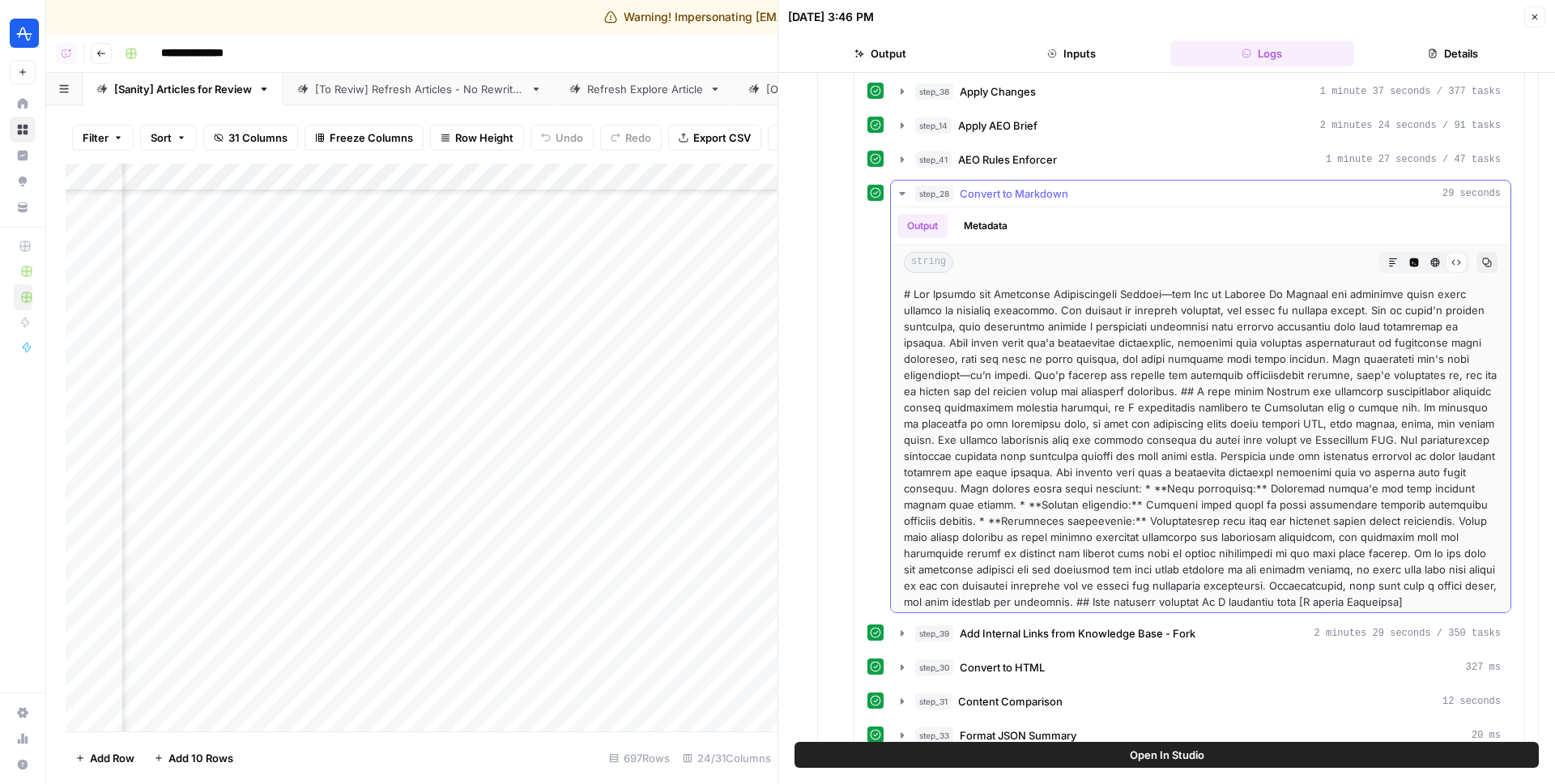
click at [1391, 258] on icon "button" at bounding box center [1394, 262] width 10 height 10
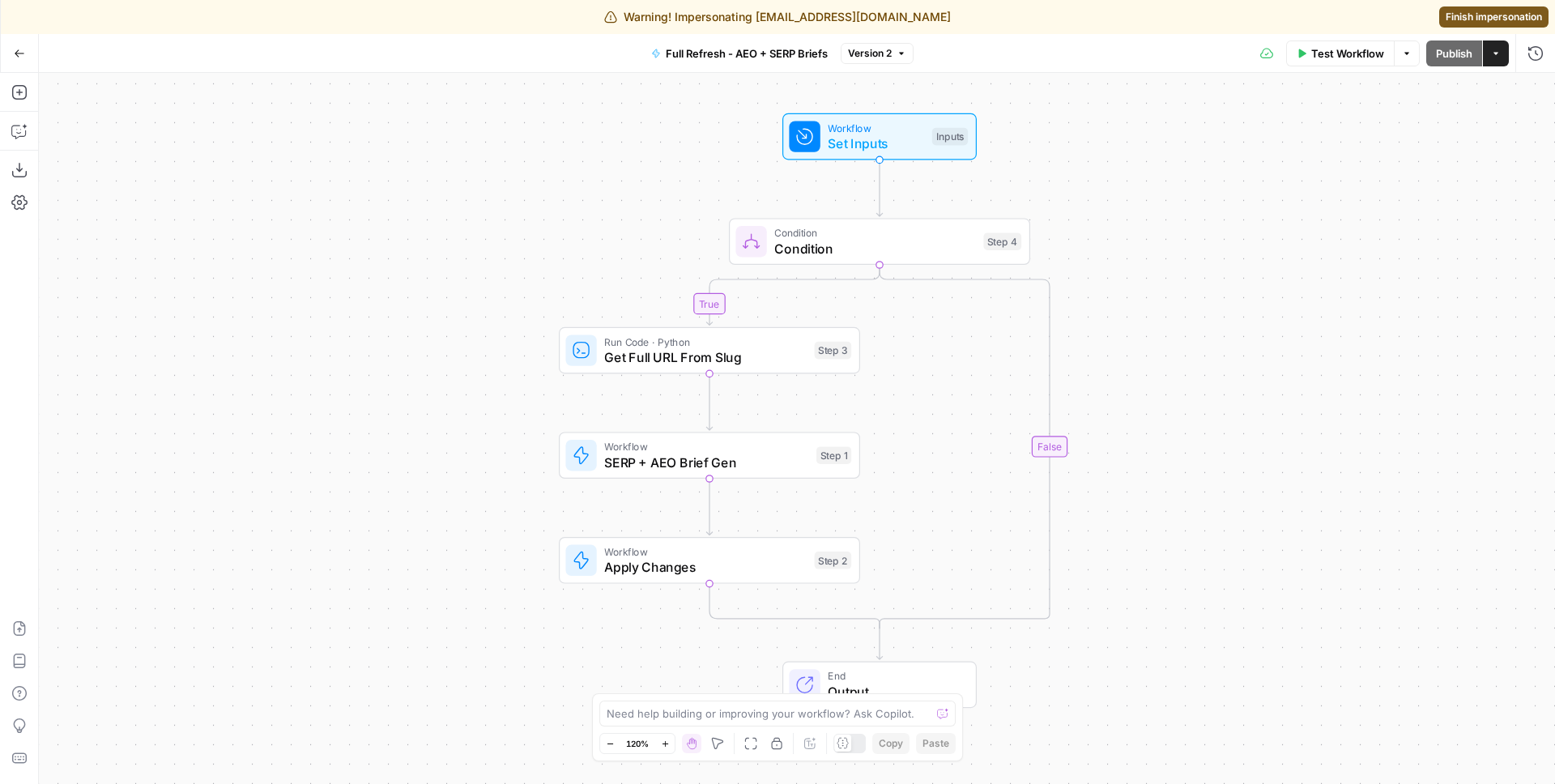
drag, startPoint x: 1251, startPoint y: 518, endPoint x: 1248, endPoint y: 500, distance: 18.2
click at [1248, 500] on div "true false Workflow Set Inputs Inputs Condition Condition Step 4 Run Code · Pyt…" at bounding box center [797, 428] width 1516 height 711
click at [645, 569] on span "Apply Changes" at bounding box center [706, 567] width 203 height 20
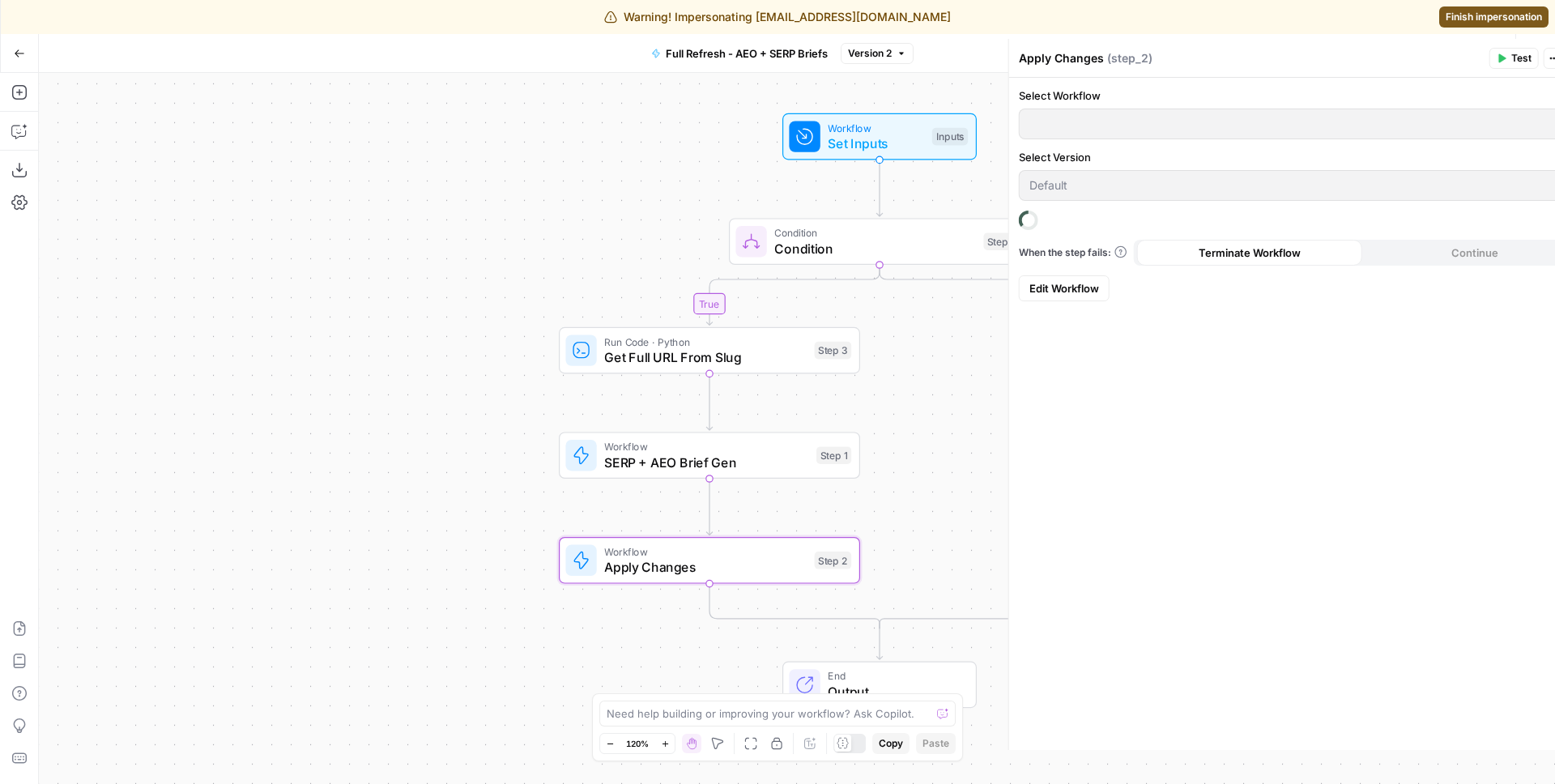
type input "Apply Refresh Brief Changes"
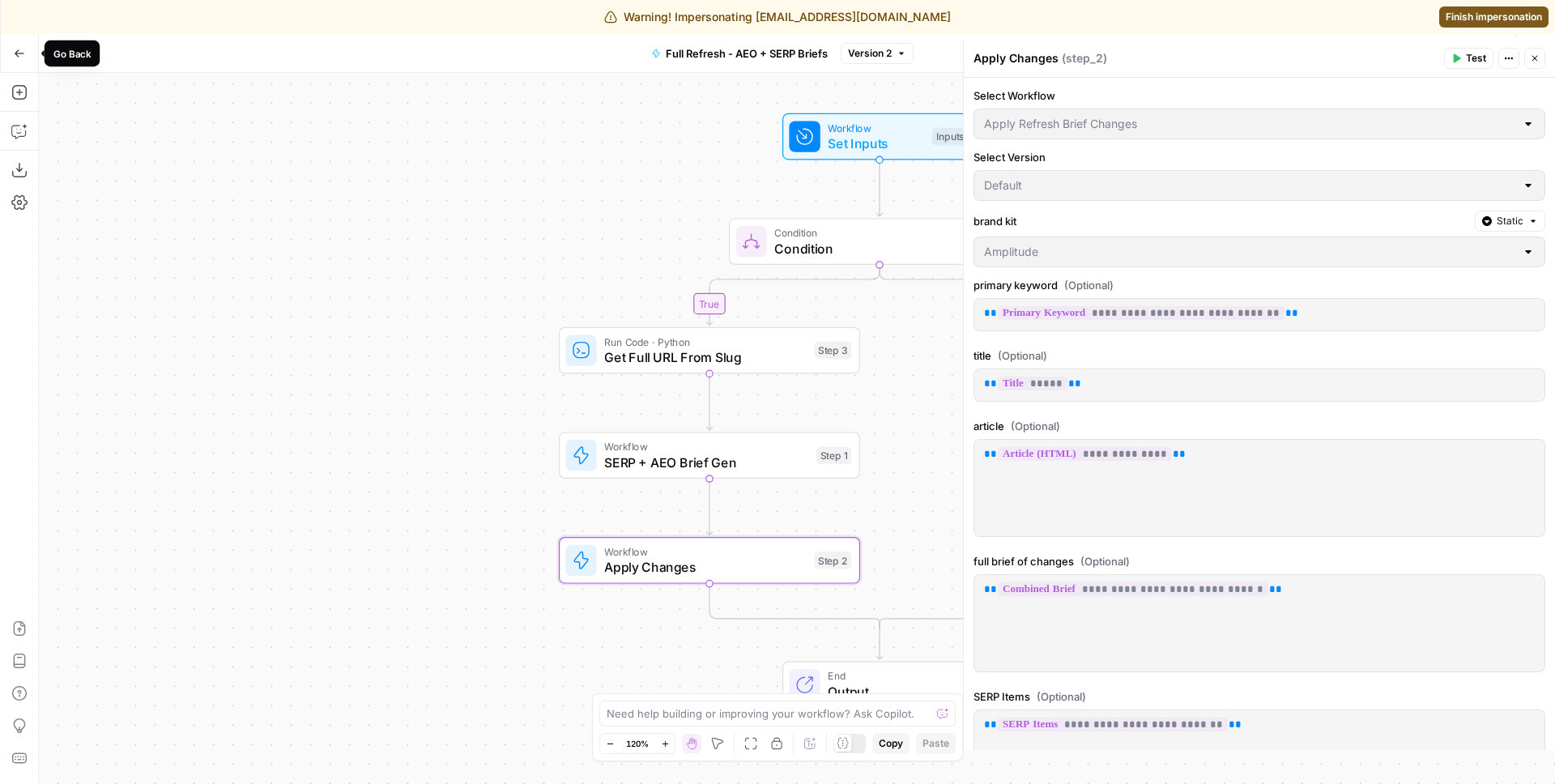
click at [22, 50] on icon "button" at bounding box center [20, 54] width 12 height 12
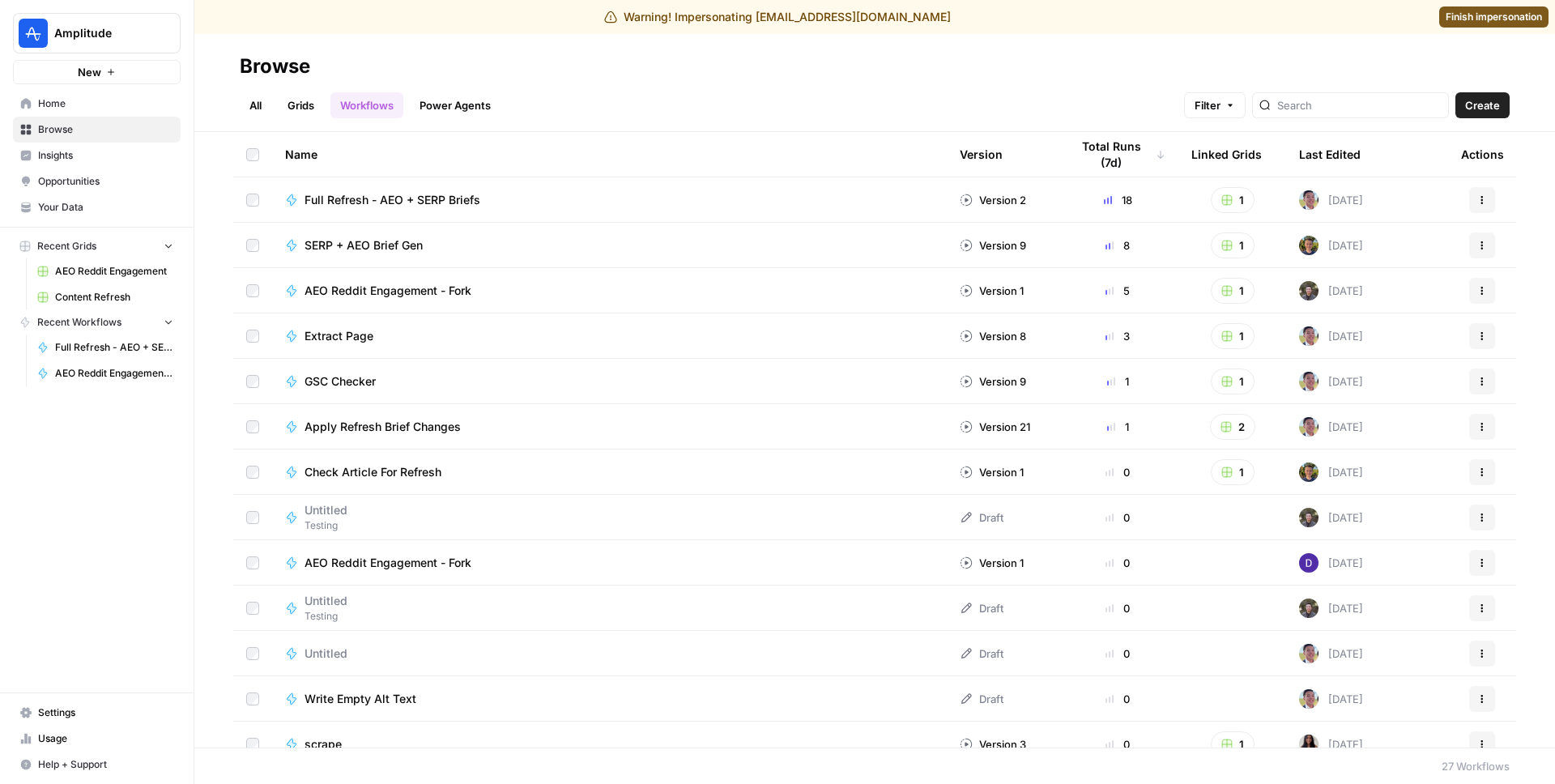
click at [1395, 116] on div at bounding box center [1351, 105] width 197 height 26
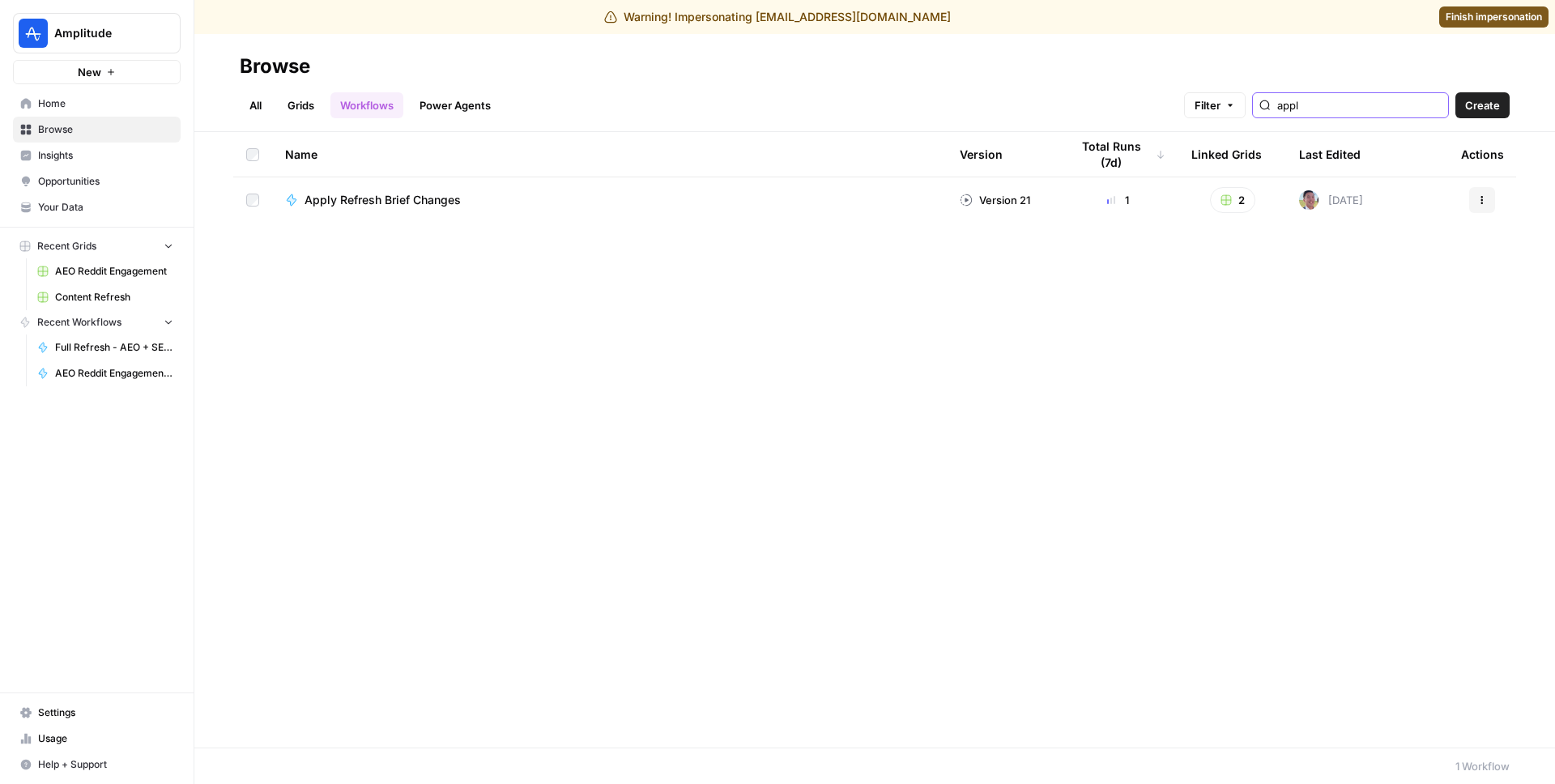
type input "appl"
click at [450, 201] on span "Apply Refresh Brief Changes" at bounding box center [382, 200] width 156 height 17
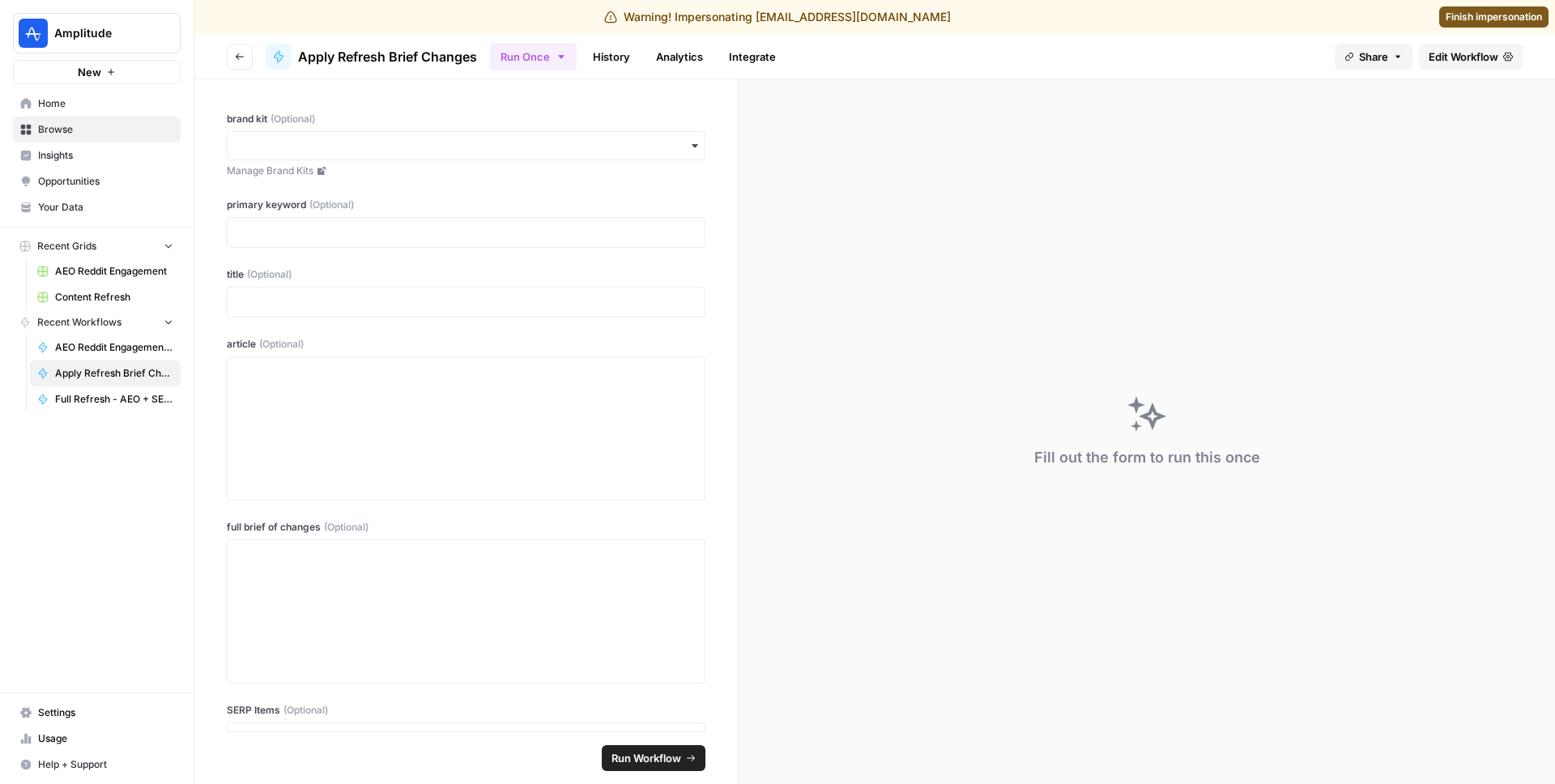
click at [1489, 58] on span "Edit Workflow" at bounding box center [1464, 57] width 69 height 17
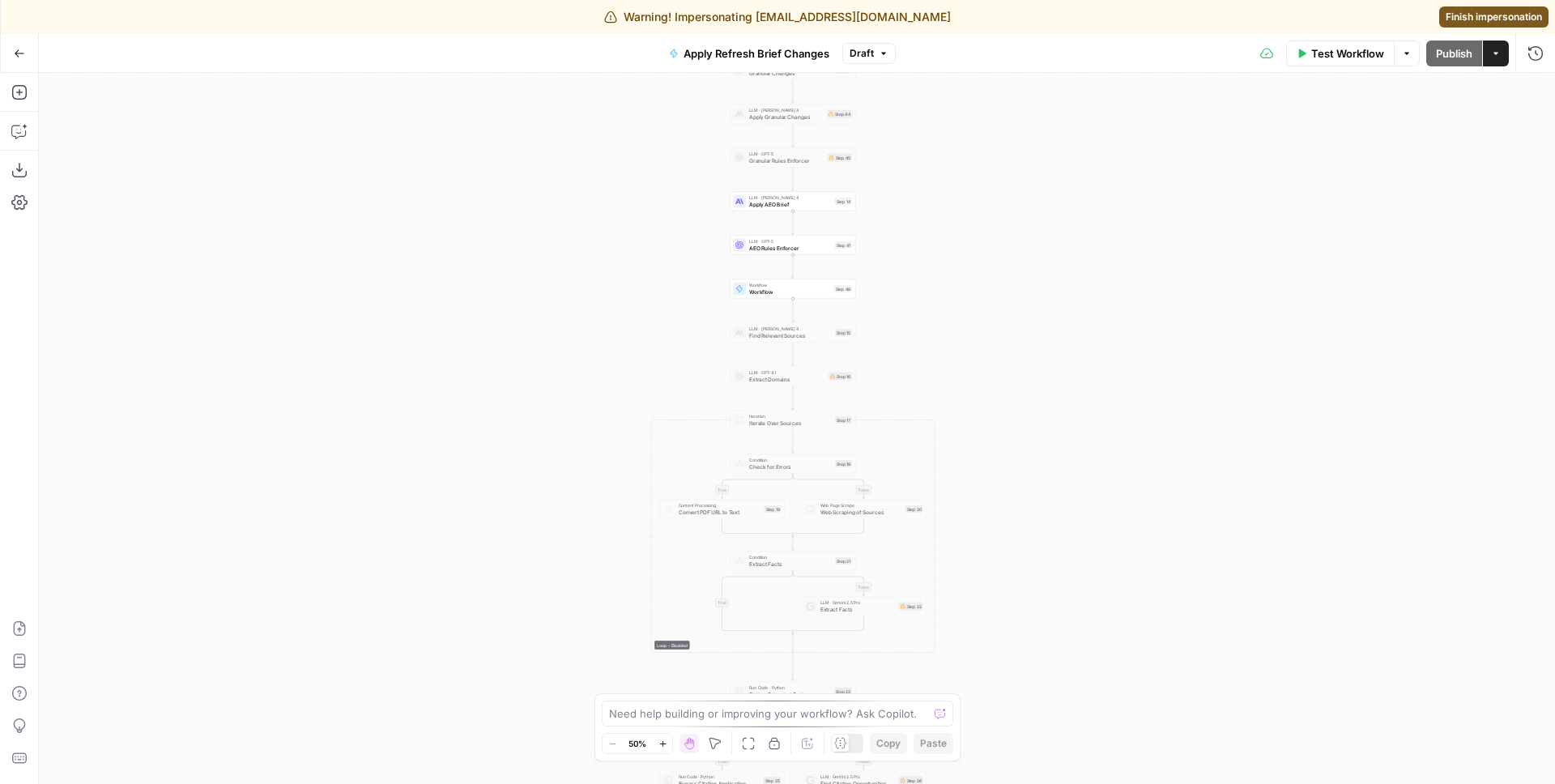
drag, startPoint x: 1031, startPoint y: 412, endPoint x: 997, endPoint y: 756, distance: 345.7
click at [998, 752] on div "true false true false true false Workflow Set Inputs Inputs LLM · GPT-4.1 Extra…" at bounding box center [797, 428] width 1516 height 711
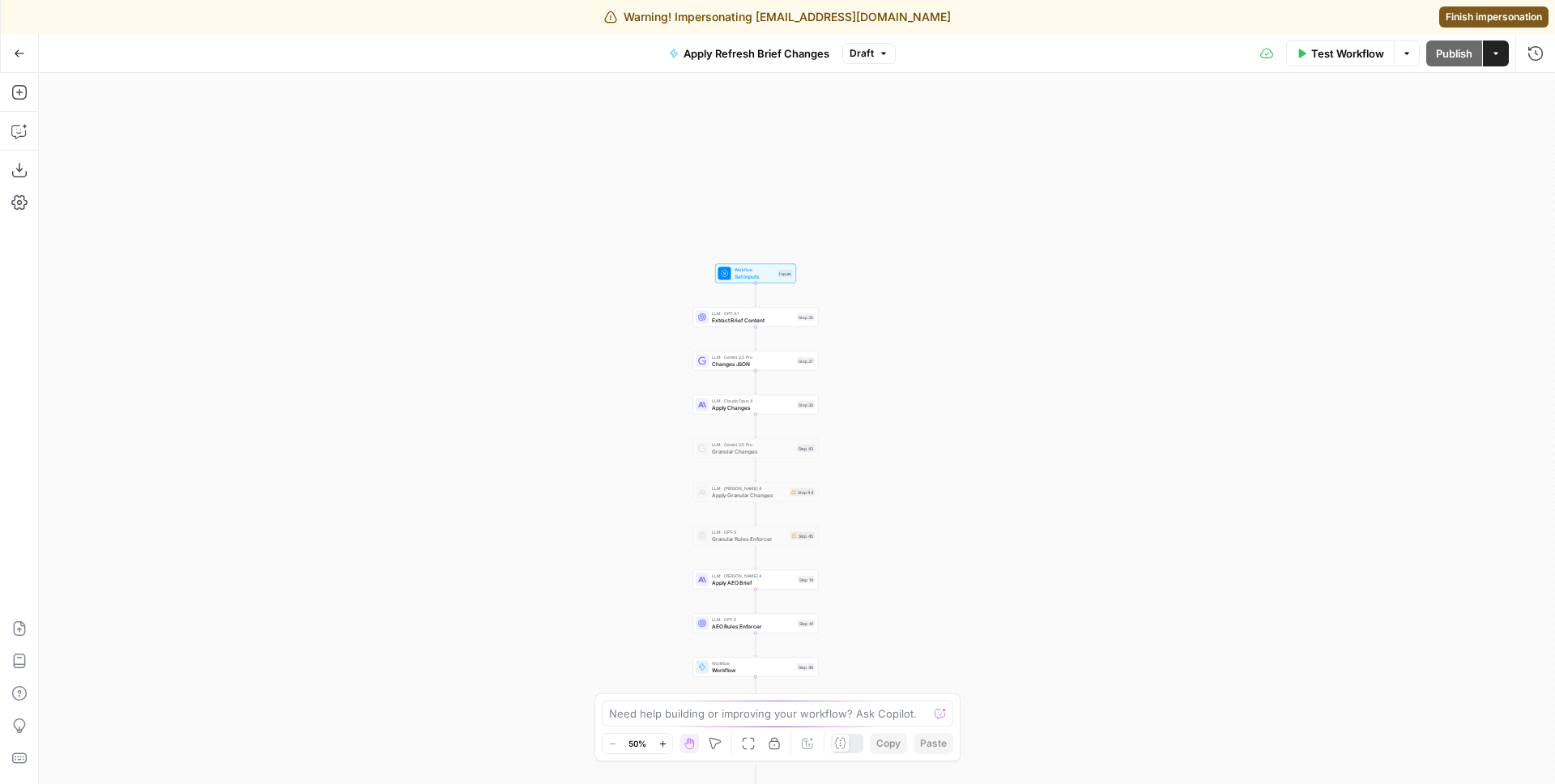
drag, startPoint x: 987, startPoint y: 375, endPoint x: 979, endPoint y: 483, distance: 108.3
click at [979, 483] on div "true false true false true false Workflow Set Inputs Inputs LLM · GPT-4.1 Extra…" at bounding box center [797, 428] width 1516 height 711
click at [881, 55] on icon "button" at bounding box center [884, 54] width 10 height 10
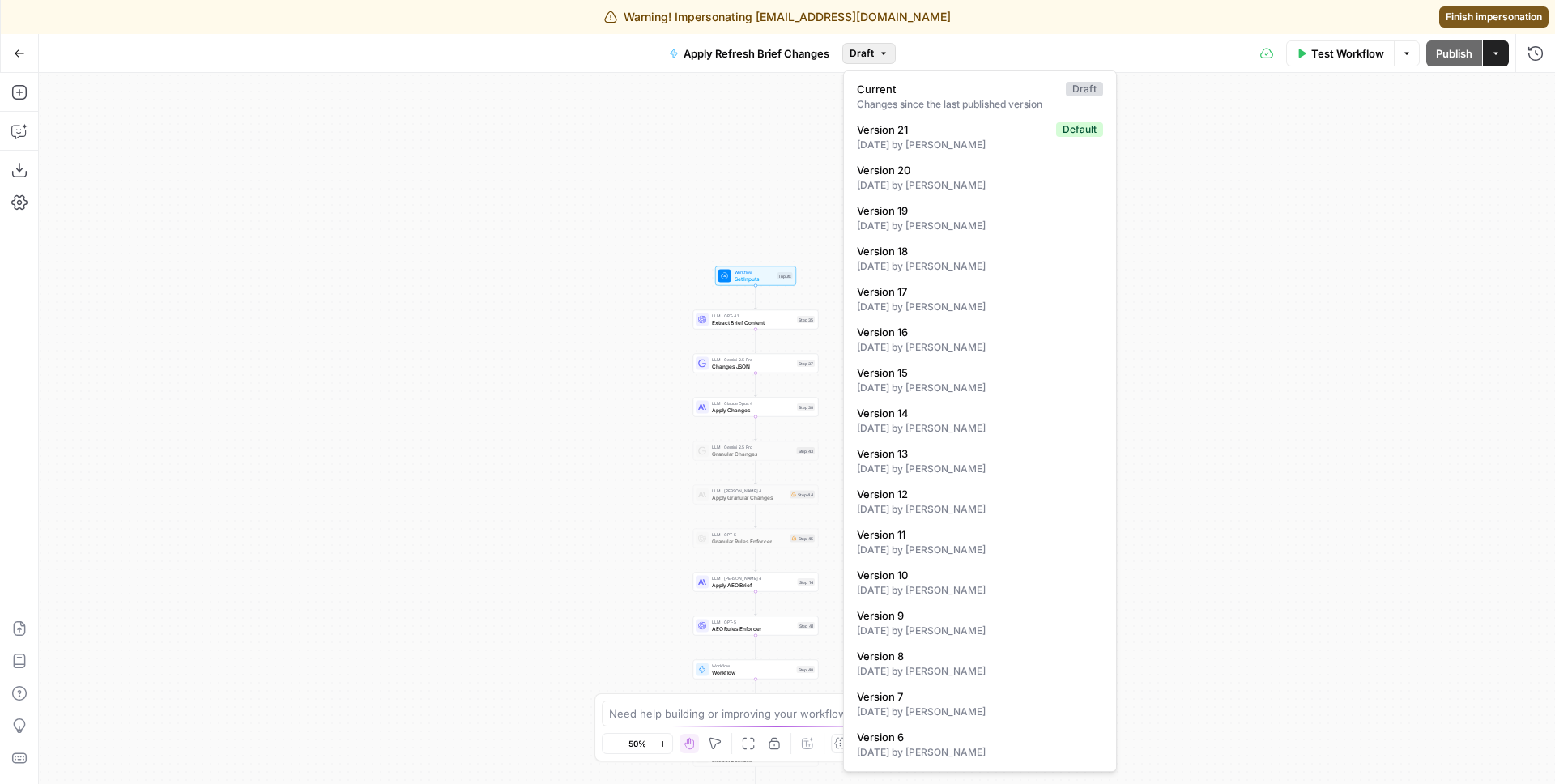
click at [543, 163] on div "true false true false true false Workflow Set Inputs Inputs LLM · GPT-4.1 Extra…" at bounding box center [797, 428] width 1516 height 711
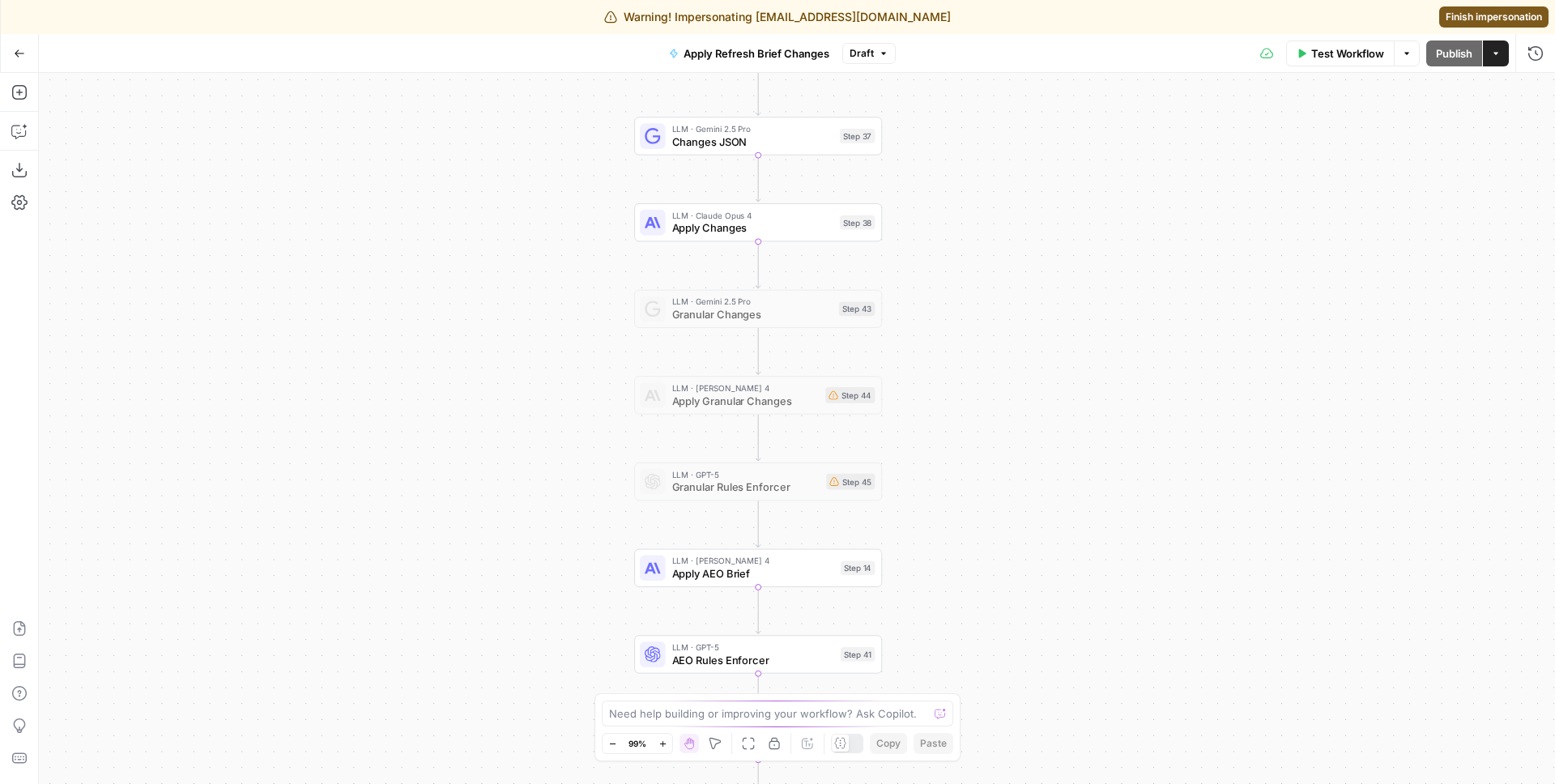
drag, startPoint x: 1132, startPoint y: 432, endPoint x: 1041, endPoint y: 122, distance: 323.1
click at [1041, 123] on div "true false true false true false Workflow Set Inputs Inputs LLM · GPT-4.1 Extra…" at bounding box center [797, 428] width 1516 height 711
drag, startPoint x: 1055, startPoint y: 370, endPoint x: 1041, endPoint y: 159, distance: 211.5
click at [1041, 160] on div "true false true false true false Workflow Set Inputs Inputs LLM · GPT-4.1 Extra…" at bounding box center [797, 428] width 1516 height 711
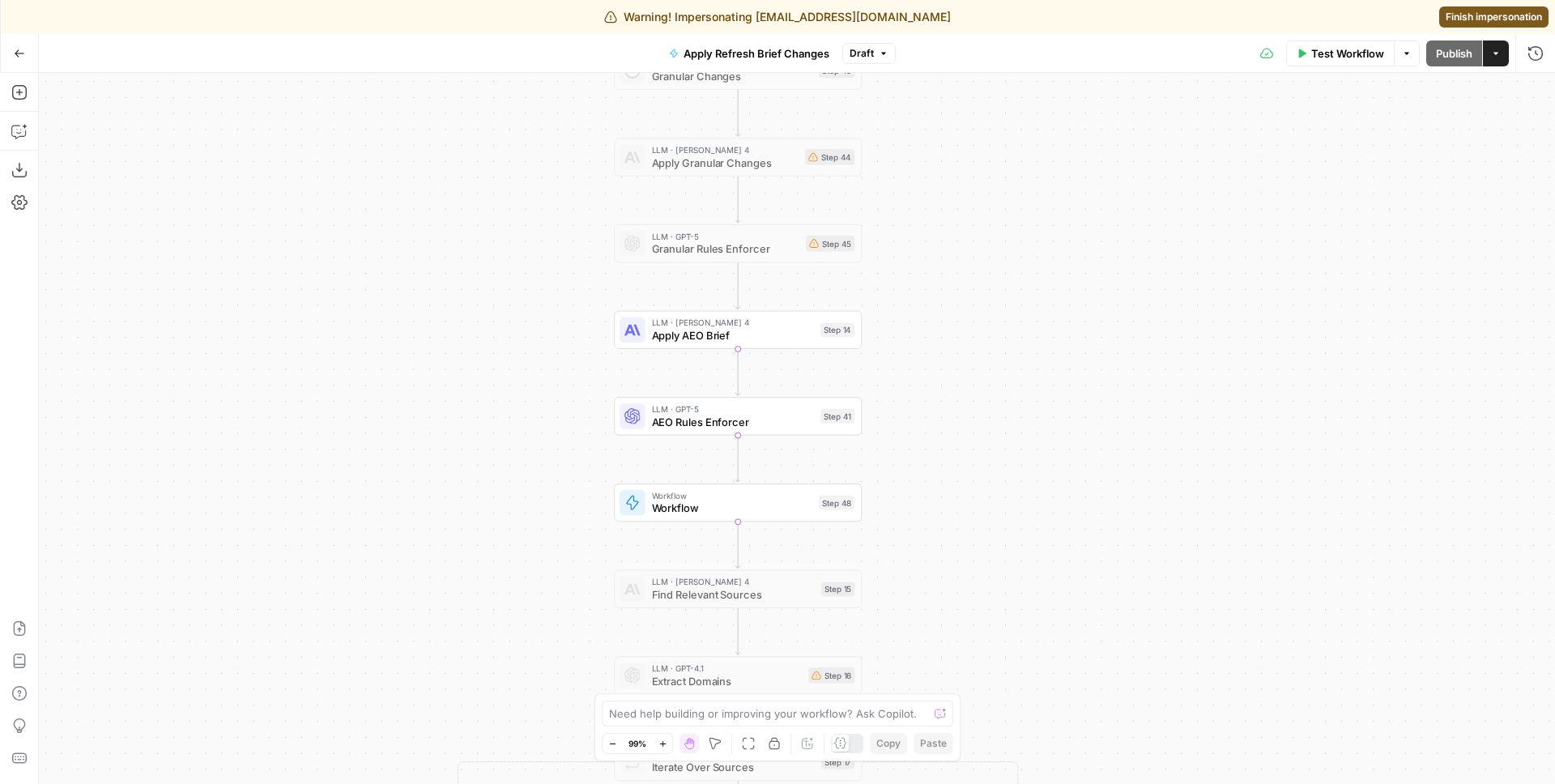
drag, startPoint x: 1061, startPoint y: 414, endPoint x: 1047, endPoint y: 338, distance: 77.3
click at [1048, 338] on div "true false true false true false Workflow Set Inputs Inputs LLM · GPT-4.1 Extra…" at bounding box center [797, 428] width 1516 height 711
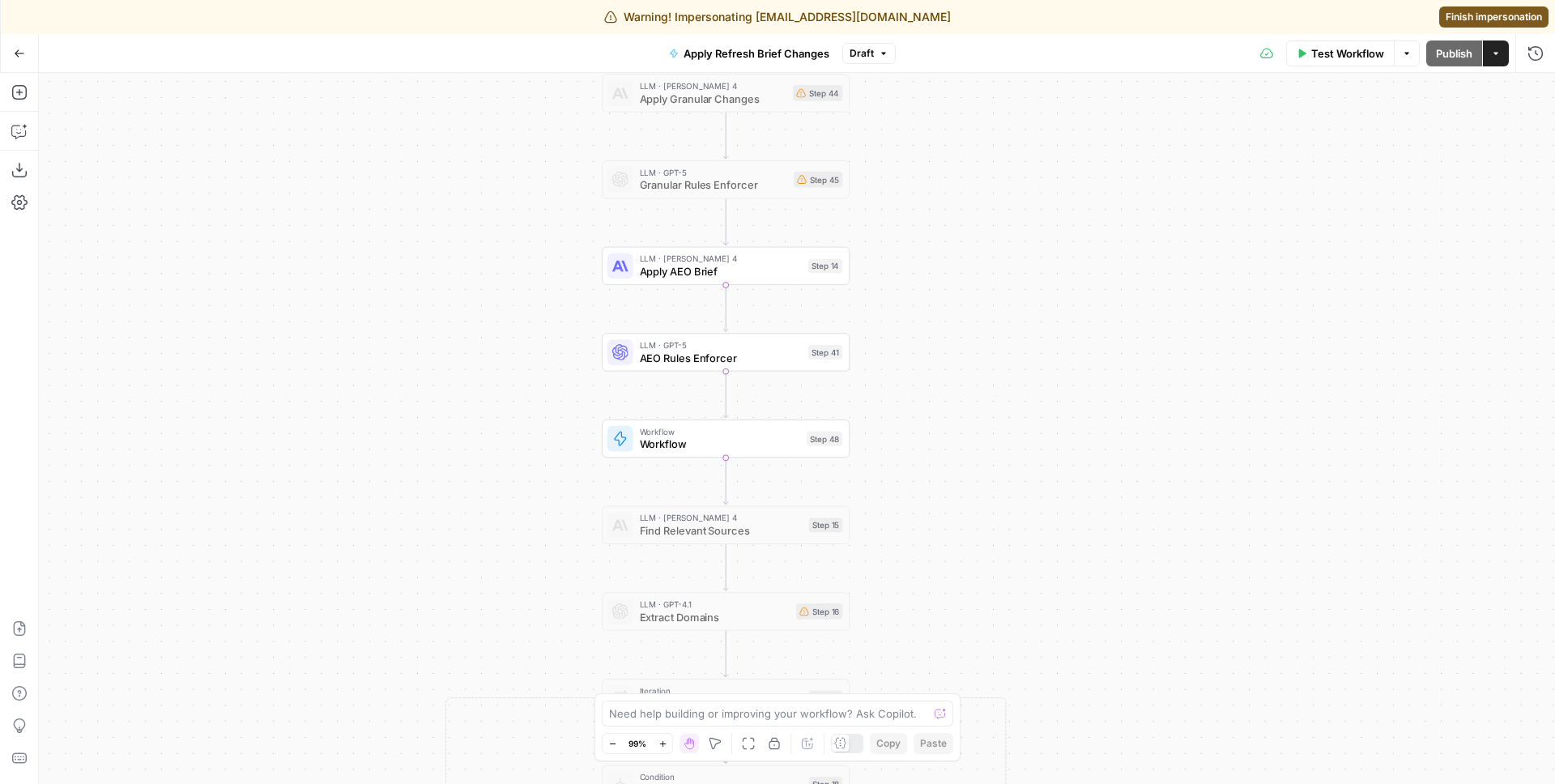
click at [666, 448] on span "Workflow" at bounding box center [720, 445] width 161 height 17
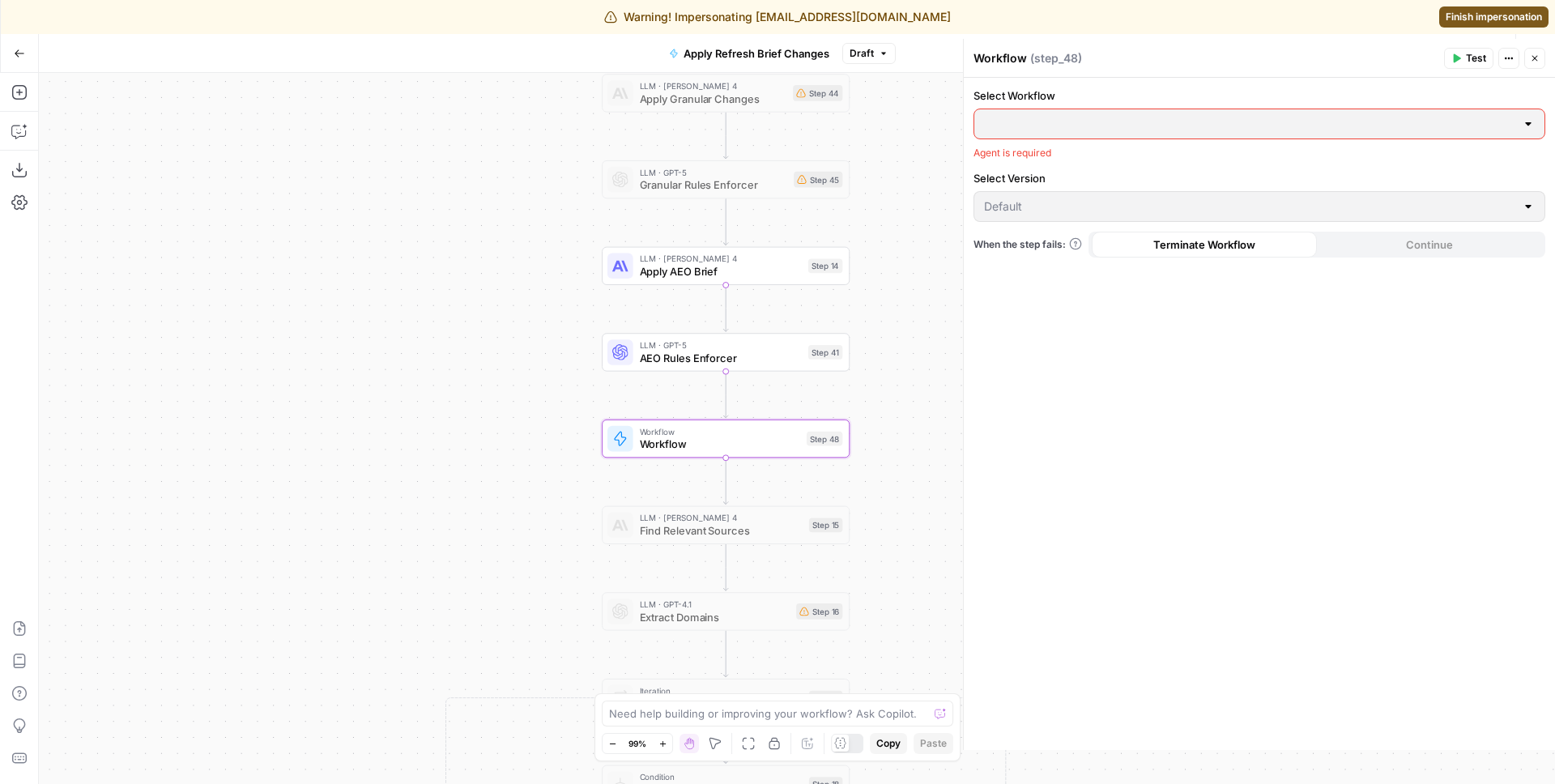
click at [1541, 58] on button "Close" at bounding box center [1534, 58] width 21 height 21
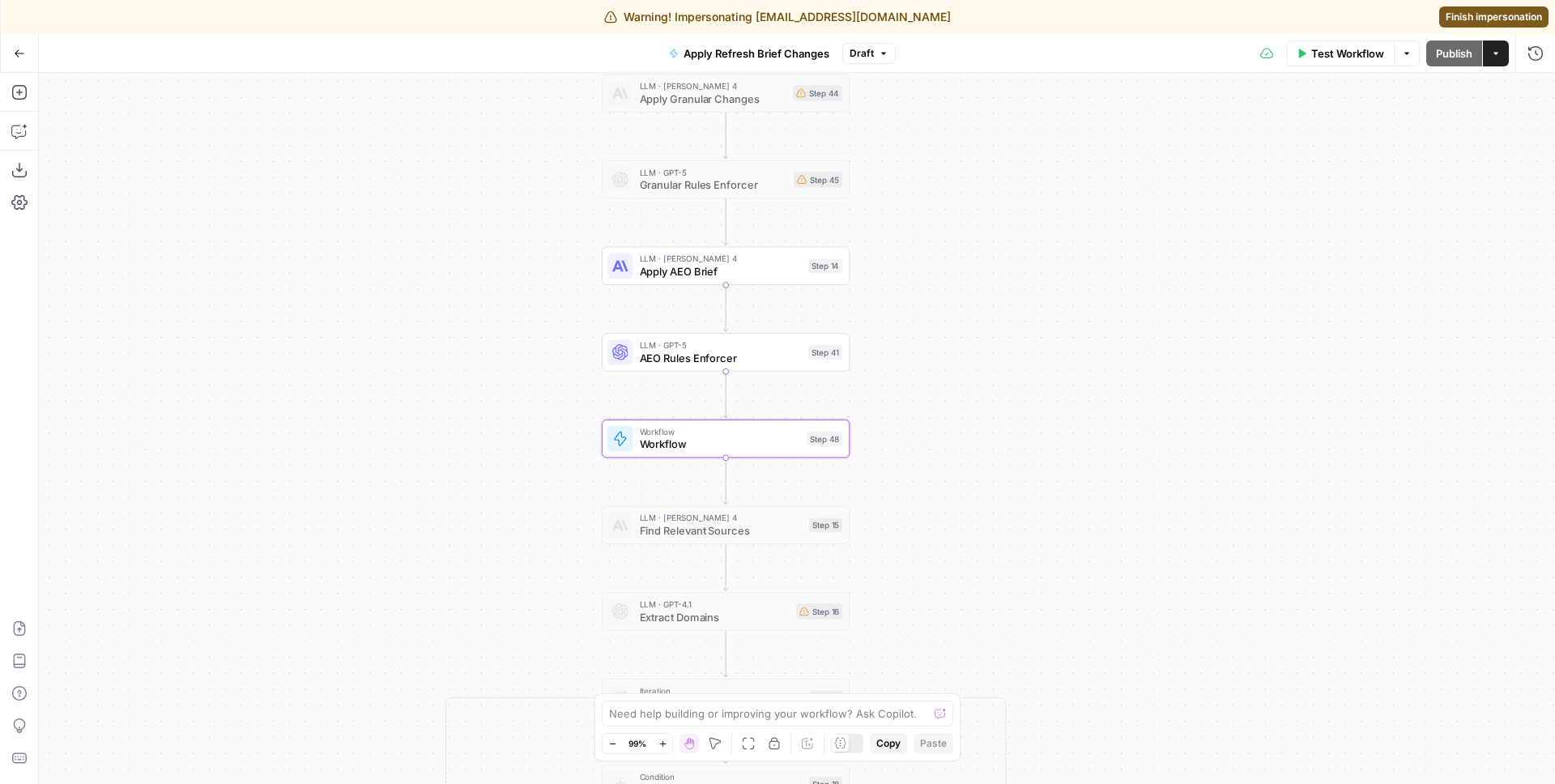
click at [861, 57] on span "Draft" at bounding box center [861, 54] width 24 height 15
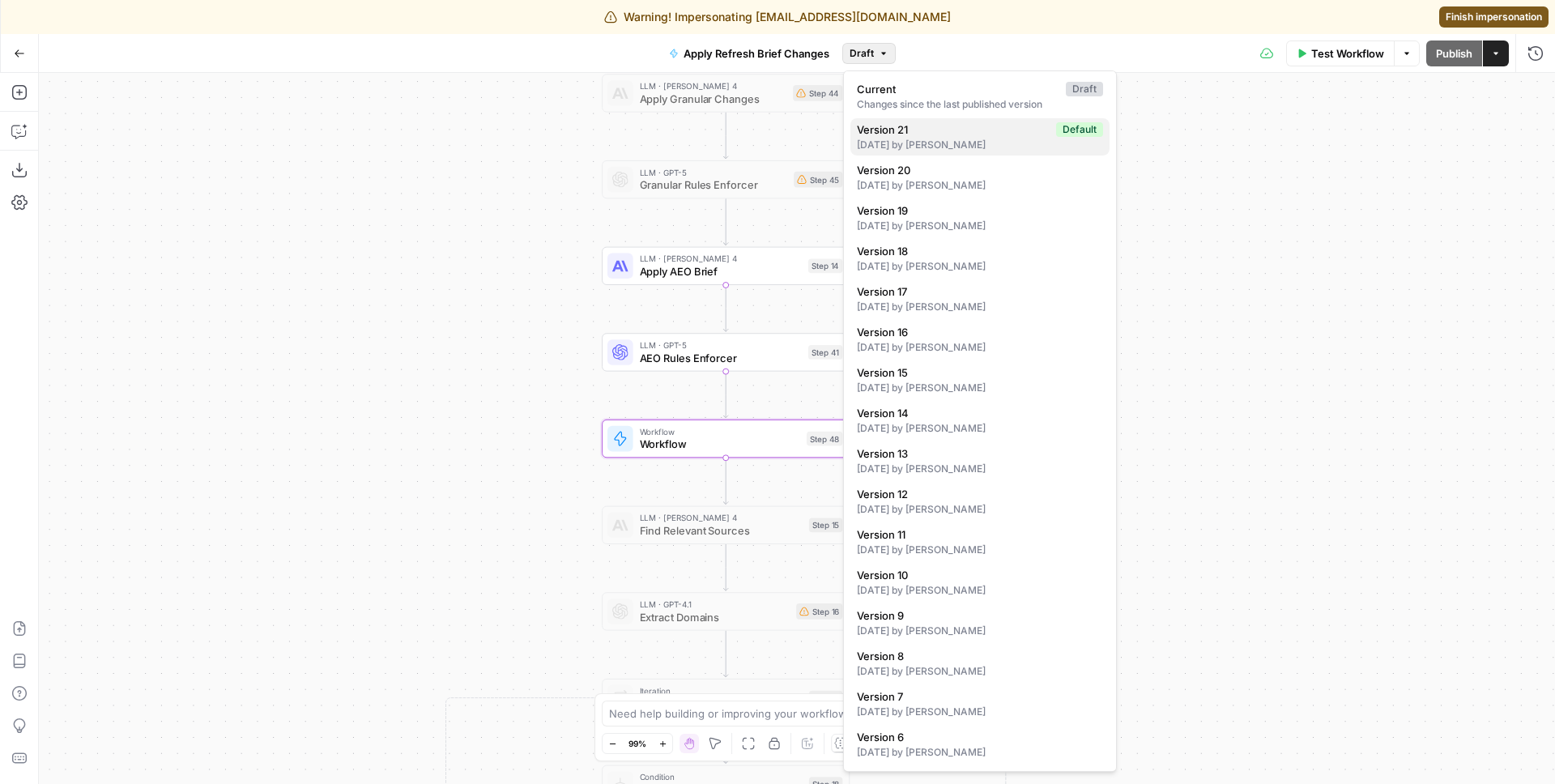
click at [903, 144] on div "[DATE] by [PERSON_NAME]" at bounding box center [980, 146] width 246 height 15
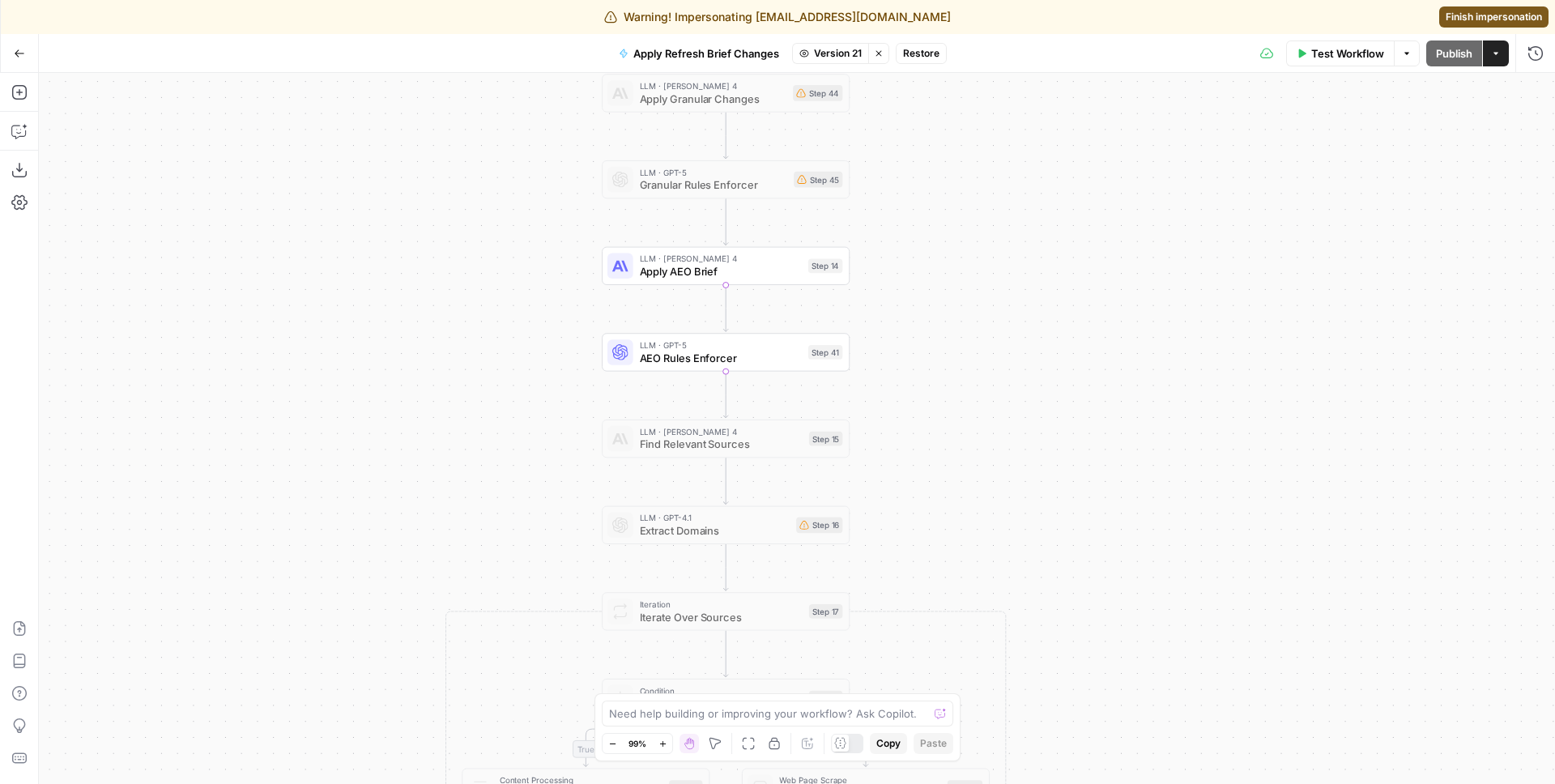
drag, startPoint x: 1001, startPoint y: 380, endPoint x: 994, endPoint y: 287, distance: 93.3
click at [994, 293] on div "true false false true false true Workflow Set Inputs Inputs LLM · GPT-4.1 Extra…" at bounding box center [797, 428] width 1516 height 711
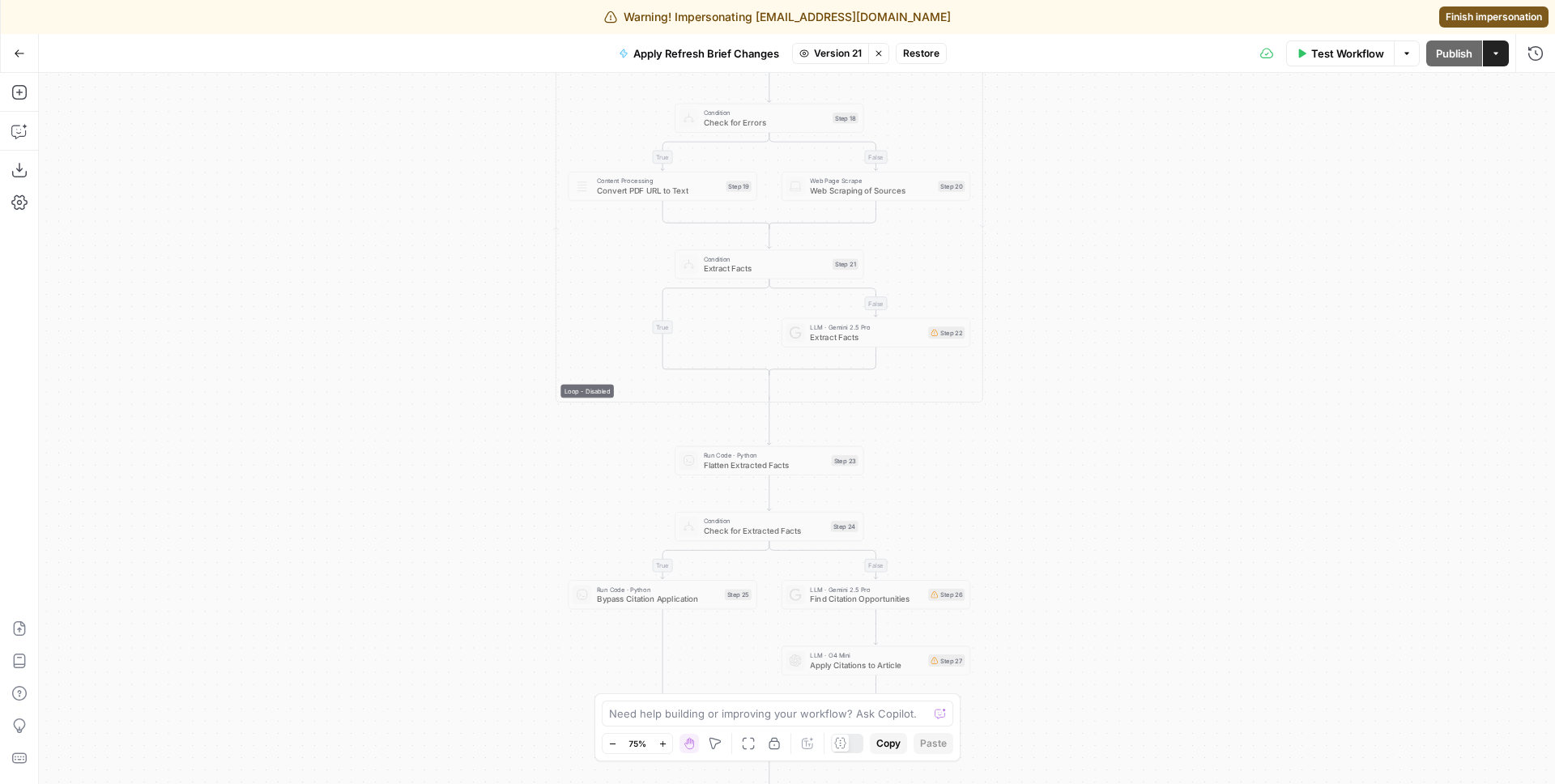
drag, startPoint x: 1060, startPoint y: 509, endPoint x: 1045, endPoint y: 95, distance: 414.3
click at [1045, 94] on div "true false false true false true Workflow Set Inputs Inputs LLM · GPT-4.1 Extra…" at bounding box center [797, 428] width 1516 height 711
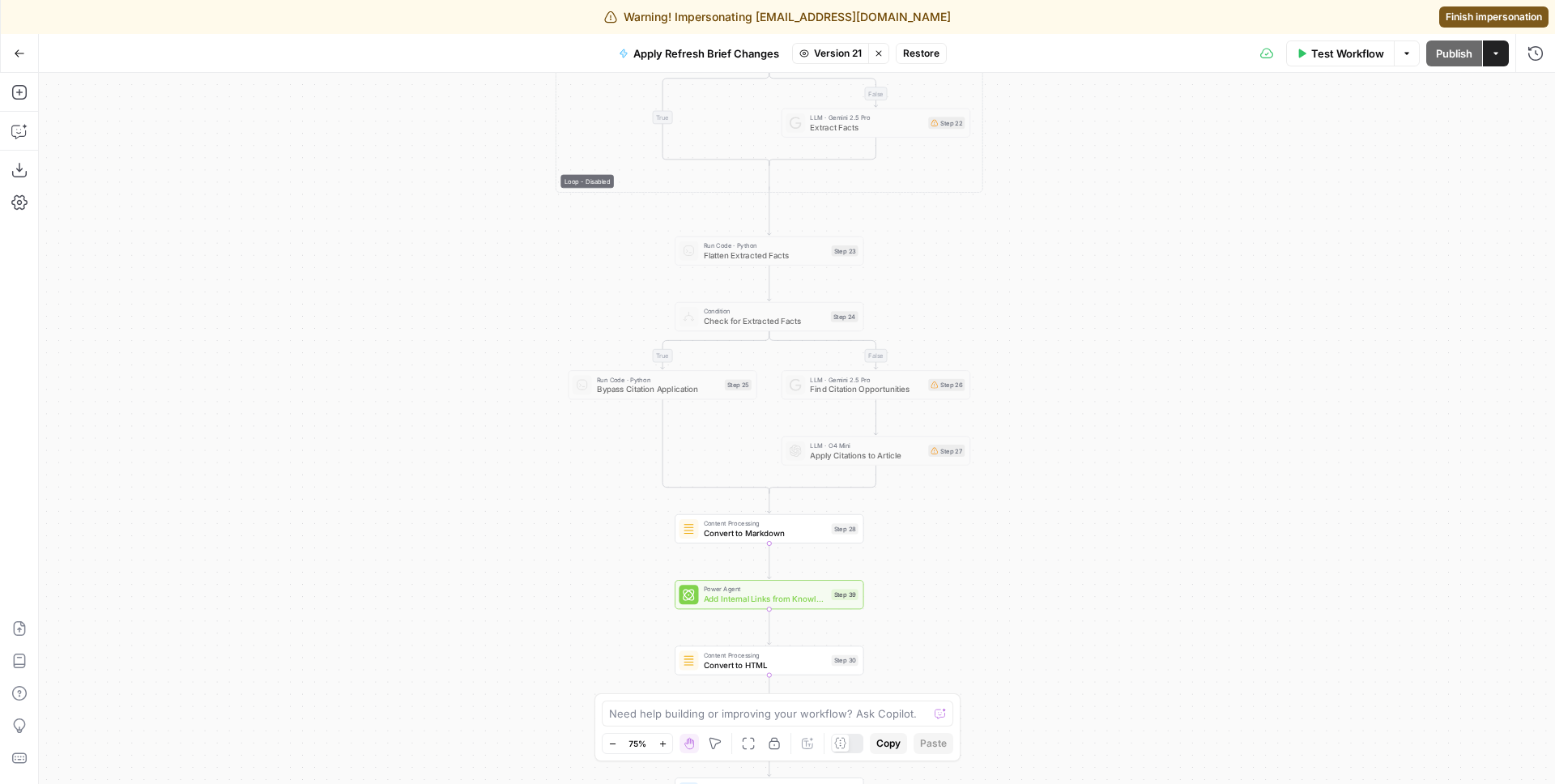
drag, startPoint x: 1112, startPoint y: 484, endPoint x: 1112, endPoint y: 261, distance: 223.0
click at [1112, 263] on div "true false false true false true Workflow Set Inputs Inputs LLM · GPT-4.1 Extra…" at bounding box center [797, 428] width 1516 height 711
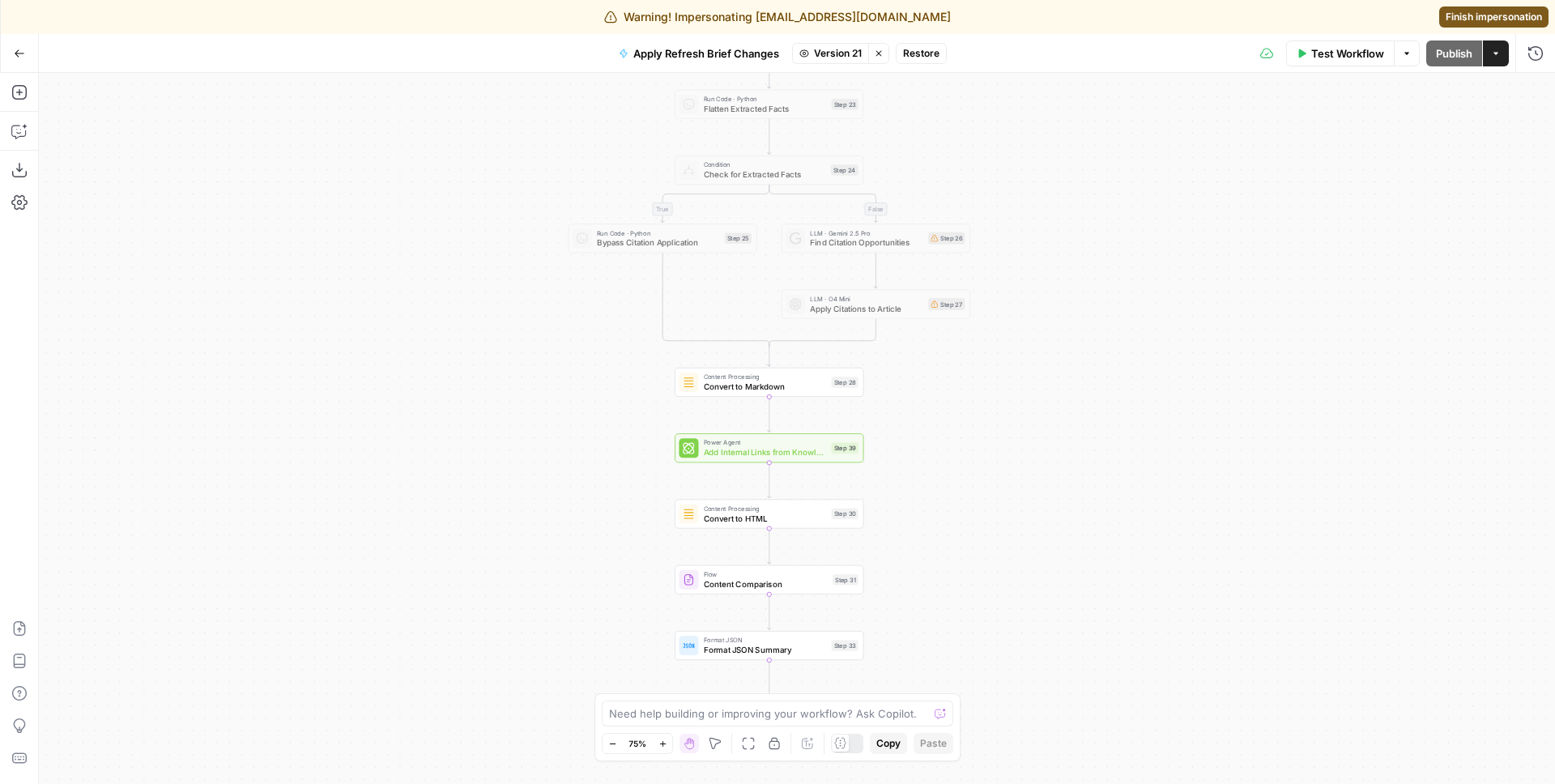
drag, startPoint x: 1141, startPoint y: 513, endPoint x: 1141, endPoint y: 355, distance: 158.0
click at [1141, 356] on div "true false false true false true Workflow Set Inputs Inputs LLM · GPT-4.1 Extra…" at bounding box center [797, 428] width 1516 height 711
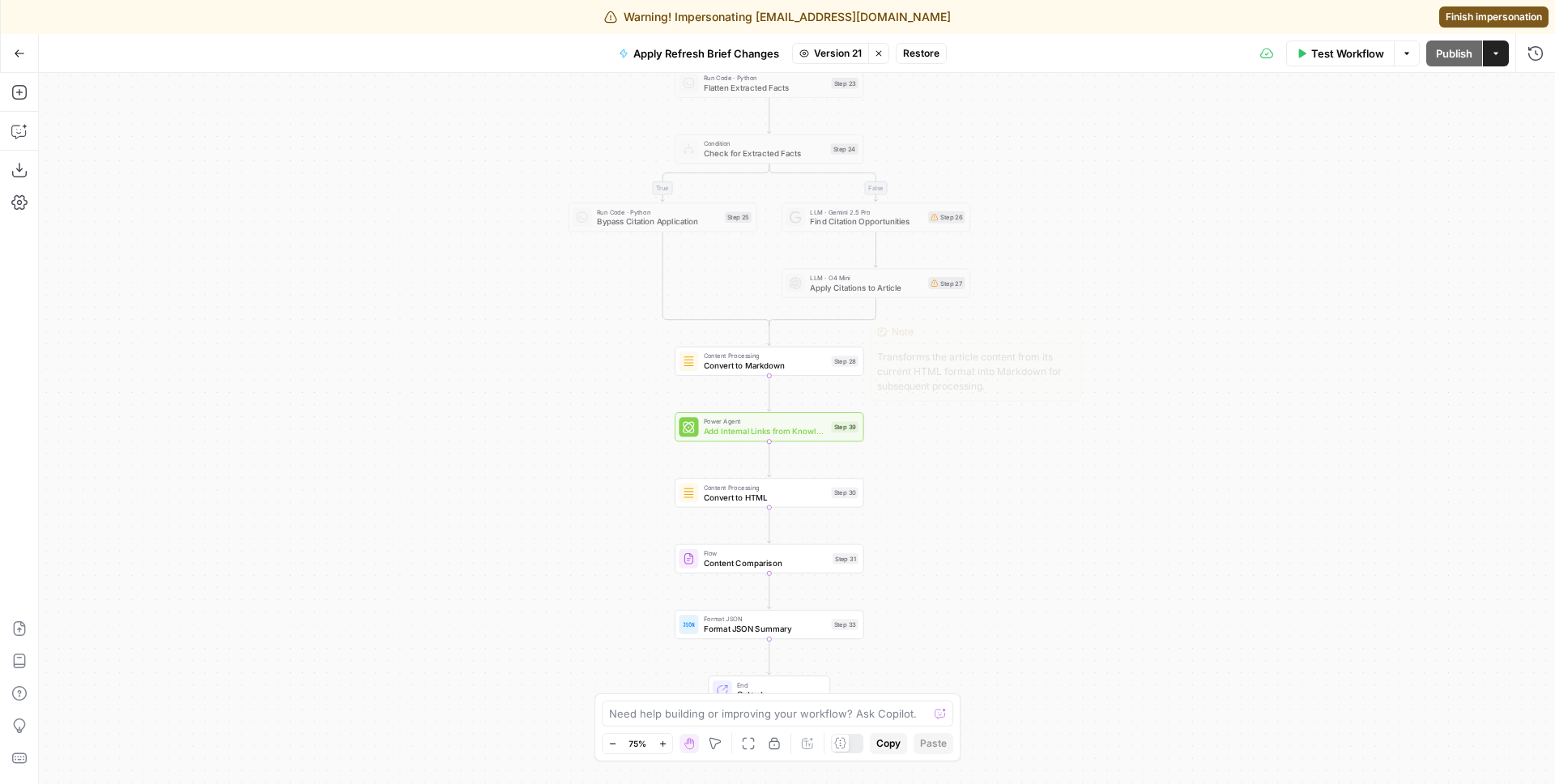
click at [718, 356] on span "Content Processing" at bounding box center [765, 356] width 123 height 10
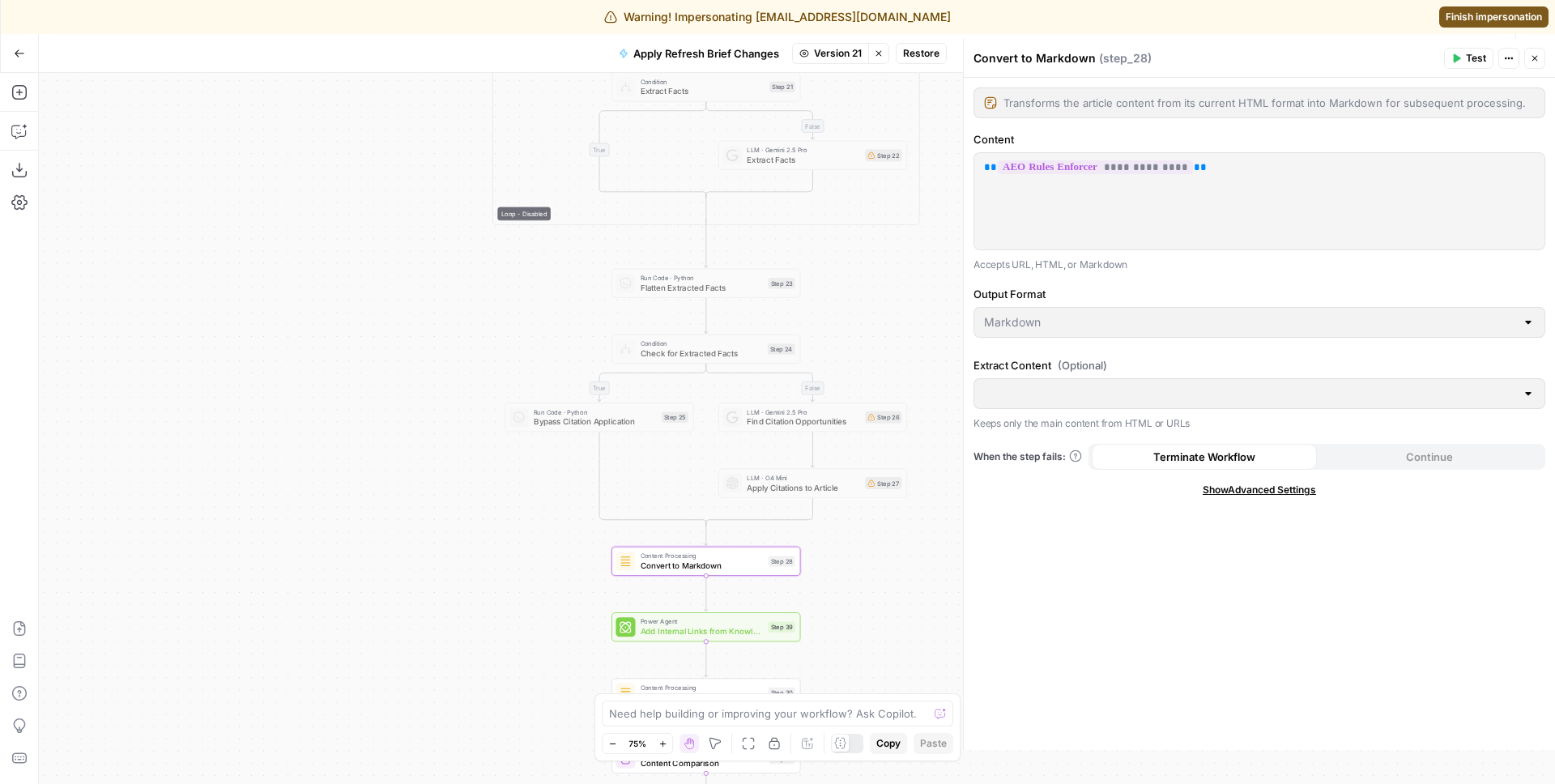
drag, startPoint x: 455, startPoint y: 218, endPoint x: 392, endPoint y: 418, distance: 209.7
click at [392, 418] on div "true false false true false true Workflow Set Inputs Inputs LLM · GPT-4.1 Extra…" at bounding box center [797, 428] width 1516 height 711
